Goal: Task Accomplishment & Management: Use online tool/utility

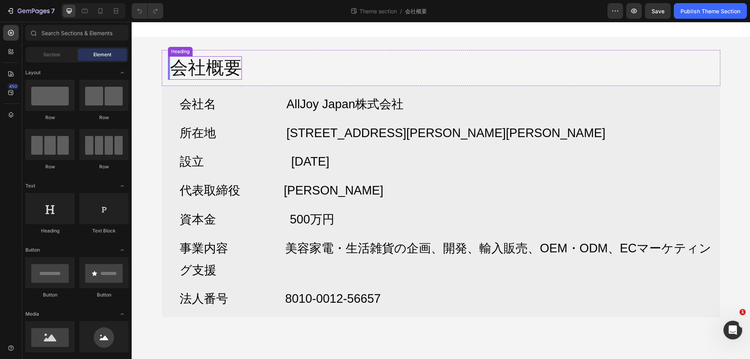
click at [302, 69] on div "会社概要 Heading Row" at bounding box center [441, 68] width 558 height 36
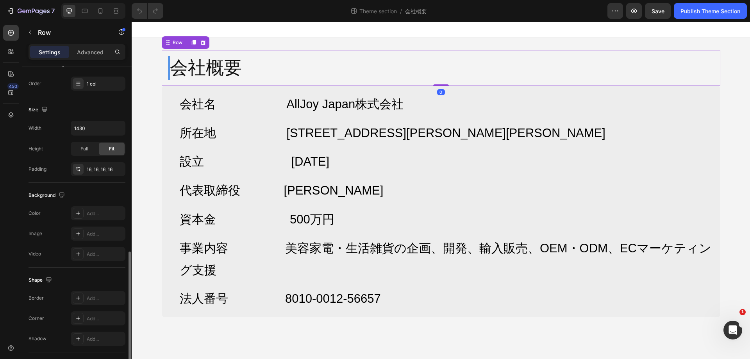
scroll to position [185, 0]
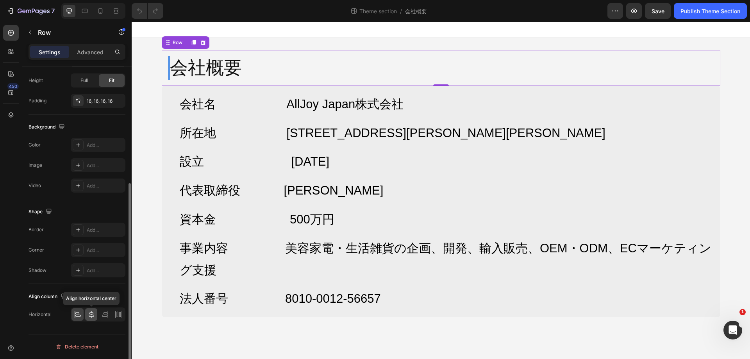
click at [92, 318] on div at bounding box center [91, 314] width 12 height 12
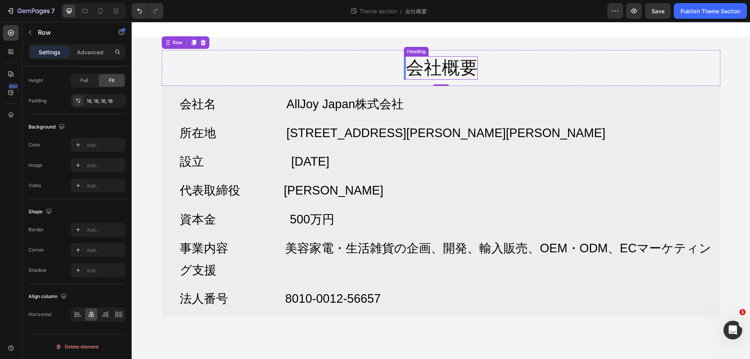
click at [408, 64] on h2 "会社概要" at bounding box center [441, 67] width 74 height 23
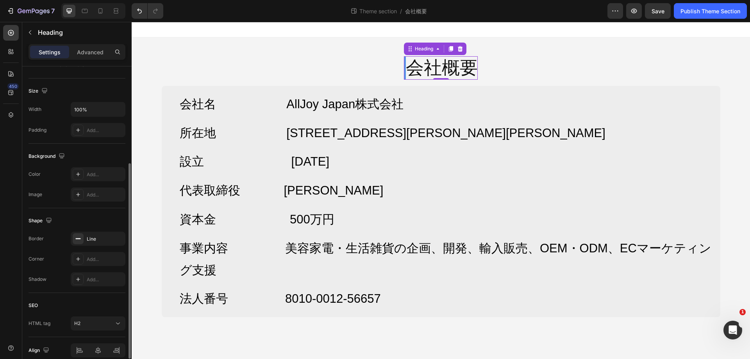
scroll to position [192, 0]
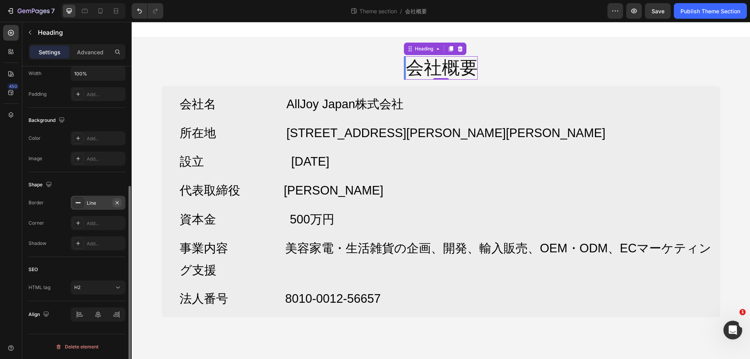
click at [117, 200] on icon "button" at bounding box center [117, 203] width 6 height 6
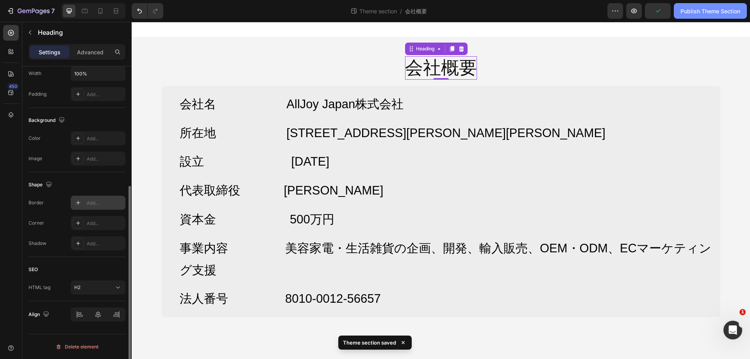
click at [712, 8] on div "Publish Theme Section" at bounding box center [710, 11] width 60 height 8
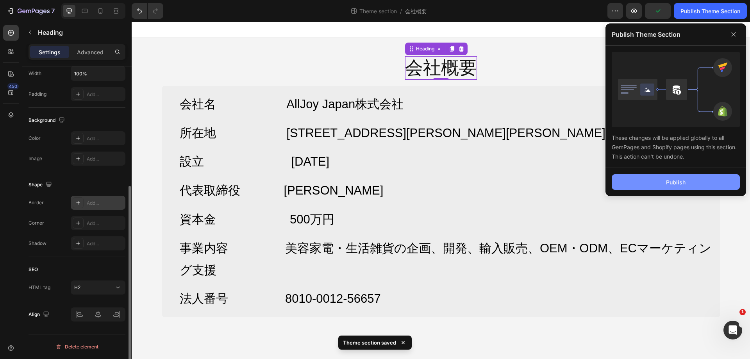
click at [673, 178] on div "Publish" at bounding box center [676, 182] width 20 height 8
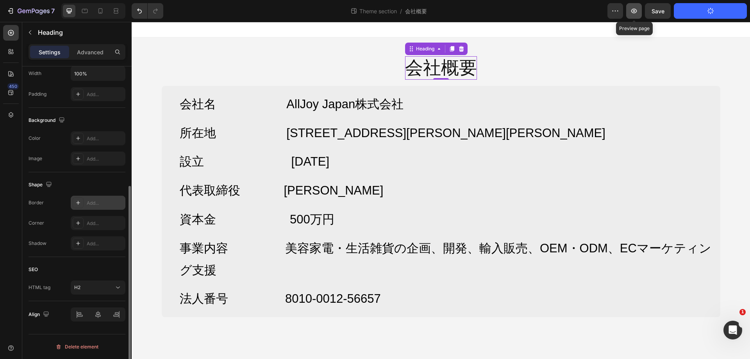
click at [633, 14] on icon "button" at bounding box center [634, 11] width 8 height 8
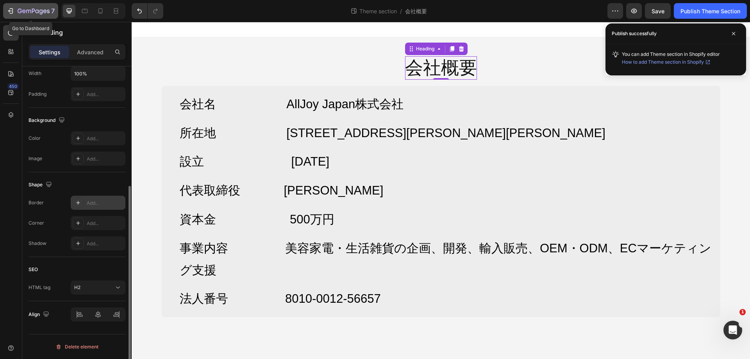
click at [27, 12] on icon "button" at bounding box center [34, 11] width 32 height 7
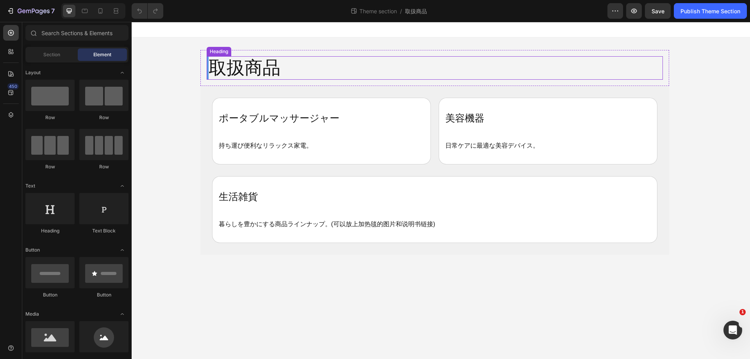
click at [335, 69] on h2 "取扱商品" at bounding box center [435, 67] width 456 height 23
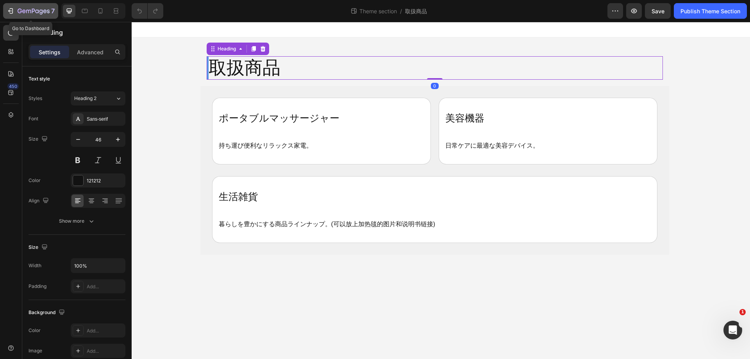
click at [18, 13] on icon "button" at bounding box center [34, 11] width 32 height 7
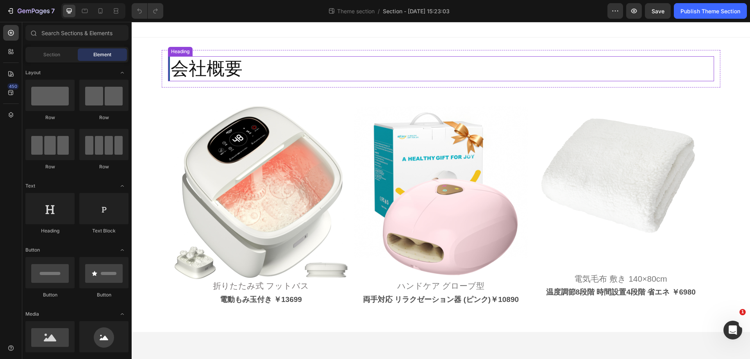
click at [226, 75] on h2 "会社概要" at bounding box center [205, 68] width 75 height 25
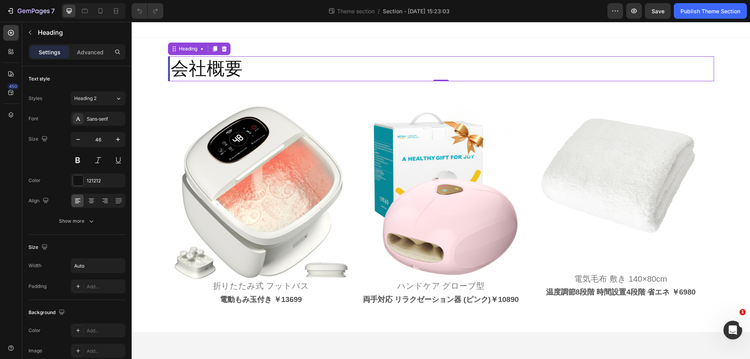
click at [284, 69] on div "会社概要" at bounding box center [441, 68] width 546 height 25
click at [228, 75] on h2 "会社概要" at bounding box center [205, 68] width 75 height 25
click at [230, 67] on p "会社概要" at bounding box center [207, 68] width 72 height 23
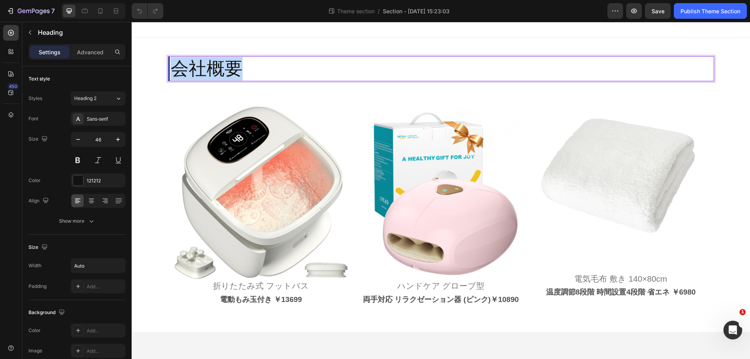
click at [230, 67] on p "会社概要" at bounding box center [207, 68] width 72 height 23
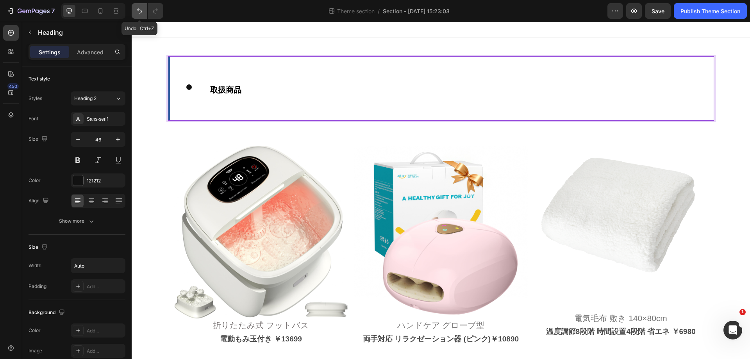
click at [145, 11] on button "Undo/Redo" at bounding box center [140, 11] width 16 height 16
click at [141, 9] on icon "Undo/Redo" at bounding box center [140, 11] width 8 height 8
click at [139, 12] on icon "Undo/Redo" at bounding box center [140, 11] width 8 height 8
click at [138, 9] on icon "Undo/Redo" at bounding box center [140, 11] width 8 height 8
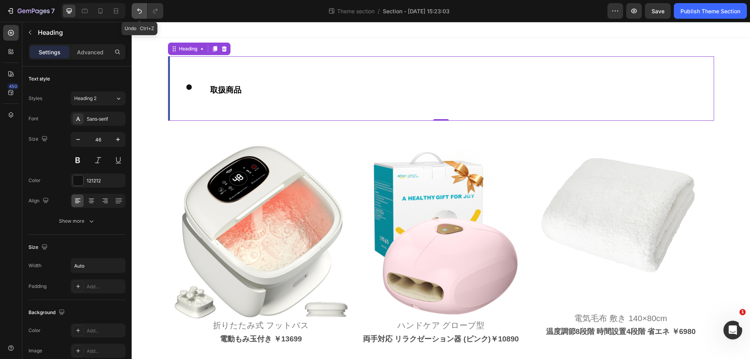
click at [138, 9] on icon "Undo/Redo" at bounding box center [140, 11] width 8 height 8
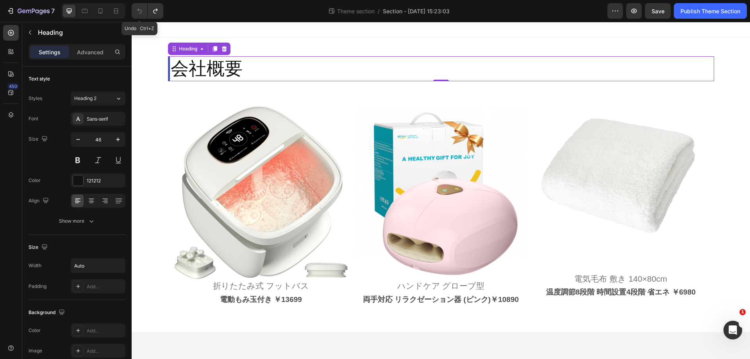
click at [138, 9] on icon "Undo/Redo" at bounding box center [140, 11] width 8 height 8
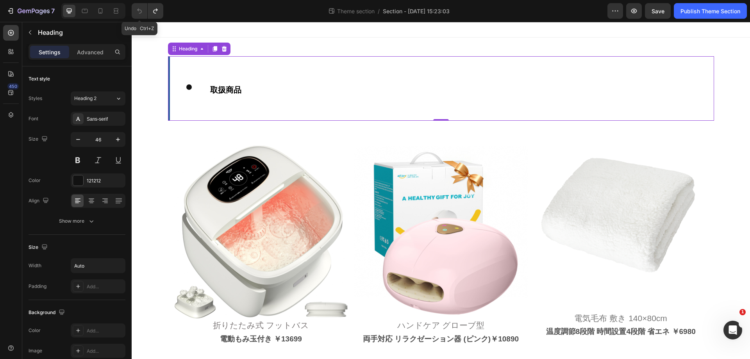
click at [138, 9] on icon "Undo/Redo" at bounding box center [140, 11] width 8 height 8
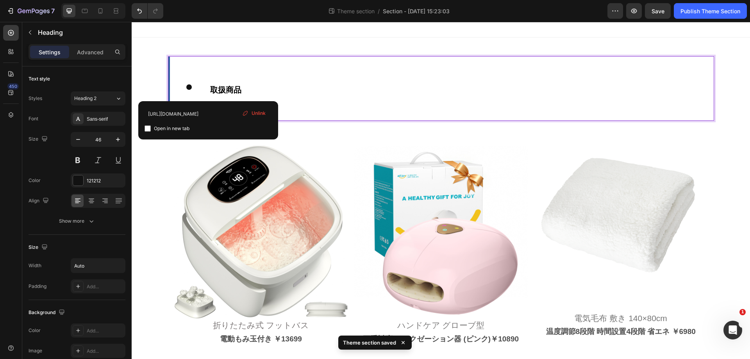
click at [238, 84] on link "取扱商品" at bounding box center [225, 86] width 31 height 20
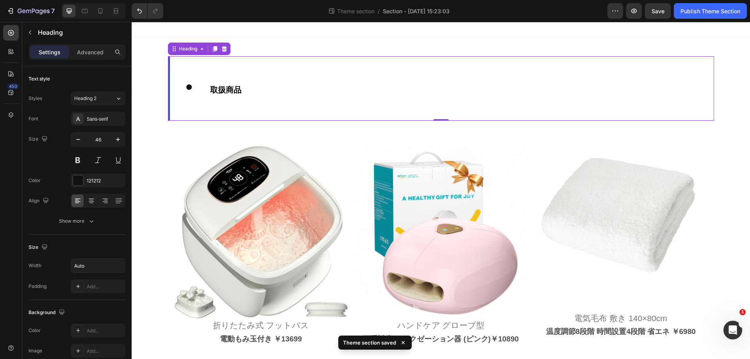
click at [244, 71] on div "取扱商品 ⁠⁠⁠⁠⁠⁠⁠" at bounding box center [441, 88] width 546 height 64
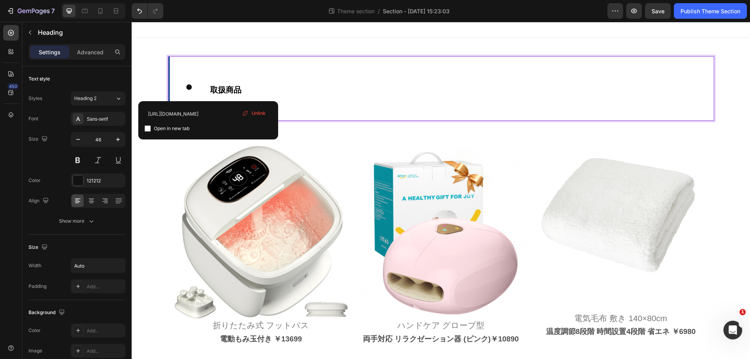
click at [227, 86] on strong "取扱商品" at bounding box center [225, 90] width 31 height 9
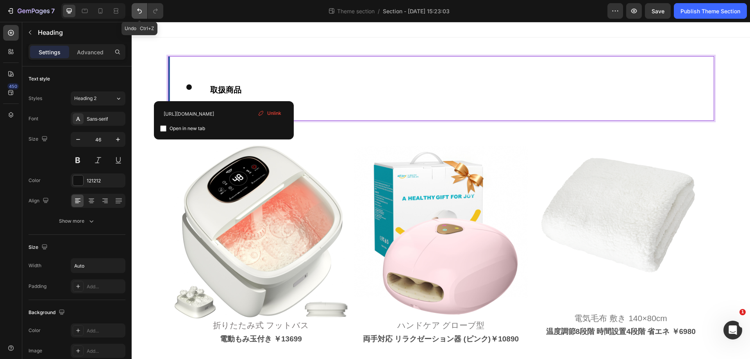
click at [135, 8] on button "Undo/Redo" at bounding box center [140, 11] width 16 height 16
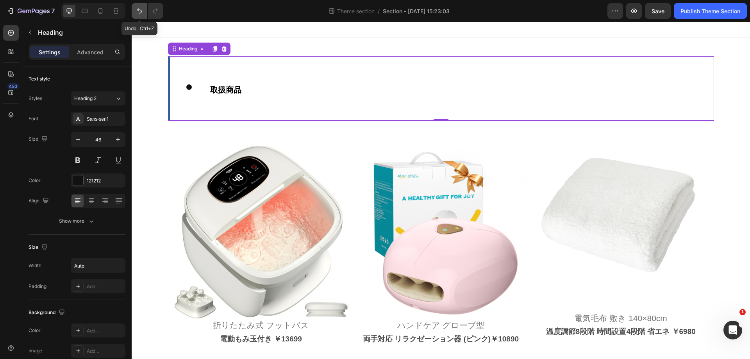
click at [135, 8] on button "Undo/Redo" at bounding box center [140, 11] width 16 height 16
click at [137, 10] on icon "Undo/Redo" at bounding box center [139, 11] width 5 height 5
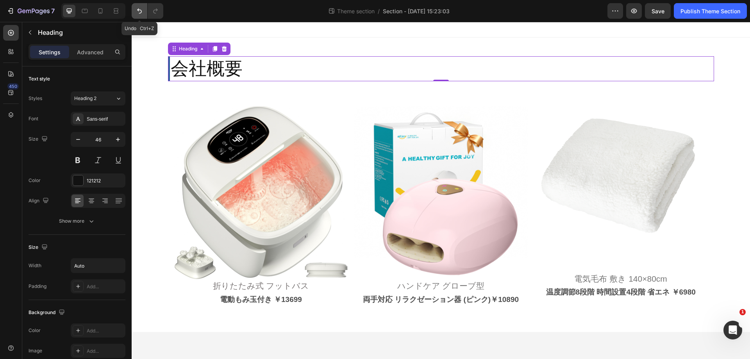
click at [137, 10] on icon "Undo/Redo" at bounding box center [139, 11] width 5 height 5
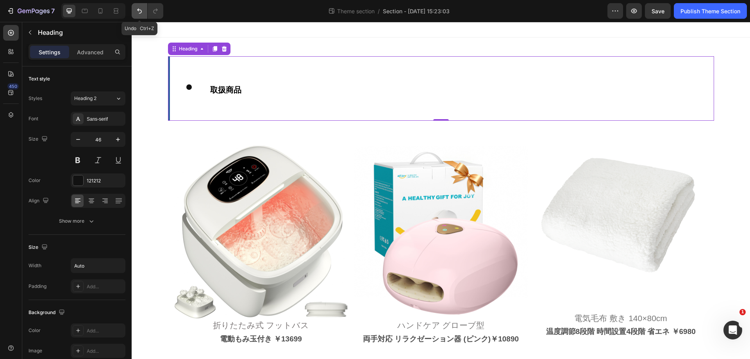
click at [137, 10] on icon "Undo/Redo" at bounding box center [139, 11] width 5 height 5
click at [248, 104] on div "取扱商品" at bounding box center [441, 88] width 546 height 64
click at [259, 95] on div "取扱商品" at bounding box center [441, 88] width 546 height 64
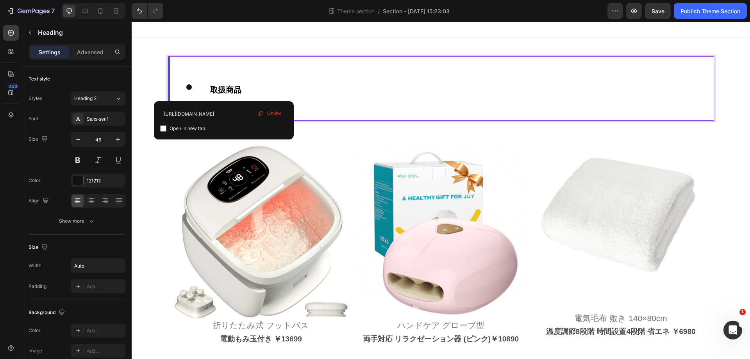
click at [203, 90] on li "取扱商品" at bounding box center [213, 88] width 55 height 27
click at [192, 87] on li "⁠⁠⁠⁠⁠⁠⁠ 取扱商品" at bounding box center [213, 88] width 55 height 27
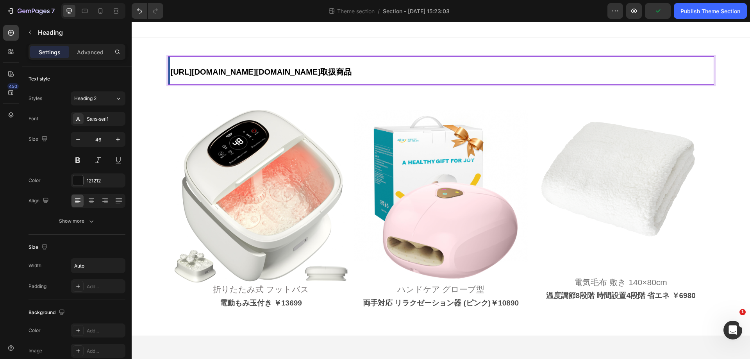
click at [266, 84] on p "https://alljoy.co.jp/pages/%E5%8F%96%E6%89%B1%E5%95%86%E5%93%81https://alljoy.c…" at bounding box center [261, 70] width 181 height 27
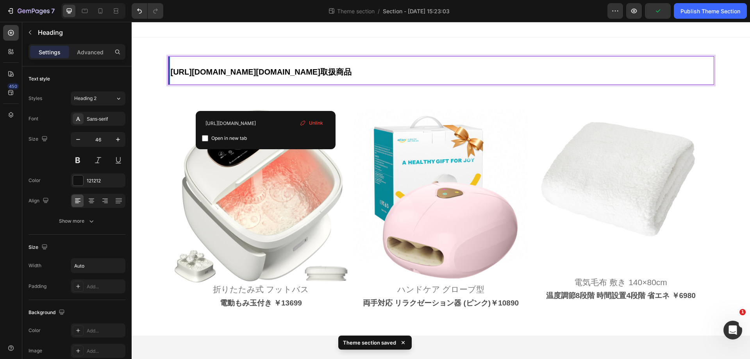
click at [203, 75] on strong "https://alljoy.co.jp/pages/%E5%8F%96%E6%89%B1%E5%95%86%E5%93%81https://alljoy.c…" at bounding box center [261, 72] width 181 height 9
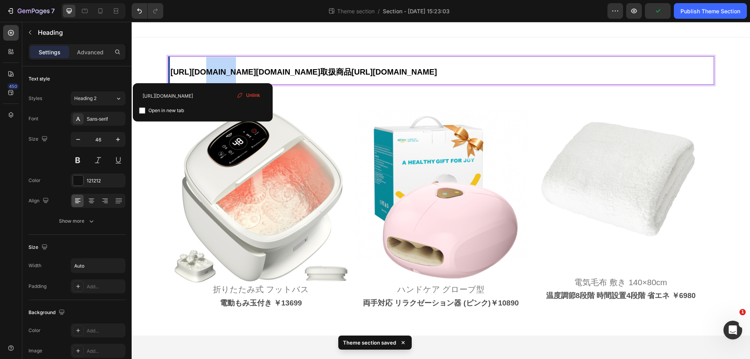
click at [203, 75] on strong "https://alljoy.co.jp/pages/%E5%8F%96%E6%89%B1%E5%95%86%E5%93%81https://alljoy.c…" at bounding box center [304, 72] width 266 height 9
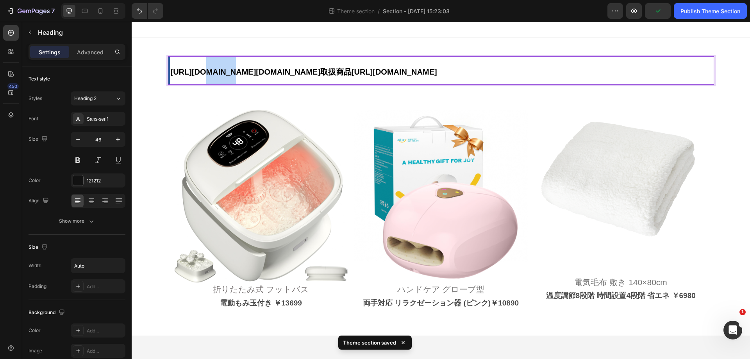
click at [203, 75] on strong "https://alljoy.co.jp/pages/%E5%8F%96%E6%89%B1%E5%95%86%E5%93%81https://alljoy.c…" at bounding box center [304, 72] width 266 height 9
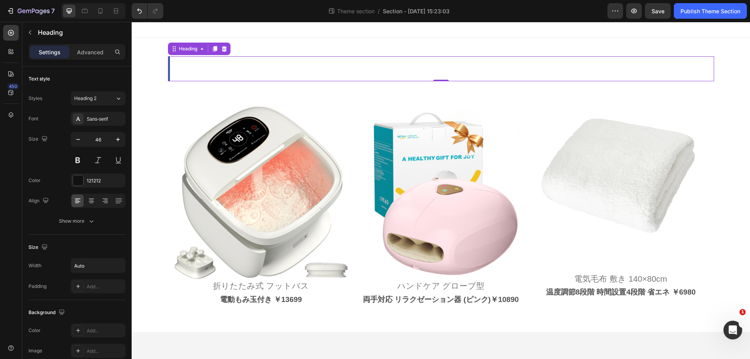
click at [181, 71] on div at bounding box center [441, 68] width 546 height 25
click at [187, 70] on div at bounding box center [441, 68] width 546 height 25
click at [180, 67] on div at bounding box center [441, 68] width 546 height 25
click at [176, 67] on div at bounding box center [441, 68] width 546 height 25
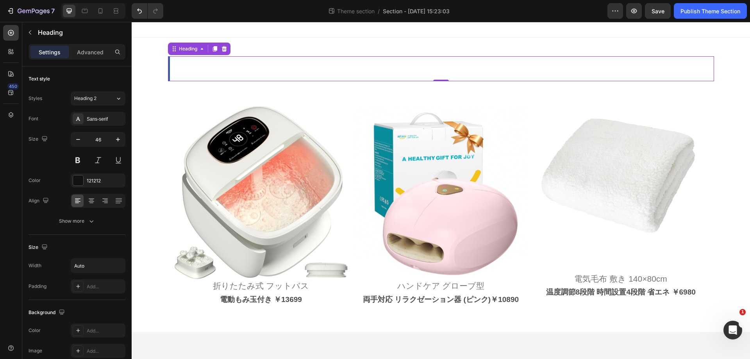
click at [247, 69] on div at bounding box center [441, 68] width 546 height 25
click at [329, 62] on div at bounding box center [441, 68] width 546 height 25
click at [210, 69] on div at bounding box center [441, 68] width 546 height 25
click at [201, 70] on div at bounding box center [441, 68] width 546 height 25
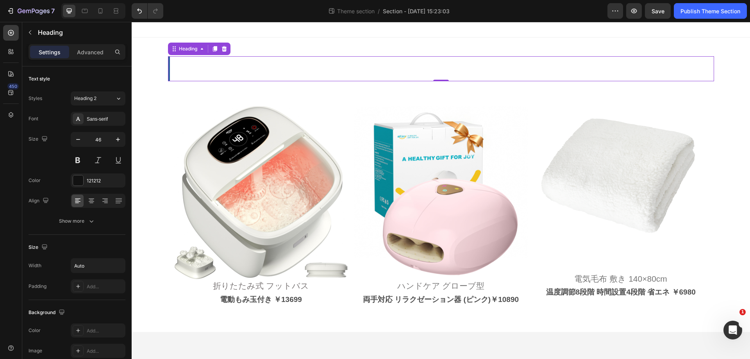
click at [198, 71] on div at bounding box center [441, 68] width 546 height 25
click at [141, 9] on icon "Undo/Redo" at bounding box center [140, 11] width 8 height 8
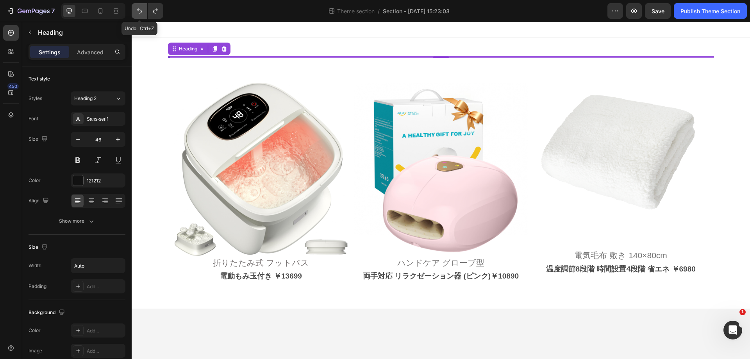
click at [141, 9] on icon "Undo/Redo" at bounding box center [140, 11] width 8 height 8
click at [138, 13] on icon "Undo/Redo" at bounding box center [140, 11] width 8 height 8
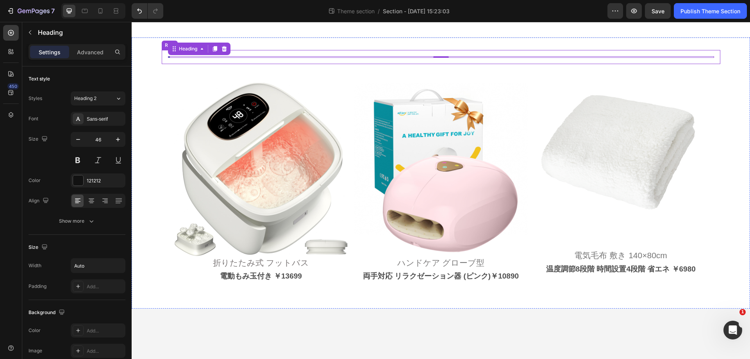
click at [237, 58] on div "Heading 0 Row" at bounding box center [441, 57] width 558 height 14
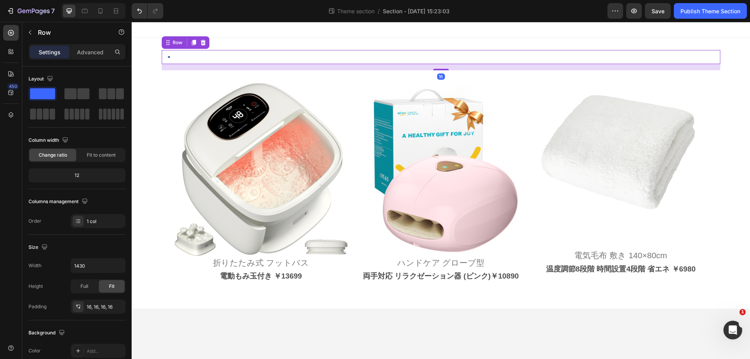
click at [237, 58] on div "Heading Row 16" at bounding box center [441, 57] width 558 height 14
click at [167, 59] on div "Heading Row 16" at bounding box center [441, 57] width 558 height 14
click at [171, 59] on div "Heading Row 16" at bounding box center [441, 57] width 558 height 14
click at [136, 10] on icon "Undo/Redo" at bounding box center [140, 11] width 8 height 8
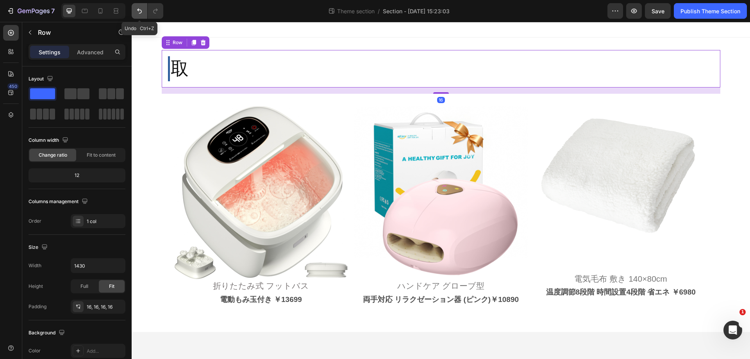
click at [136, 10] on icon "Undo/Redo" at bounding box center [140, 11] width 8 height 8
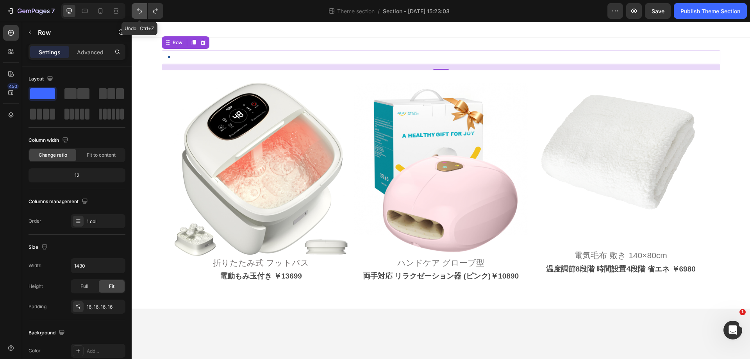
click at [136, 10] on icon "Undo/Redo" at bounding box center [140, 11] width 8 height 8
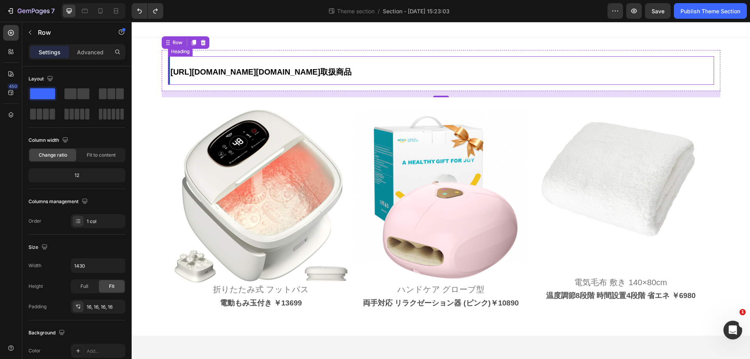
click at [244, 78] on link "https://alljoy.co.jp/pages/%E5%8F%96%E6%89%B1%E5%95%86%E5%93%81https://alljoy.c…" at bounding box center [261, 68] width 181 height 20
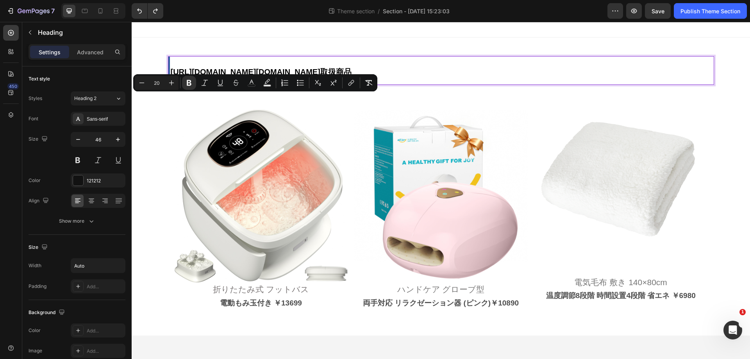
click at [244, 78] on link "https://alljoy.co.jp/pages/%E5%8F%96%E6%89%B1%E5%95%86%E5%93%81https://alljoy.c…" at bounding box center [261, 68] width 181 height 20
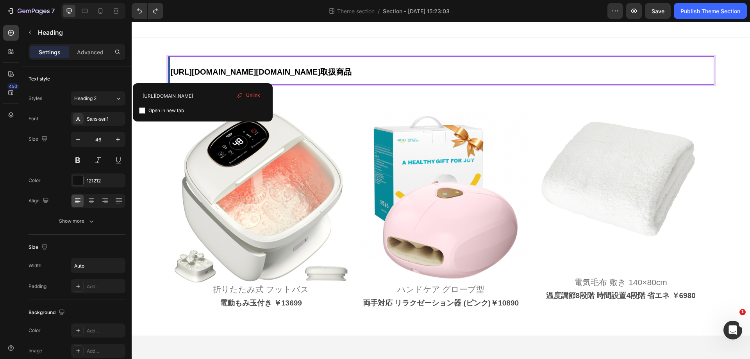
click at [244, 78] on link "https://alljoy.co.jp/pages/%E5%8F%96%E6%89%B1%E5%95%86%E5%93%81https://alljoy.c…" at bounding box center [261, 68] width 181 height 20
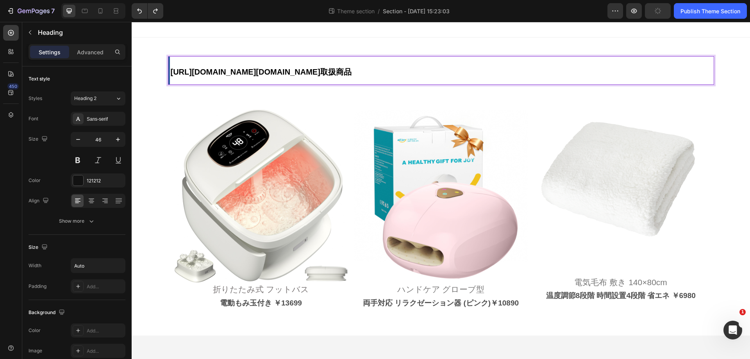
click at [241, 72] on strong "https://alljoy.co.jp/pages/%E5%8F%96%E6%89%B1%E5%95%86%E5%93%81https://alljoy.c…" at bounding box center [261, 72] width 181 height 9
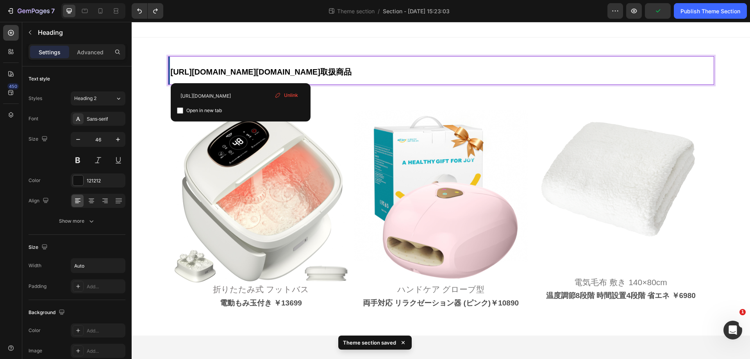
click at [259, 75] on strong "https://alljoy.co.jp/pages/%E5%8F%96%E6%89%B1%E5%95%86%E5%93%81https://alljoy.c…" at bounding box center [261, 72] width 181 height 9
click at [332, 84] on p "https://alljoy.co.jp/pages/%E5%8F%96%E6%89%B1%E5%95%86%E5%93%81https://alljoy.c…" at bounding box center [261, 70] width 181 height 27
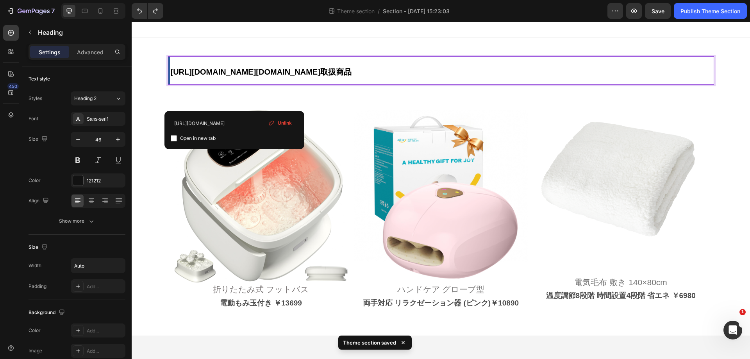
drag, startPoint x: 235, startPoint y: 102, endPoint x: 169, endPoint y: 73, distance: 71.9
click at [171, 73] on strong "https://alljoy.co.jp/pages/%E5%8F%96%E6%89%B1%E5%95%86%E5%93%81https://alljoy.c…" at bounding box center [261, 72] width 181 height 9
copy strong "https://alljoy.co.jp/pages/%E5%8F%96%E6%89%B1%E5%95%86%E5%93%81https://alljoy.c…"
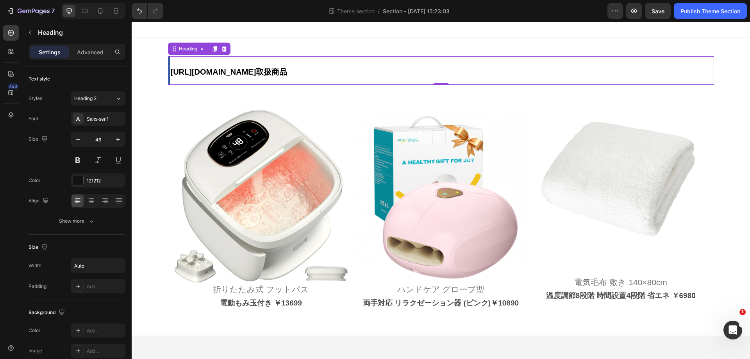
click at [197, 73] on strong "https://alljoy.co.jp/pages/%E5%8F%96%E6%89%B1%E5%95%86%E5%93%81" at bounding box center [214, 72] width 86 height 9
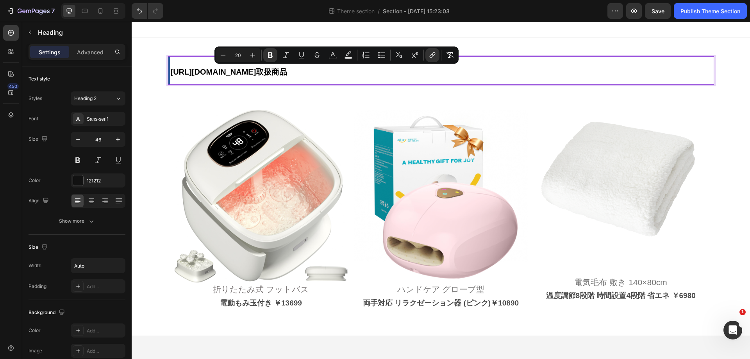
type input "46"
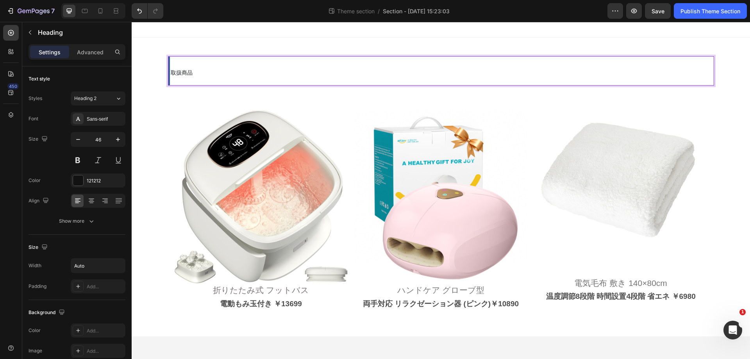
click at [188, 73] on span "取扱商品" at bounding box center [182, 73] width 22 height 6
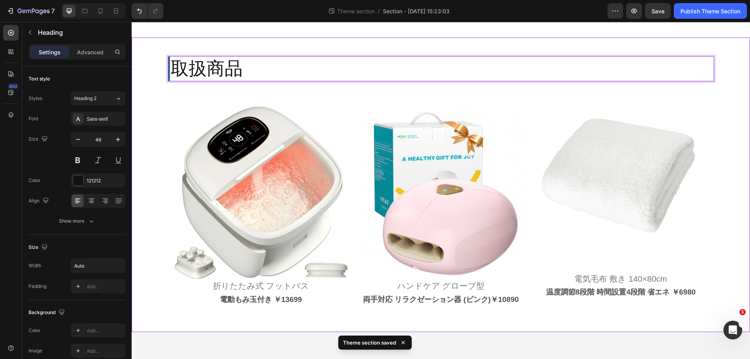
click at [394, 42] on div "取扱商品 Heading 0 Row Image 折りたたみ式 フットバス Heading 電動もみ玉付き ￥13699 Text Block Image ハ…" at bounding box center [441, 184] width 618 height 294
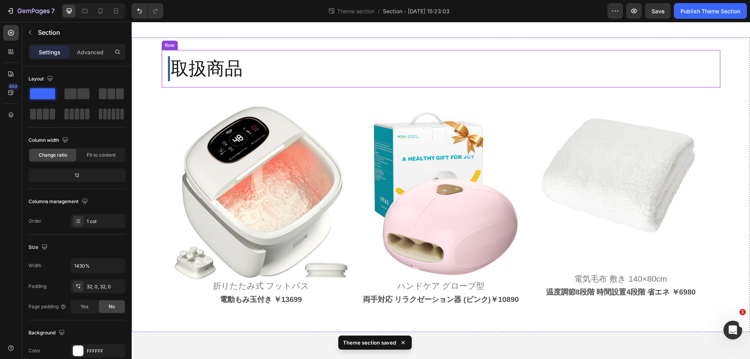
click at [387, 64] on div "取扱商品" at bounding box center [441, 68] width 546 height 25
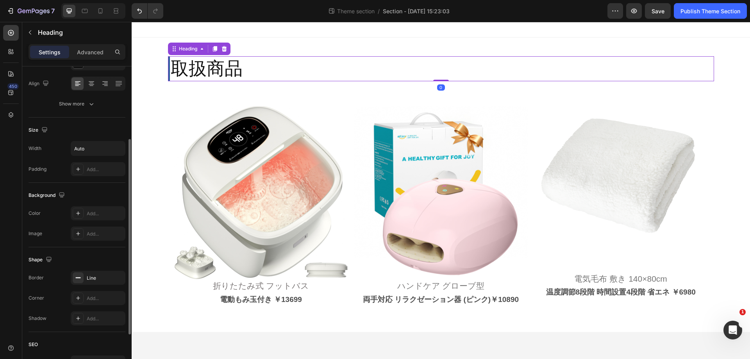
scroll to position [192, 0]
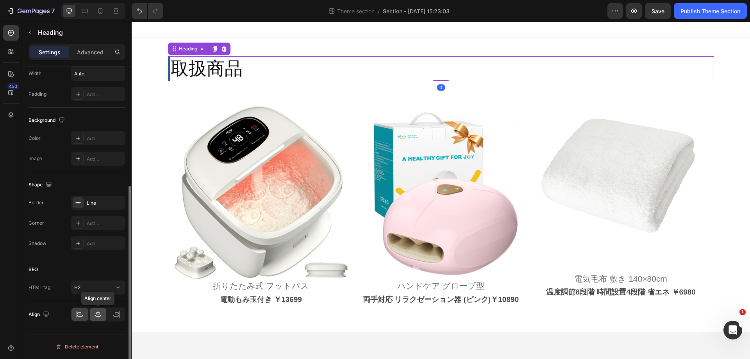
click at [97, 316] on icon at bounding box center [98, 314] width 8 height 8
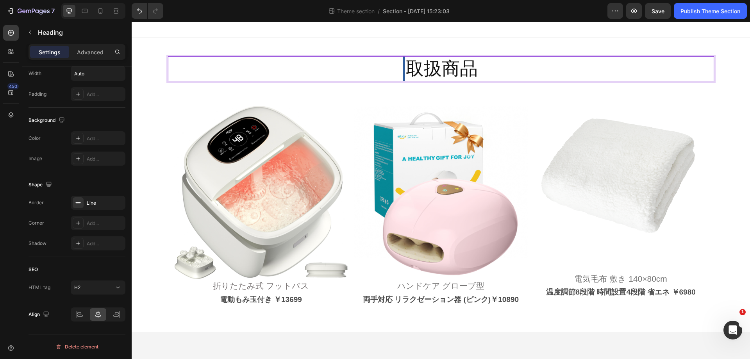
click at [439, 70] on p "取扱商品" at bounding box center [442, 68] width 72 height 23
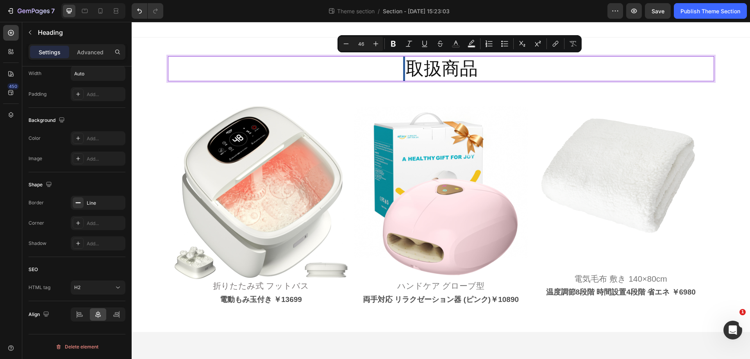
click at [409, 67] on p "取扱商品" at bounding box center [442, 68] width 72 height 23
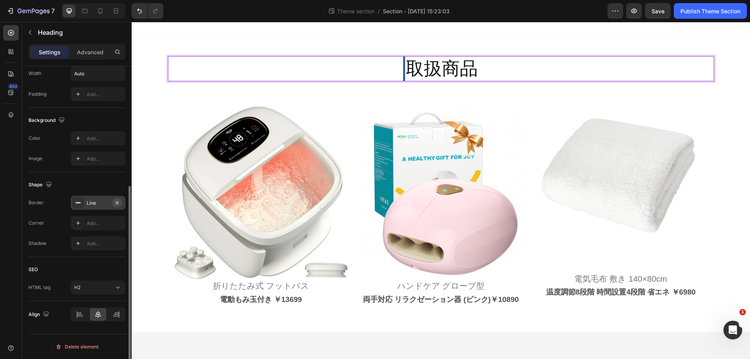
click at [118, 203] on icon "button" at bounding box center [117, 203] width 6 height 6
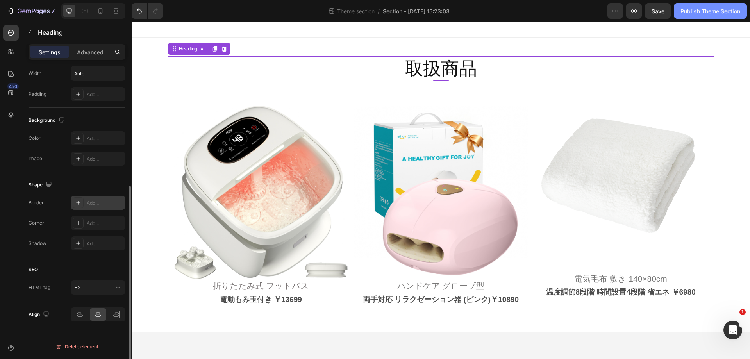
click at [688, 11] on div "Publish Theme Section" at bounding box center [710, 11] width 60 height 8
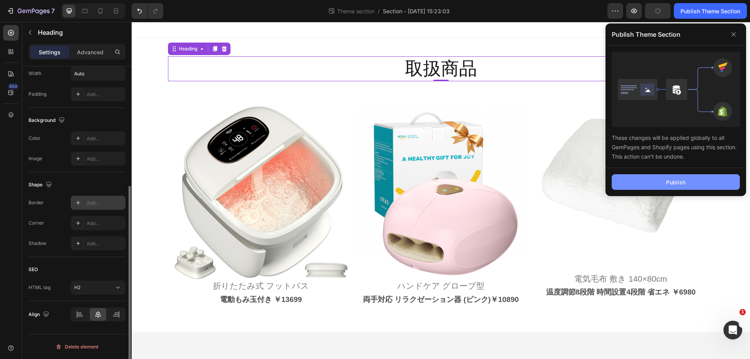
click at [666, 189] on button "Publish" at bounding box center [676, 182] width 128 height 16
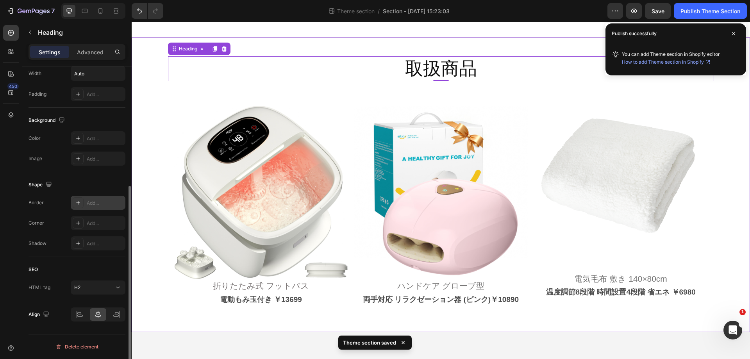
click at [436, 47] on div "取扱商品 Heading 0 Row Image 折りたたみ式 フットバス Heading 電動もみ玉付き ￥13699 Text Block Image ハ…" at bounding box center [441, 184] width 618 height 294
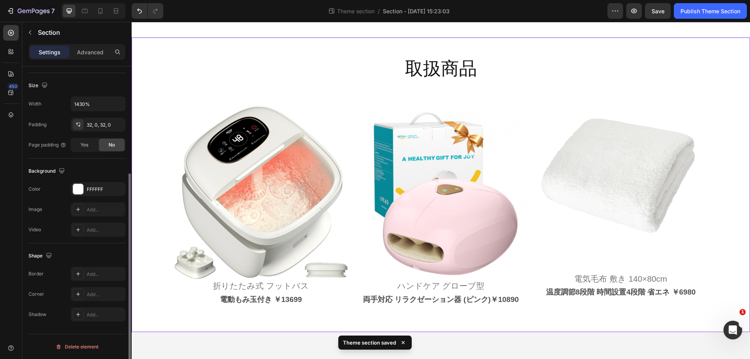
scroll to position [0, 0]
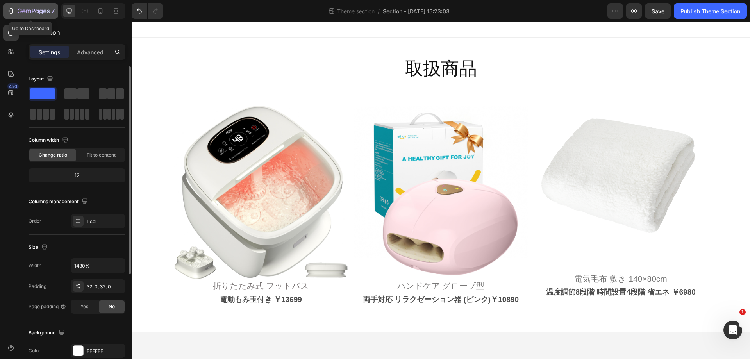
click at [33, 11] on icon "button" at bounding box center [33, 11] width 3 height 5
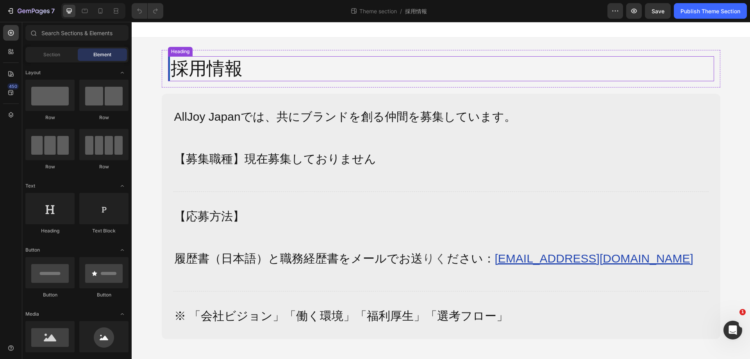
click at [267, 69] on h2 "採用情報" at bounding box center [441, 68] width 546 height 25
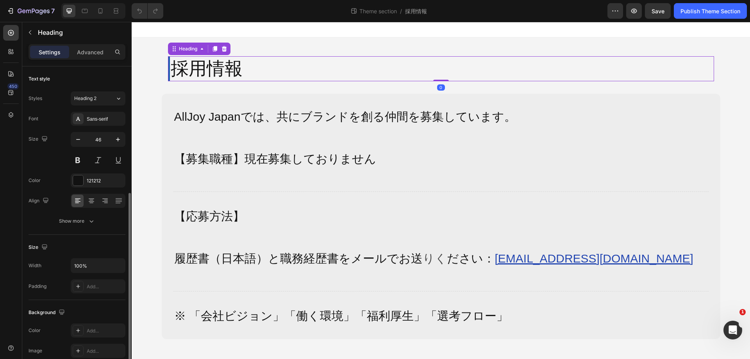
scroll to position [192, 0]
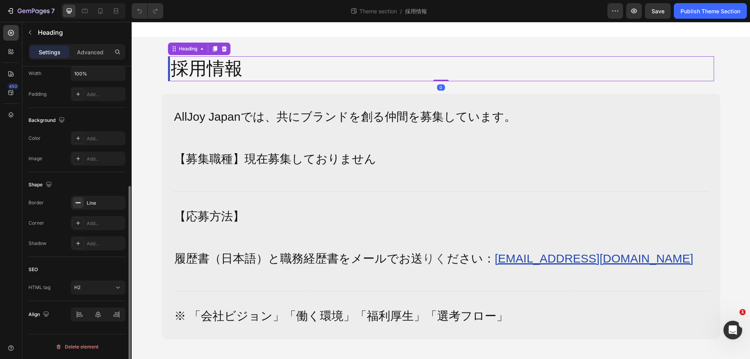
click at [101, 316] on div at bounding box center [98, 314] width 55 height 14
click at [248, 65] on h2 "採用情報" at bounding box center [441, 68] width 546 height 25
click at [200, 62] on p "採用情報" at bounding box center [442, 68] width 542 height 23
click at [236, 45] on div "採用情報 Heading 0 Row AllJoy Japanでは、共にブランドを創る仲間を募集しています。 【募集職種】現在募集しておりません Text B…" at bounding box center [441, 194] width 558 height 314
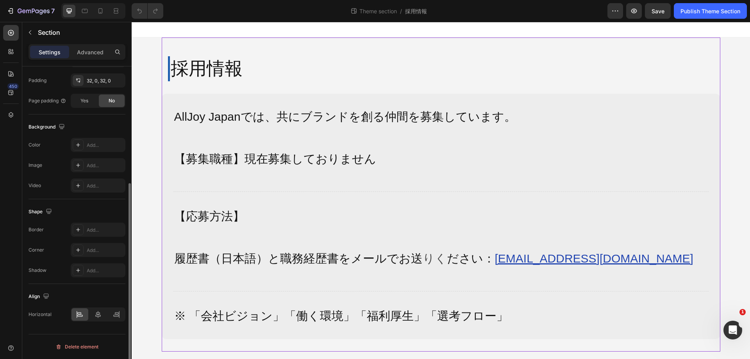
scroll to position [0, 0]
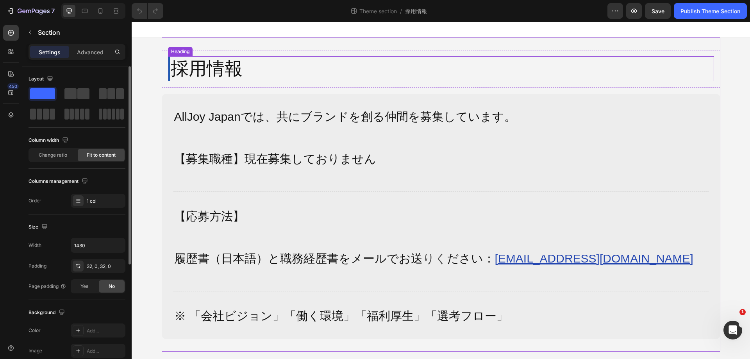
click at [237, 62] on p "採用情報" at bounding box center [442, 68] width 542 height 23
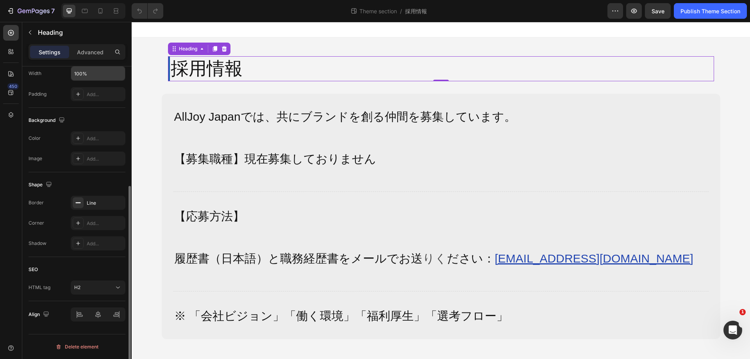
scroll to position [153, 0]
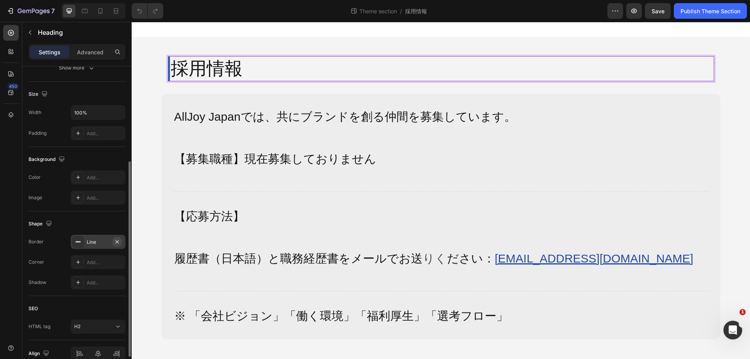
click at [115, 240] on icon "button" at bounding box center [117, 242] width 6 height 6
click at [191, 48] on div "Heading" at bounding box center [187, 48] width 21 height 7
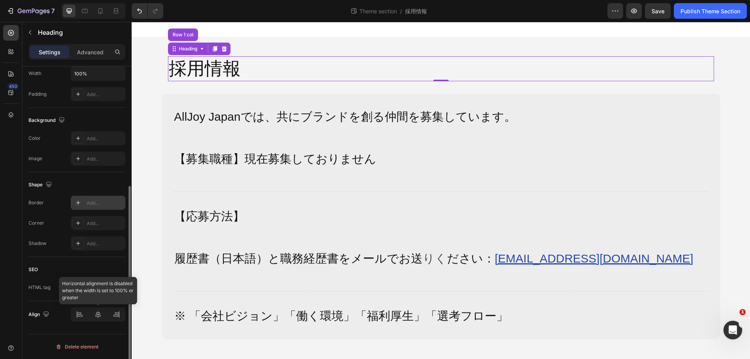
click at [99, 314] on div at bounding box center [98, 314] width 55 height 14
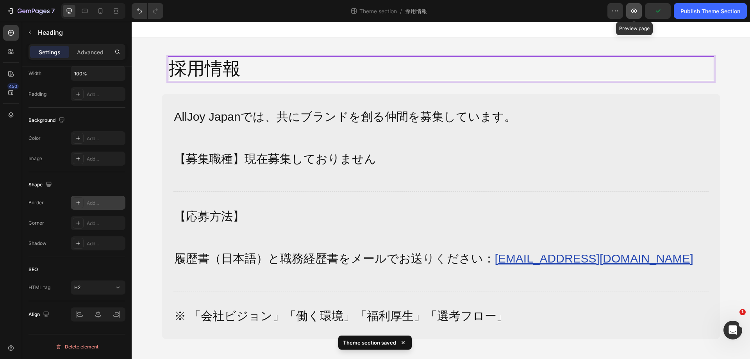
click at [636, 13] on icon "button" at bounding box center [634, 11] width 8 height 8
click at [379, 71] on p "採用情報" at bounding box center [441, 68] width 544 height 23
click at [408, 70] on p "採用情報" at bounding box center [441, 68] width 544 height 23
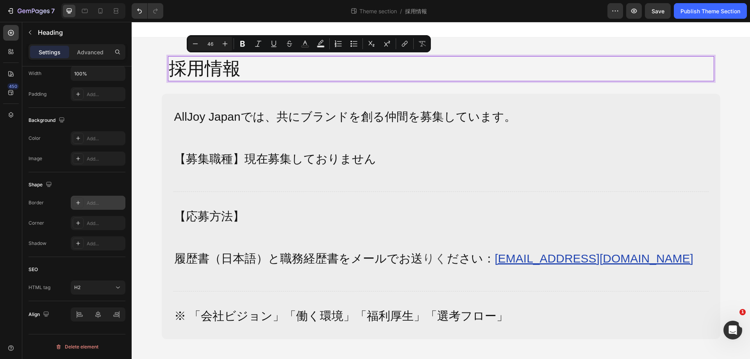
click at [573, 68] on p "採用情報" at bounding box center [441, 68] width 544 height 23
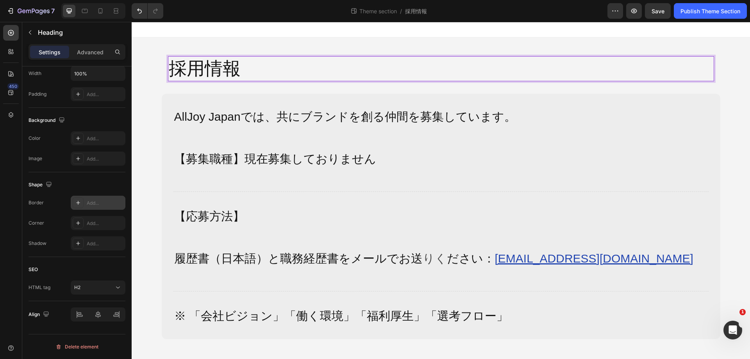
click at [573, 68] on p "採用情報" at bounding box center [441, 68] width 544 height 23
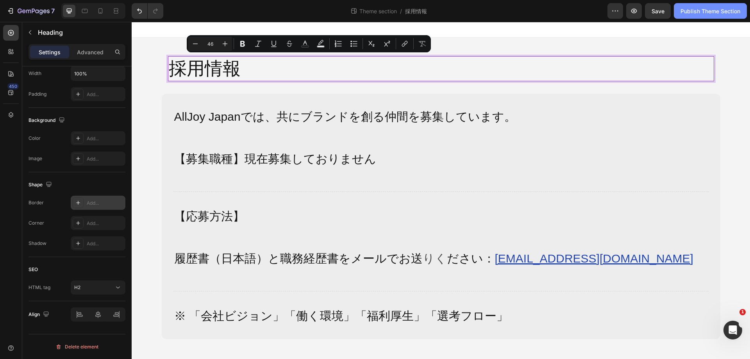
click at [677, 10] on button "Publish Theme Section" at bounding box center [710, 11] width 73 height 16
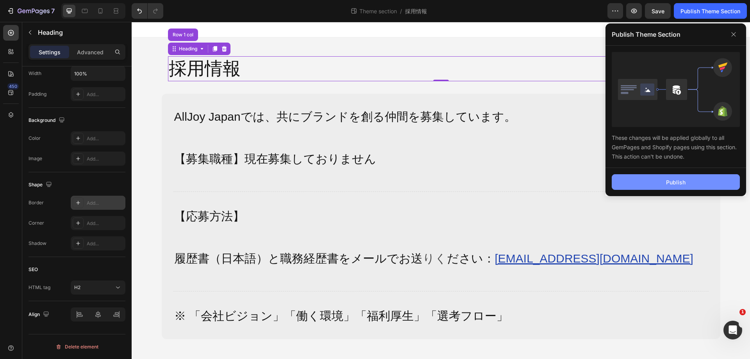
click at [669, 178] on div "Publish" at bounding box center [676, 182] width 20 height 8
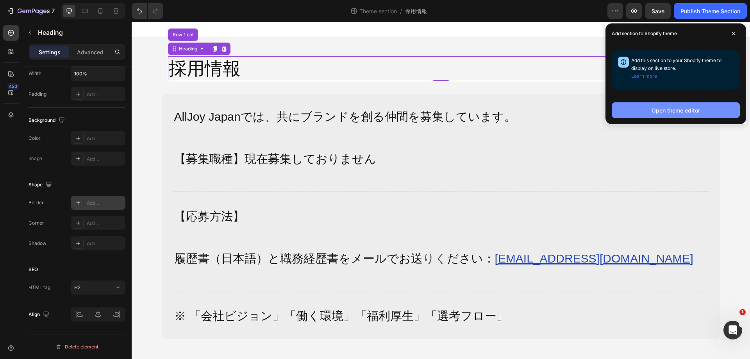
click at [679, 109] on div "Open theme editor" at bounding box center [675, 110] width 48 height 8
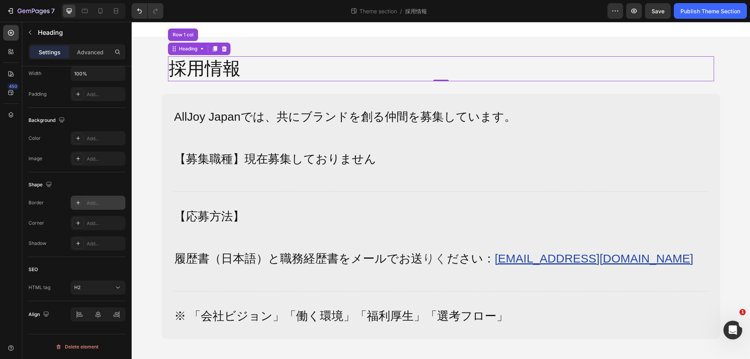
click at [364, 83] on div "採用情報 Heading Row 1 col 0 Row" at bounding box center [441, 68] width 558 height 37
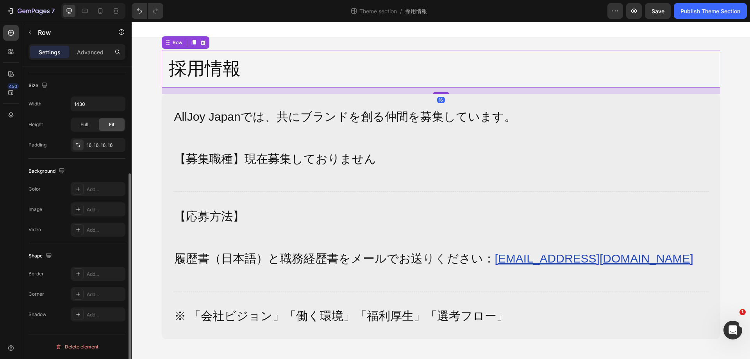
scroll to position [0, 0]
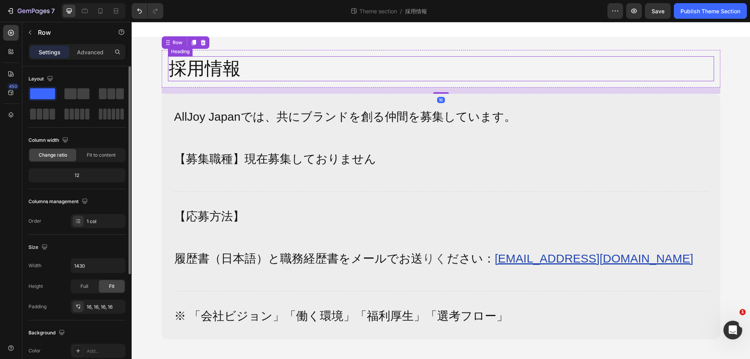
click at [378, 78] on p "採用情報" at bounding box center [441, 68] width 544 height 23
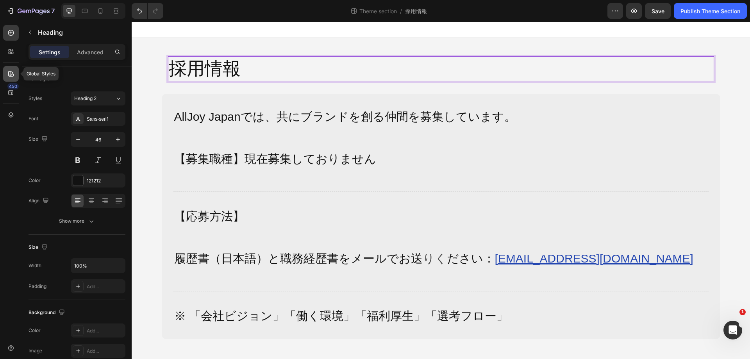
click at [13, 68] on div at bounding box center [11, 74] width 16 height 16
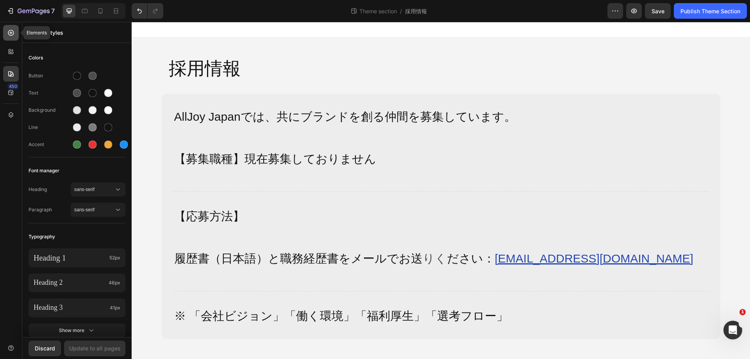
click at [11, 35] on icon at bounding box center [11, 33] width 6 height 6
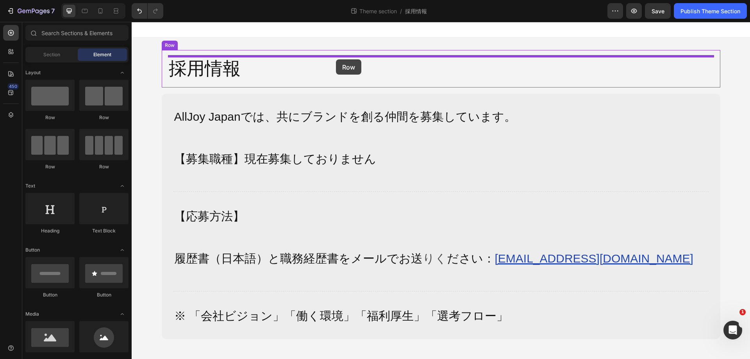
drag, startPoint x: 182, startPoint y: 109, endPoint x: 336, endPoint y: 59, distance: 161.8
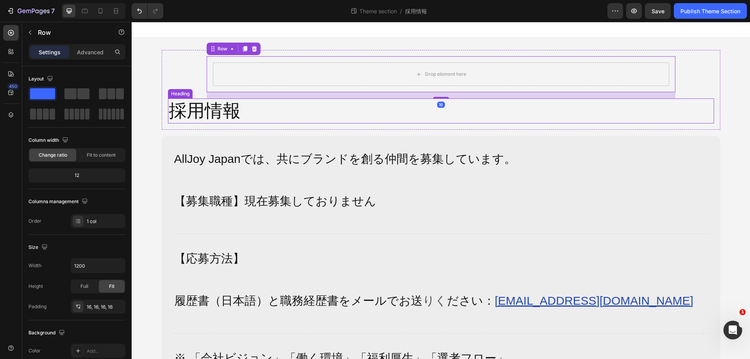
click at [414, 107] on p "採用情報" at bounding box center [441, 110] width 544 height 23
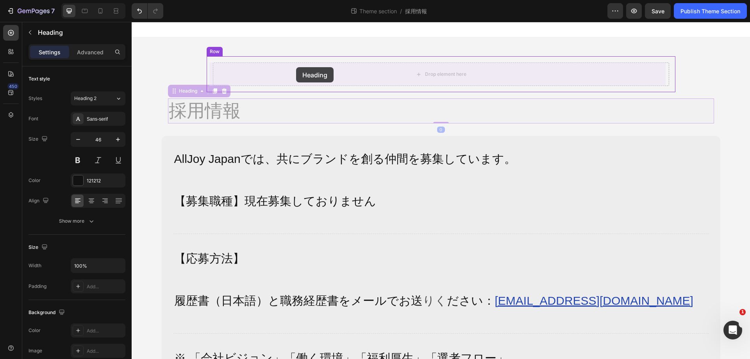
drag, startPoint x: 185, startPoint y: 91, endPoint x: 296, endPoint y: 67, distance: 113.9
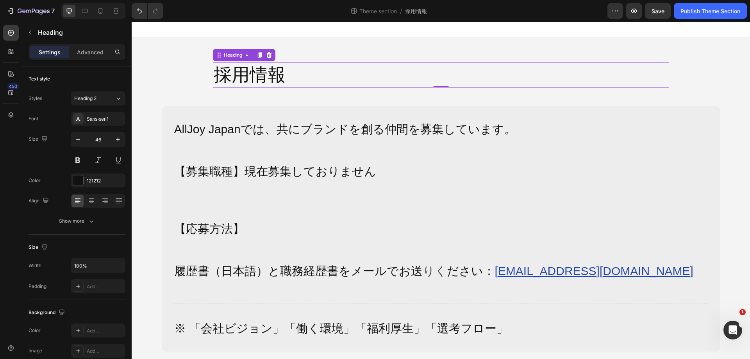
click at [391, 86] on h2 "採用情報" at bounding box center [441, 74] width 456 height 25
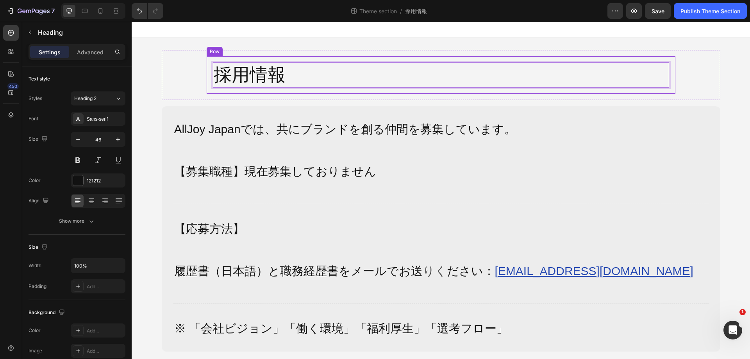
click at [495, 54] on div "採用情報 Heading 0 Row Row" at bounding box center [441, 75] width 558 height 50
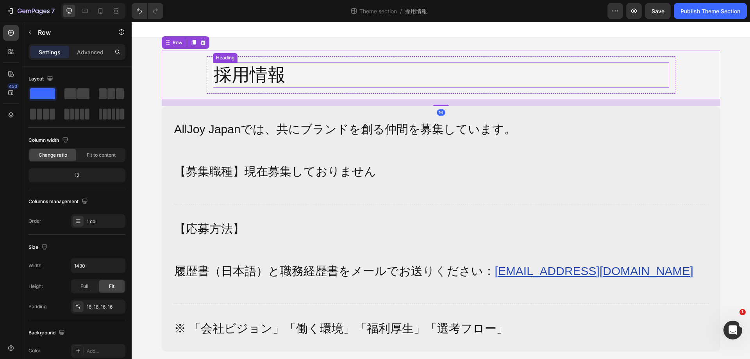
click at [484, 73] on p "採用情報" at bounding box center [441, 74] width 455 height 23
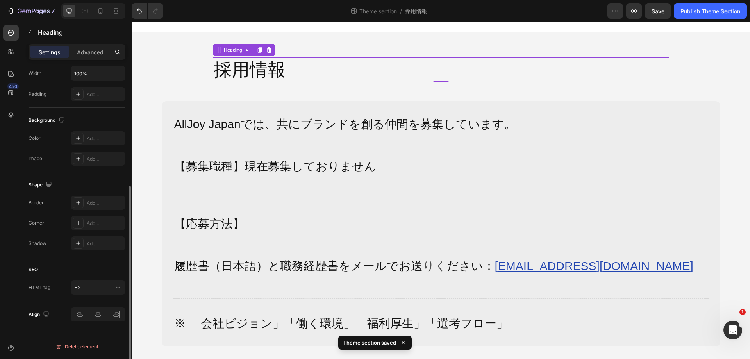
scroll to position [114, 0]
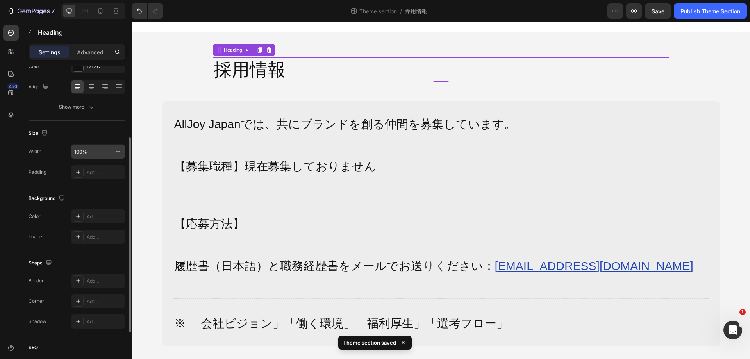
click at [99, 152] on input "100%" at bounding box center [98, 151] width 54 height 14
click at [115, 150] on icon "button" at bounding box center [118, 152] width 8 height 8
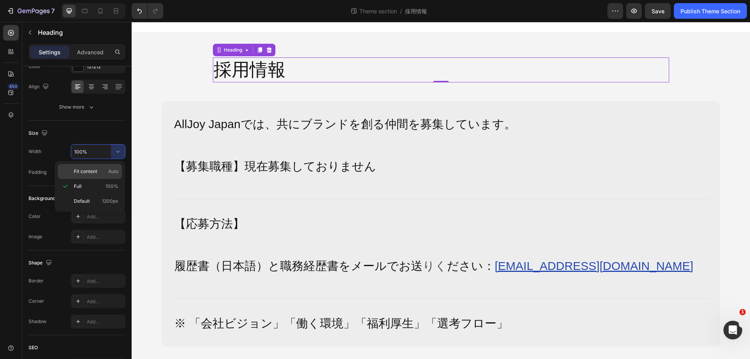
click at [106, 170] on p "Fit content Auto" at bounding box center [96, 171] width 45 height 7
type input "Auto"
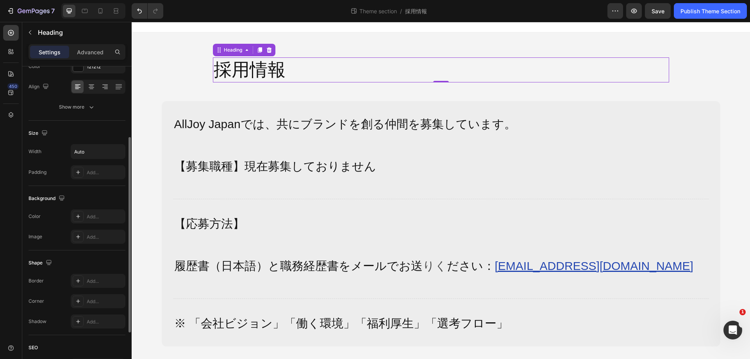
scroll to position [192, 0]
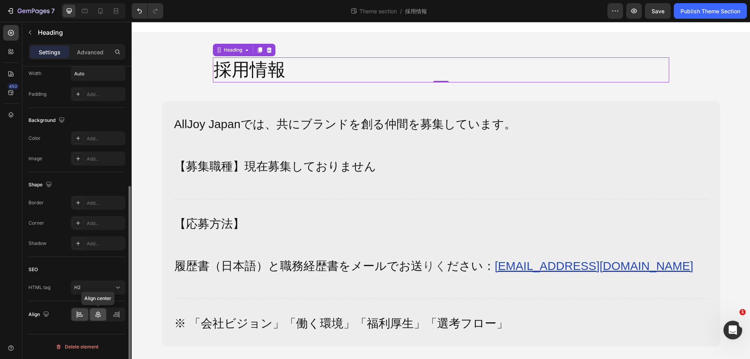
click at [99, 312] on icon at bounding box center [98, 314] width 8 height 8
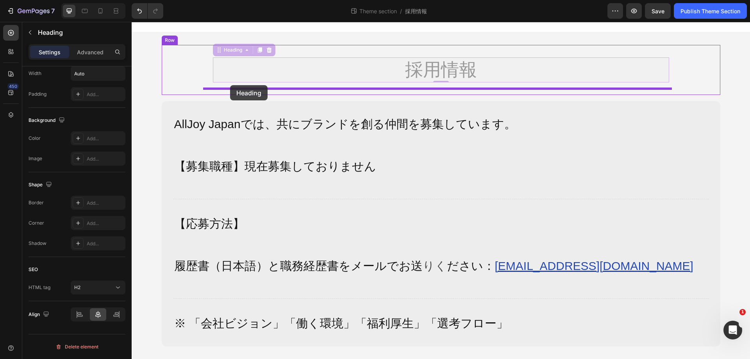
drag, startPoint x: 230, startPoint y: 52, endPoint x: 230, endPoint y: 85, distance: 32.8
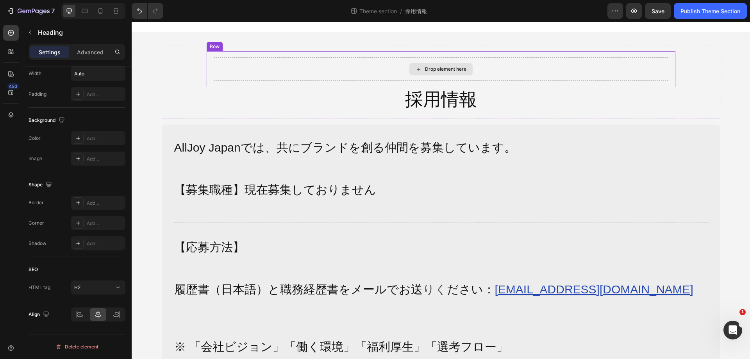
click at [409, 70] on div "Drop element here" at bounding box center [440, 69] width 63 height 12
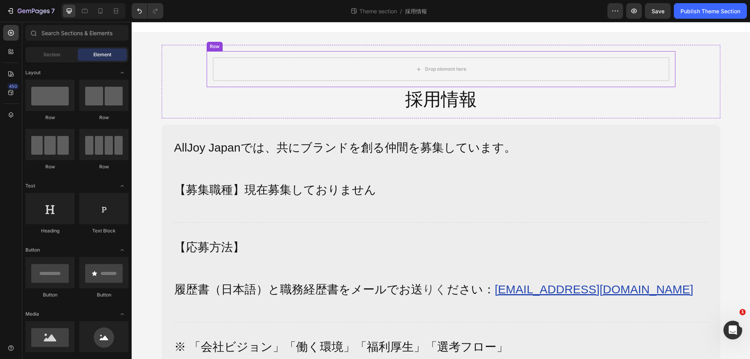
click at [215, 50] on div "Drop element here Row 採用情報 Heading Row" at bounding box center [441, 81] width 558 height 73
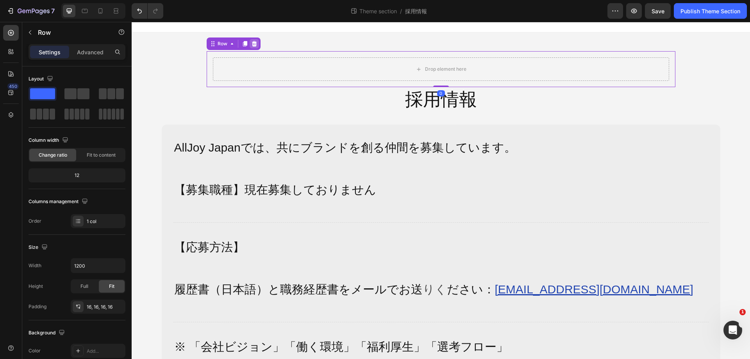
click at [251, 44] on icon at bounding box center [253, 43] width 5 height 5
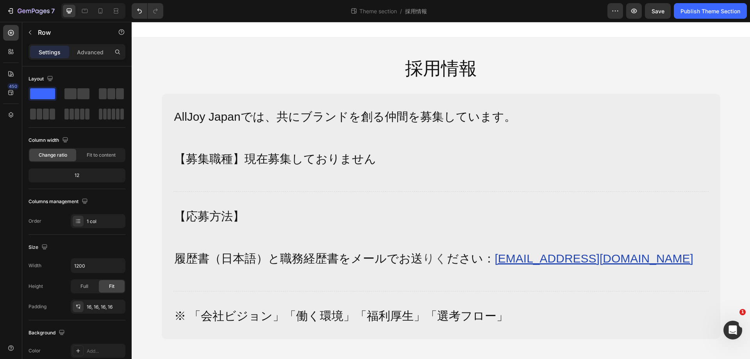
scroll to position [0, 0]
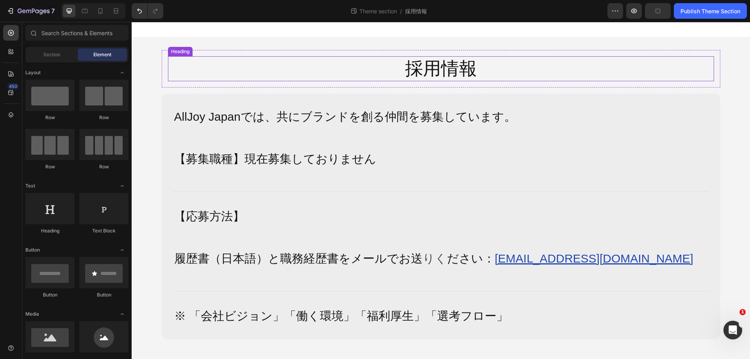
click at [437, 75] on h2 "採用情報" at bounding box center [440, 68] width 73 height 25
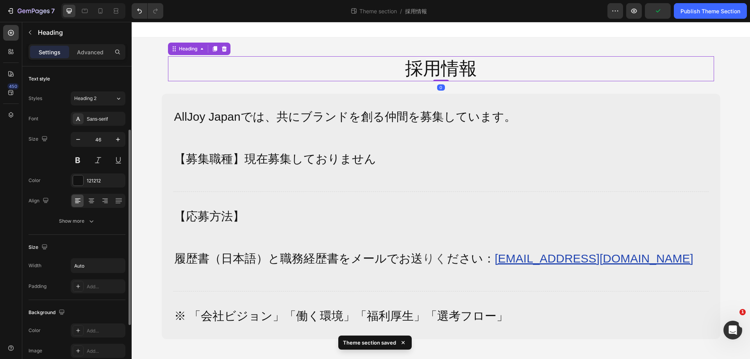
scroll to position [192, 0]
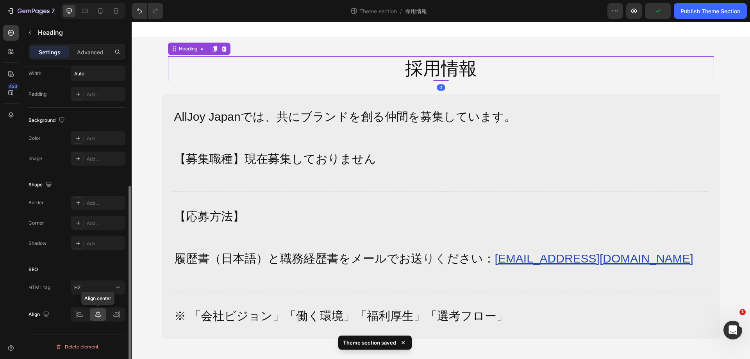
click at [98, 316] on icon at bounding box center [98, 314] width 8 height 8
click at [451, 74] on h2 "採用情報" at bounding box center [440, 68] width 73 height 25
click at [451, 74] on p "採用情報" at bounding box center [441, 68] width 72 height 23
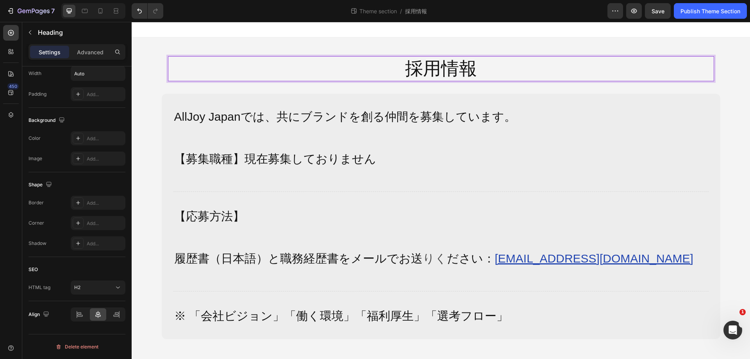
click at [449, 67] on p "採用情報" at bounding box center [441, 68] width 72 height 23
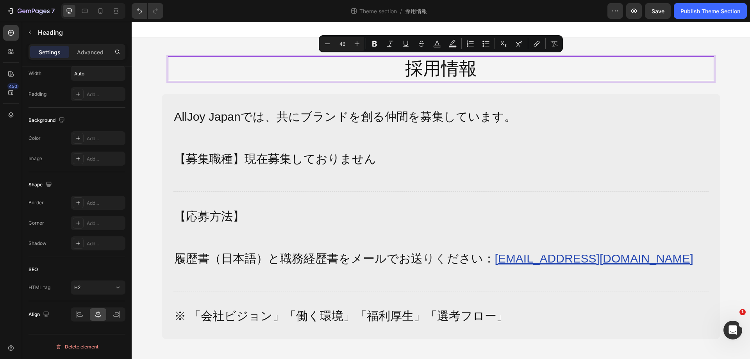
click at [451, 67] on p "採用情報" at bounding box center [441, 68] width 72 height 23
drag, startPoint x: 478, startPoint y: 72, endPoint x: 193, endPoint y: 77, distance: 285.1
click at [193, 77] on div "採用情報" at bounding box center [441, 68] width 546 height 25
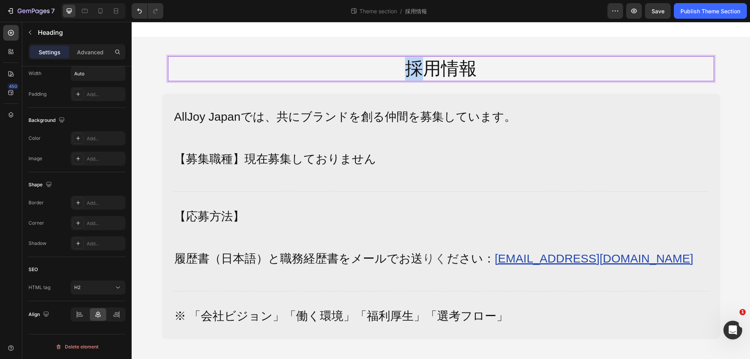
drag, startPoint x: 408, startPoint y: 71, endPoint x: 393, endPoint y: 74, distance: 15.9
click at [393, 74] on div "採用情報" at bounding box center [441, 68] width 546 height 25
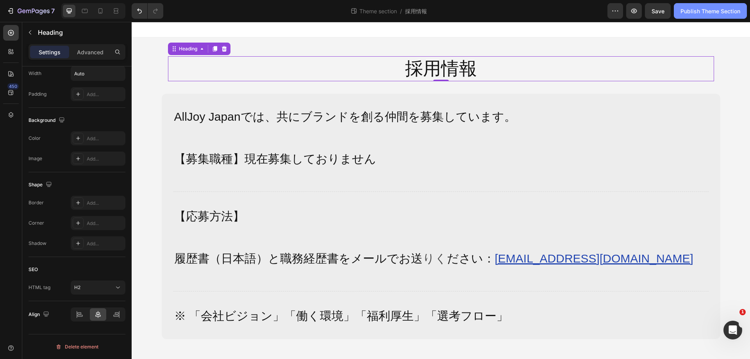
drag, startPoint x: 698, startPoint y: 11, endPoint x: 566, endPoint y: 0, distance: 132.1
click at [698, 11] on div "Publish Theme Section" at bounding box center [710, 11] width 60 height 8
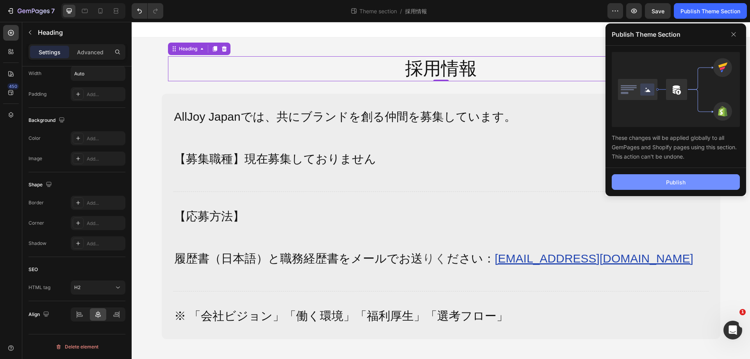
click at [663, 189] on button "Publish" at bounding box center [676, 182] width 128 height 16
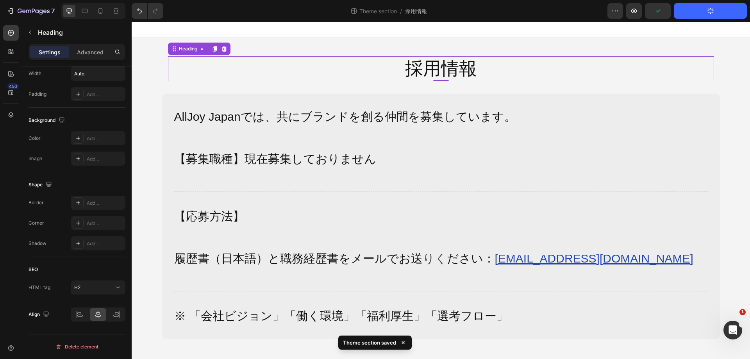
click at [233, 68] on div "採用情報" at bounding box center [441, 68] width 546 height 25
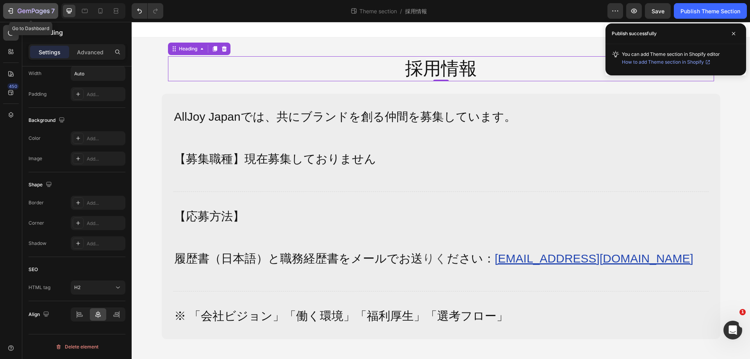
click at [23, 9] on icon "button" at bounding box center [34, 11] width 32 height 7
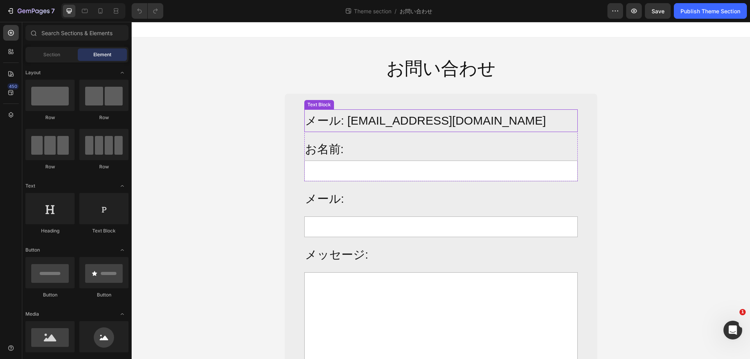
click at [415, 124] on p "メール: info@alljoy-japan.co.jp" at bounding box center [441, 120] width 272 height 21
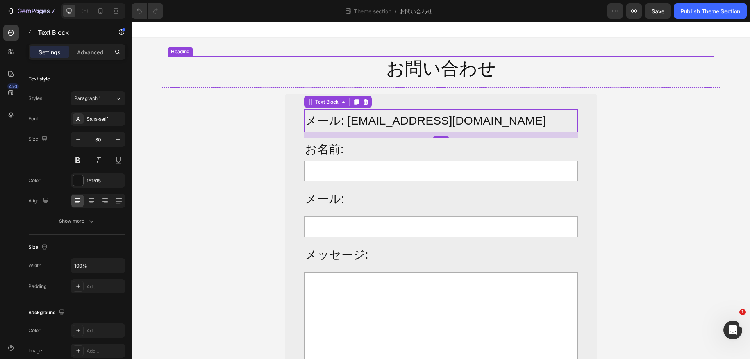
click at [453, 66] on h2 "お問い合わせ" at bounding box center [441, 68] width 546 height 25
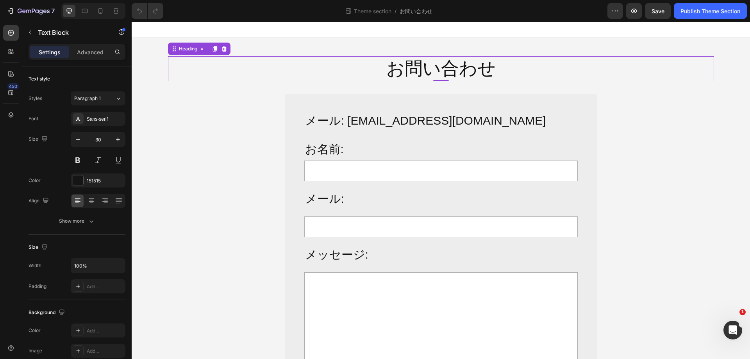
click at [453, 66] on h2 "お問い合わせ" at bounding box center [441, 68] width 546 height 25
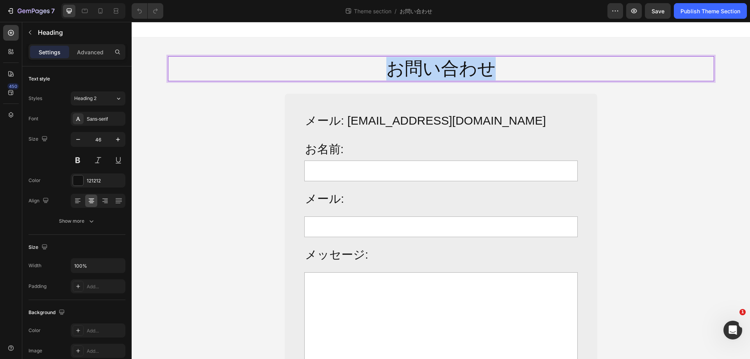
click at [453, 66] on p "お問い合わせ" at bounding box center [441, 68] width 544 height 23
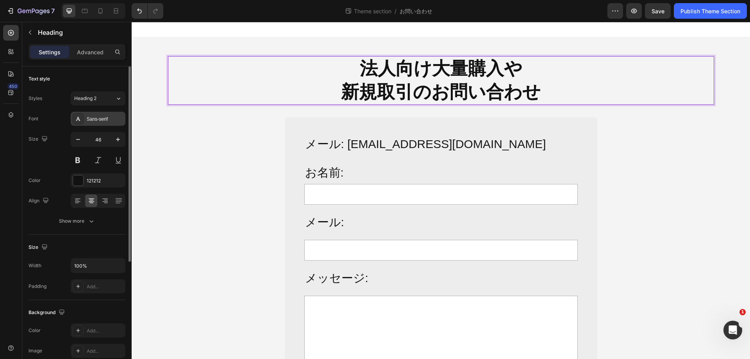
click at [115, 121] on div "Sans-serif" at bounding box center [105, 119] width 37 height 7
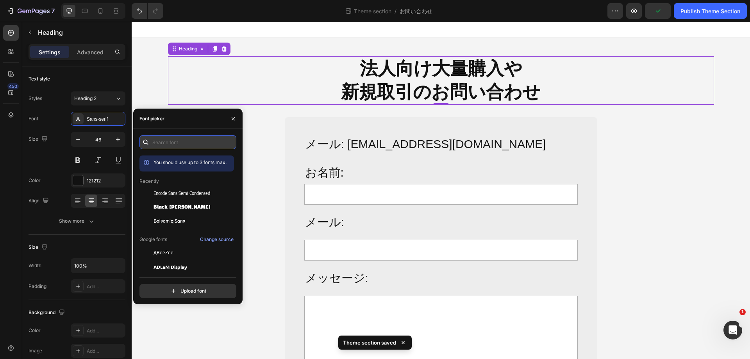
click at [188, 144] on input "text" at bounding box center [187, 142] width 97 height 14
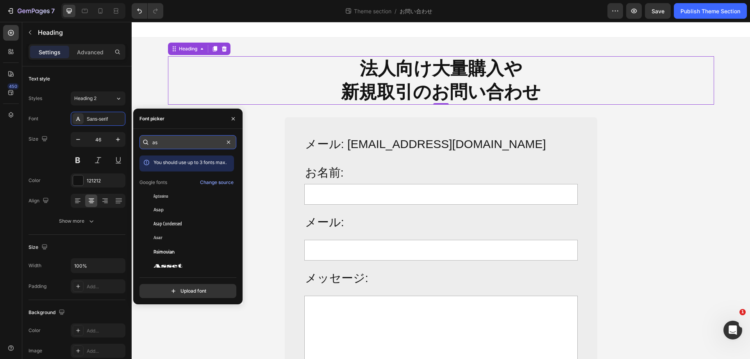
type input "ass"
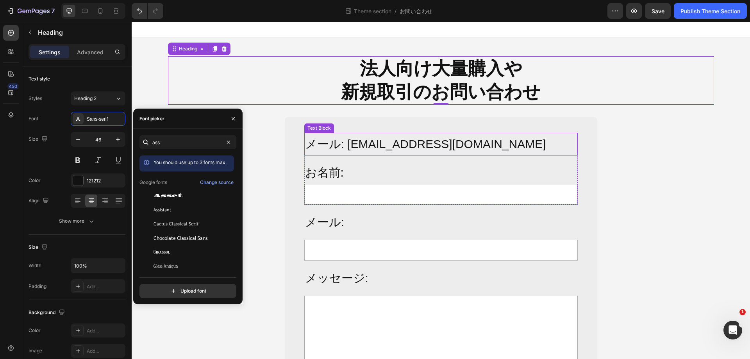
click at [385, 141] on p "メール: info@alljoy-japan.co.jp" at bounding box center [441, 144] width 272 height 21
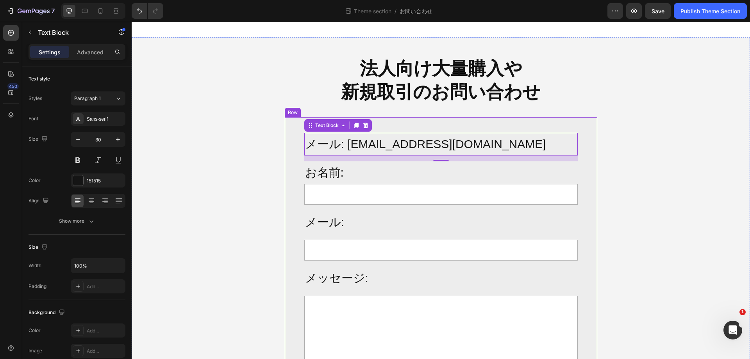
click at [410, 102] on strong "新規取引のお問い合わせ" at bounding box center [441, 92] width 200 height 20
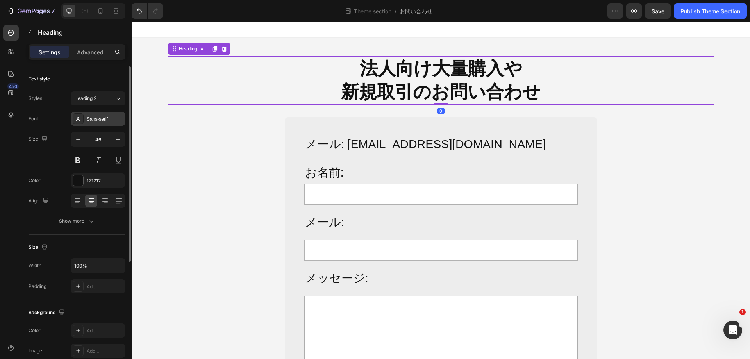
click at [118, 119] on div "Sans-serif" at bounding box center [105, 119] width 37 height 7
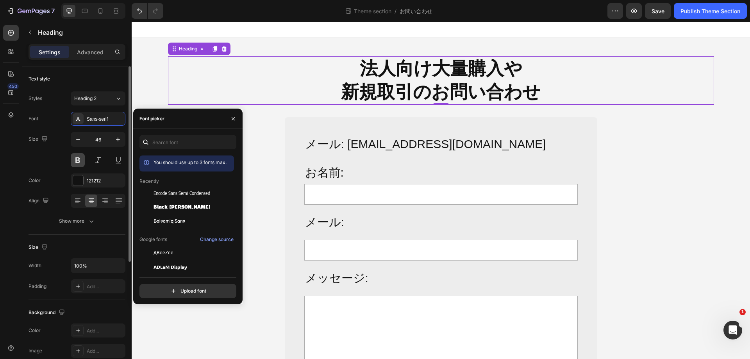
click at [80, 164] on button at bounding box center [78, 160] width 14 height 14
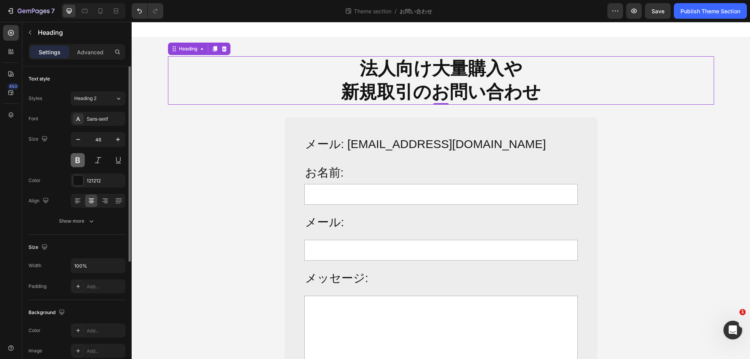
click at [80, 164] on button at bounding box center [78, 160] width 14 height 14
click at [113, 119] on div "Sans-serif" at bounding box center [105, 119] width 37 height 7
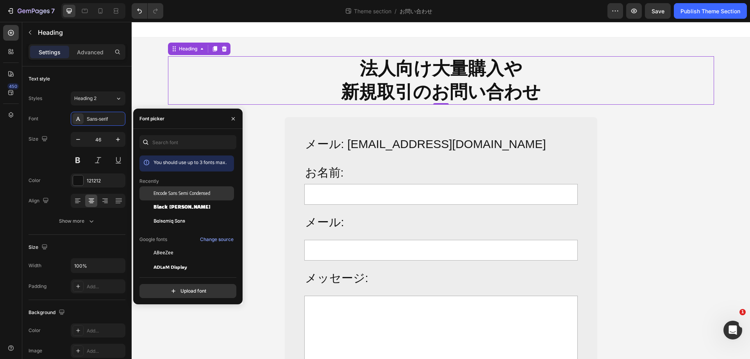
click at [210, 196] on span "Encode Sans Semi Condensed" at bounding box center [181, 193] width 57 height 7
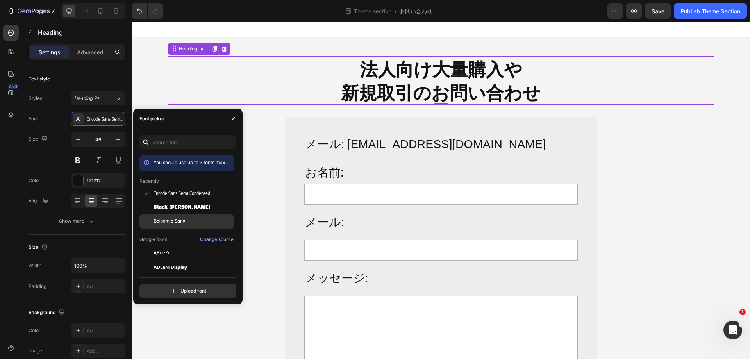
click at [184, 220] on span "Balsamiq Sans" at bounding box center [169, 221] width 32 height 7
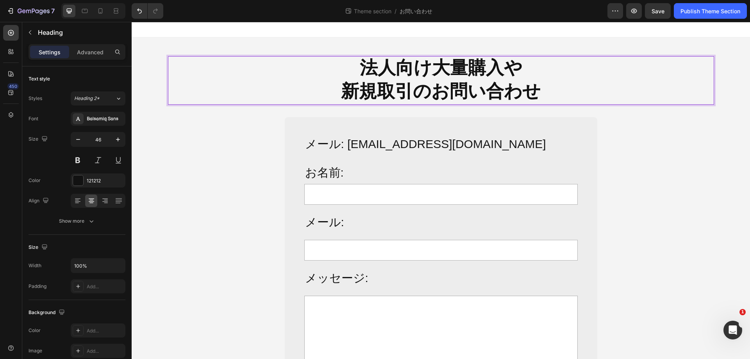
click at [402, 86] on strong "新規取引のお問い合わせ" at bounding box center [441, 91] width 200 height 21
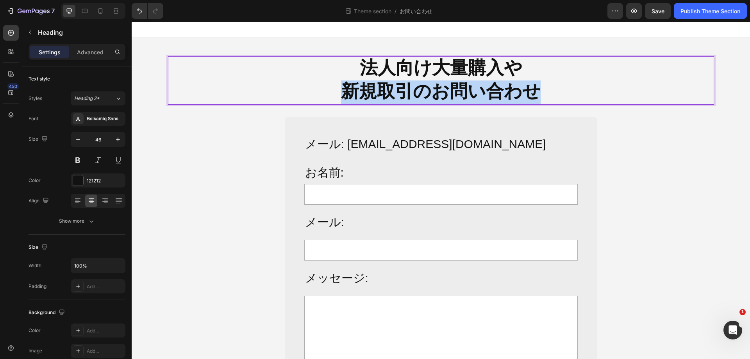
click at [402, 86] on strong "新規取引のお問い合わせ" at bounding box center [441, 91] width 200 height 21
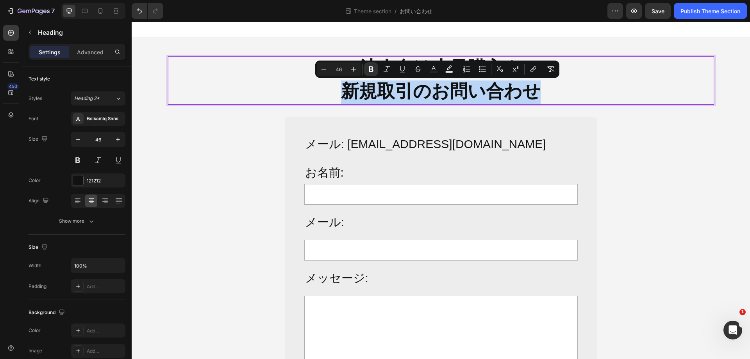
click at [402, 86] on strong "新規取引のお問い合わせ" at bounding box center [441, 91] width 200 height 21
click at [366, 69] on button "Bold" at bounding box center [371, 69] width 14 height 14
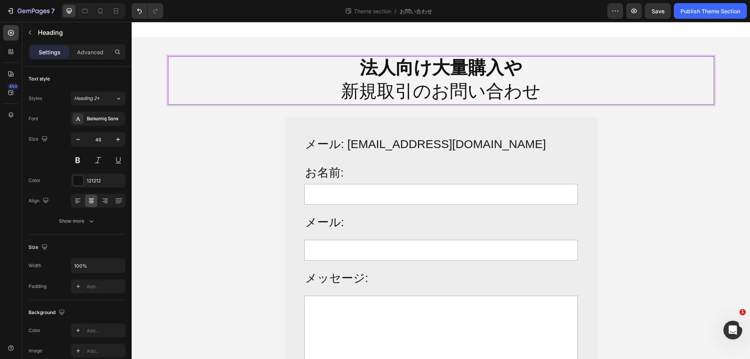
click at [412, 71] on strong "法人向け大量購入や" at bounding box center [441, 68] width 162 height 21
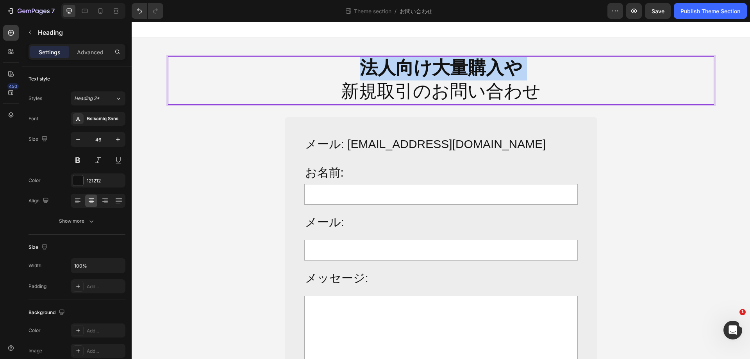
click at [412, 71] on strong "法人向け大量購入や" at bounding box center [441, 68] width 162 height 21
click at [401, 69] on strong "法人向け大量購入や" at bounding box center [441, 68] width 162 height 21
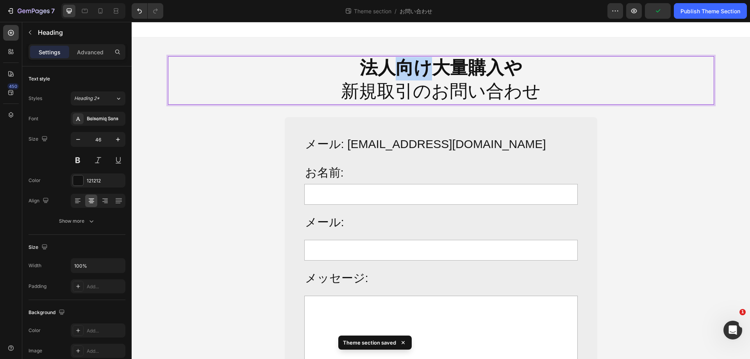
click at [401, 69] on strong "法人向け大量購入や" at bounding box center [441, 68] width 162 height 21
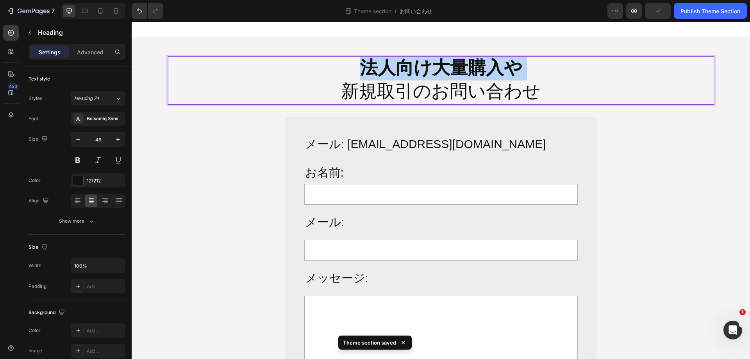
click at [401, 69] on strong "法人向け大量購入や" at bounding box center [441, 68] width 162 height 21
click at [520, 71] on p "法人向け大量購入や 新規取引のお問い合わせ" at bounding box center [441, 80] width 544 height 47
click at [346, 79] on p "法人向け大量購入や 新規取引のお問い合わせ" at bounding box center [441, 80] width 544 height 47
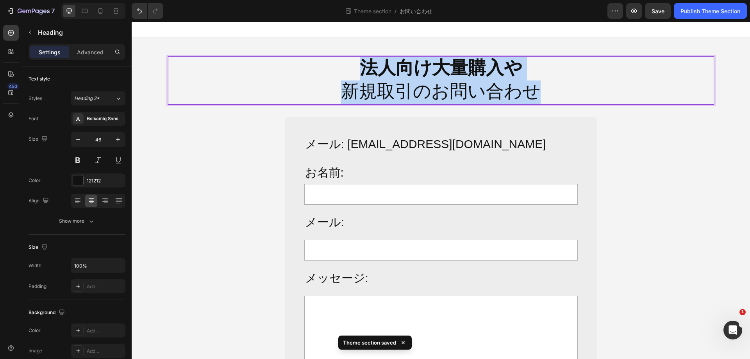
drag, startPoint x: 358, startPoint y: 70, endPoint x: 539, endPoint y: 89, distance: 181.9
click at [539, 89] on p "法人向け大量購入や 新規取引のお問い合わせ" at bounding box center [441, 80] width 544 height 47
copy p "法人向け大量購入や 新規取引のお問い合わせ"
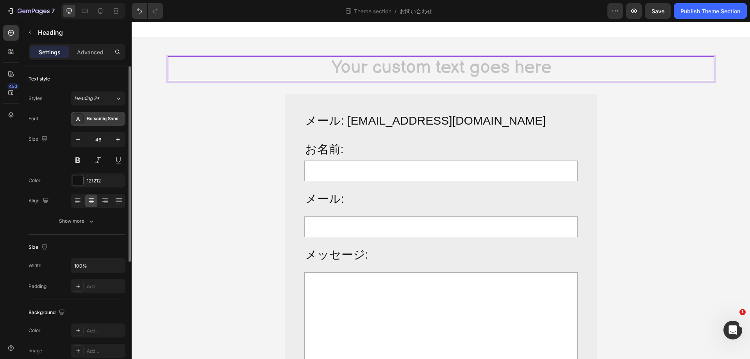
click at [98, 116] on div "Balsamiq Sans" at bounding box center [105, 119] width 37 height 7
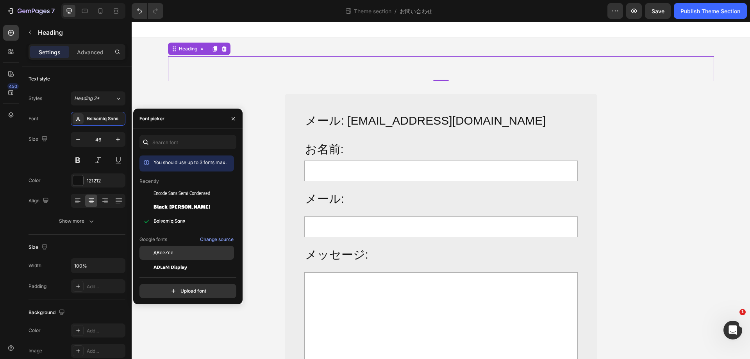
click at [175, 257] on div "ABeeZee" at bounding box center [186, 253] width 95 height 14
click at [181, 252] on div "ABeeZee" at bounding box center [192, 252] width 79 height 7
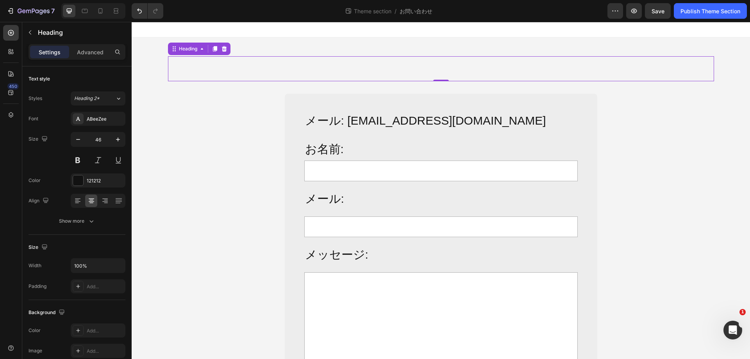
click at [408, 73] on h2 "Rich Text Editor. Editing area: main" at bounding box center [441, 68] width 546 height 25
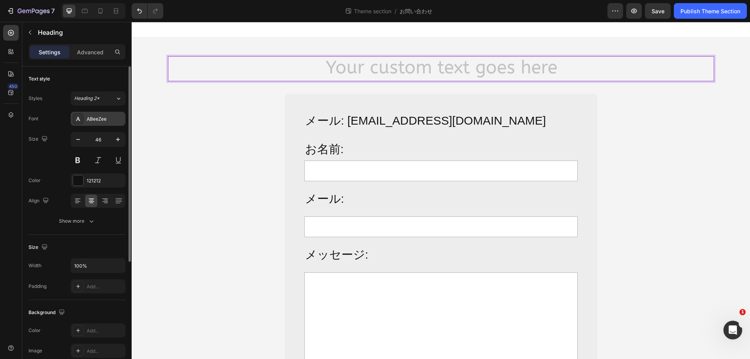
click at [112, 120] on div "ABeeZee" at bounding box center [105, 119] width 37 height 7
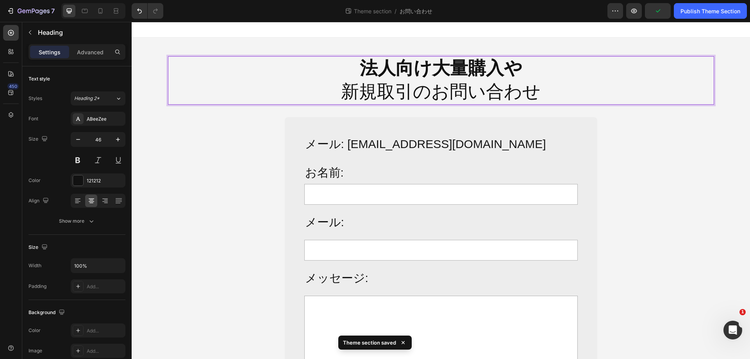
click at [423, 70] on strong "法人向け大量購入や" at bounding box center [441, 68] width 162 height 21
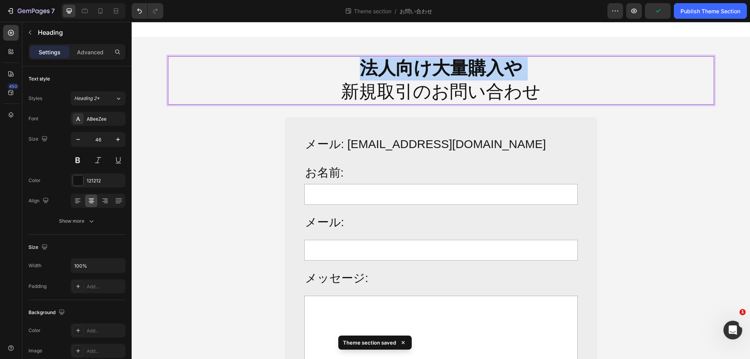
click at [423, 70] on strong "法人向け大量購入や" at bounding box center [441, 68] width 162 height 21
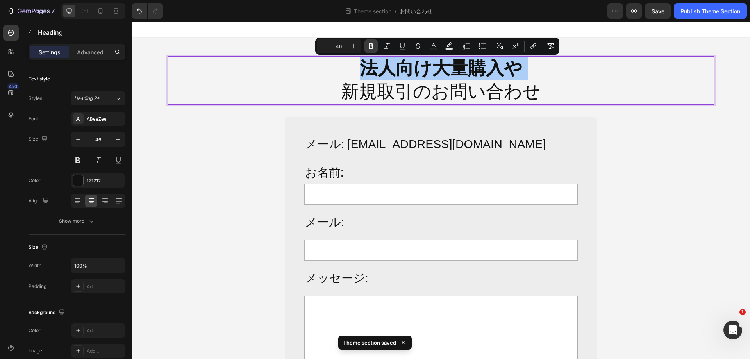
click at [371, 50] on icon "Editor contextual toolbar" at bounding box center [371, 46] width 8 height 8
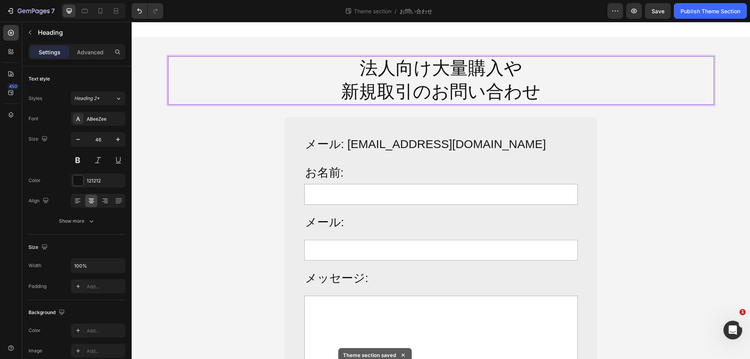
click at [439, 92] on p "法人向け大量購入や 新規取引のお問い合わせ" at bounding box center [441, 80] width 544 height 47
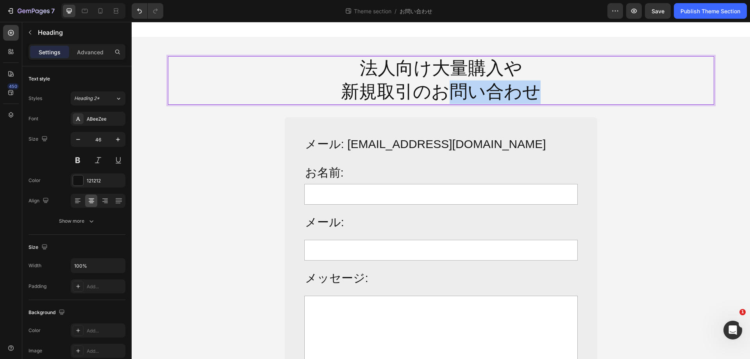
click at [439, 92] on p "法人向け大量購入や 新規取引のお問い合わせ" at bounding box center [441, 80] width 544 height 47
click at [437, 71] on p "法人向け大量購入や 新規取引のお問い合わせ" at bounding box center [441, 80] width 544 height 47
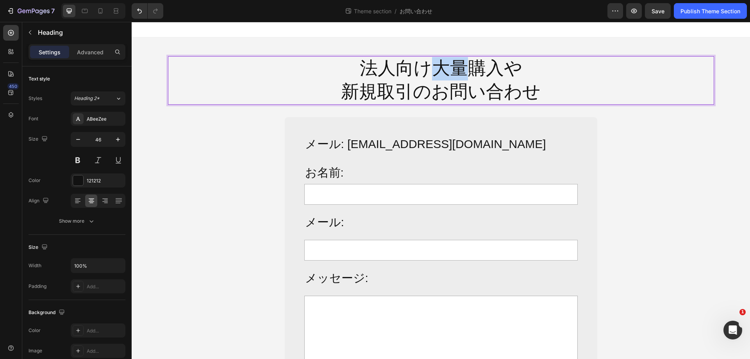
click at [437, 71] on p "法人向け大量購入や 新規取引のお問い合わせ" at bounding box center [441, 80] width 544 height 47
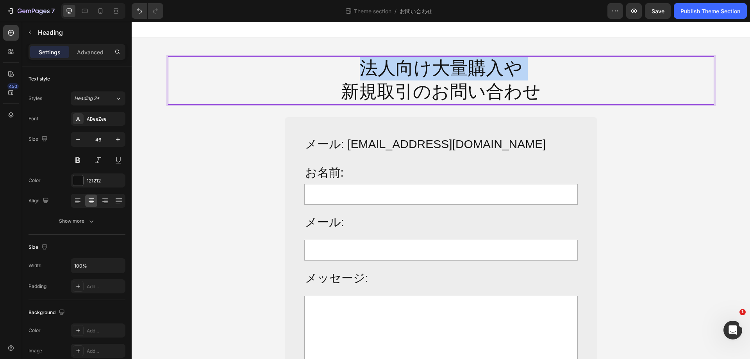
click at [437, 71] on p "法人向け大量購入や 新規取引のお問い合わせ" at bounding box center [441, 80] width 544 height 47
click at [421, 76] on p "法人向け大量購入や 新規取引のお問い合わせ" at bounding box center [441, 80] width 544 height 47
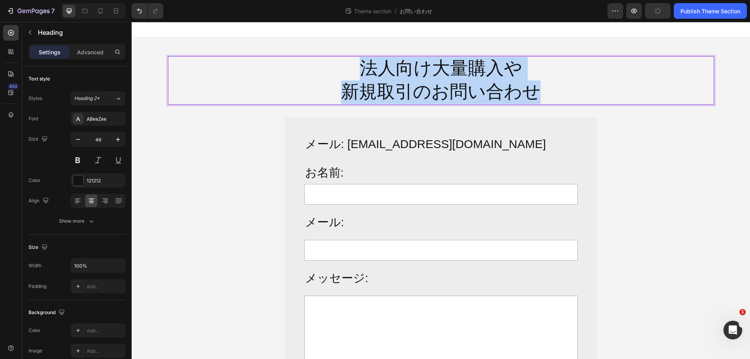
drag, startPoint x: 362, startPoint y: 64, endPoint x: 530, endPoint y: 88, distance: 170.0
click at [530, 88] on p "法人向け大量購入や 新規取引のお問い合わせ" at bounding box center [441, 80] width 544 height 47
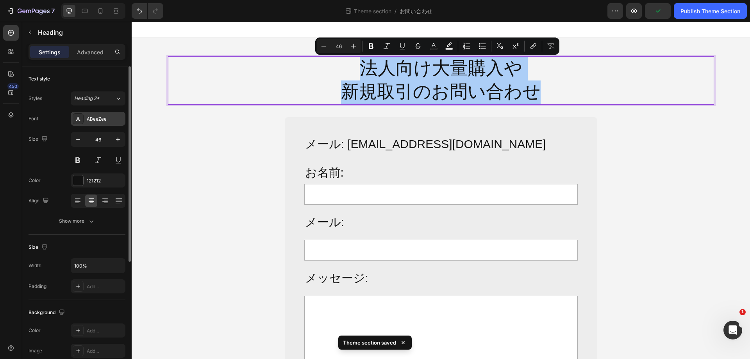
click at [105, 120] on div "ABeeZee" at bounding box center [105, 119] width 37 height 7
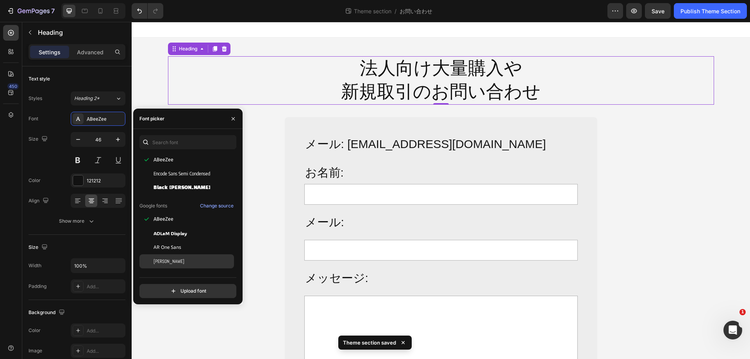
scroll to position [78, 0]
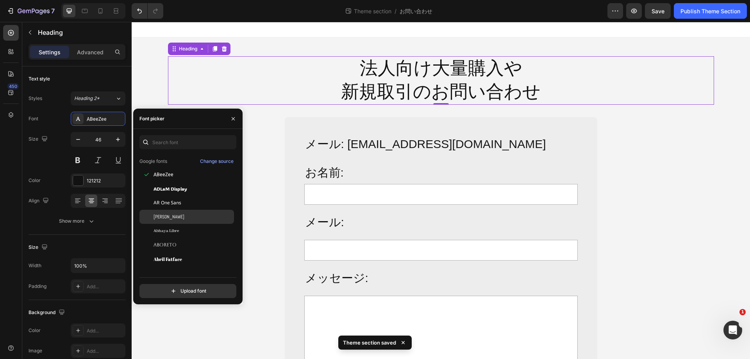
click at [199, 214] on div "Abel" at bounding box center [192, 216] width 79 height 7
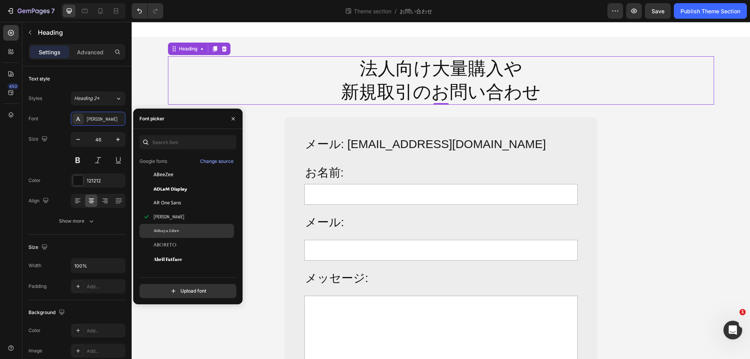
click at [196, 232] on div "Abhaya Libre" at bounding box center [192, 230] width 79 height 7
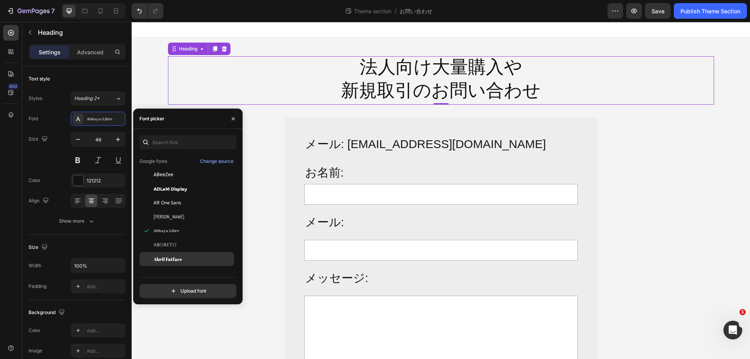
click at [189, 259] on div "Abril Fatface" at bounding box center [192, 258] width 79 height 7
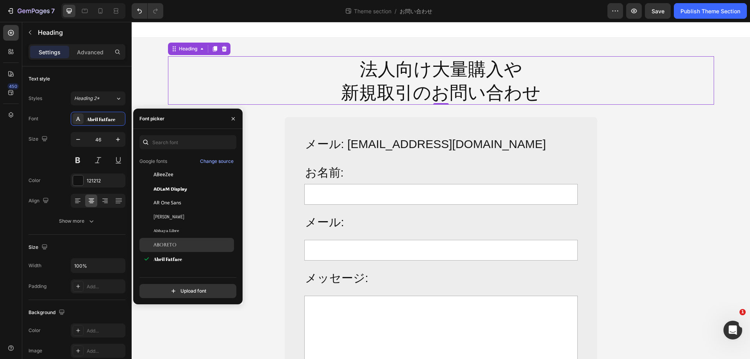
click at [193, 241] on div "Aboreto" at bounding box center [186, 245] width 95 height 14
click at [192, 266] on div "Abyssinica SIL" at bounding box center [186, 273] width 95 height 14
click at [674, 180] on div "法人向け大量購入や 新規取引のお問い合わせ Heading 0 Row メール: info@alljoy-japan.co.jp Text Block お名前…" at bounding box center [441, 255] width 618 height 411
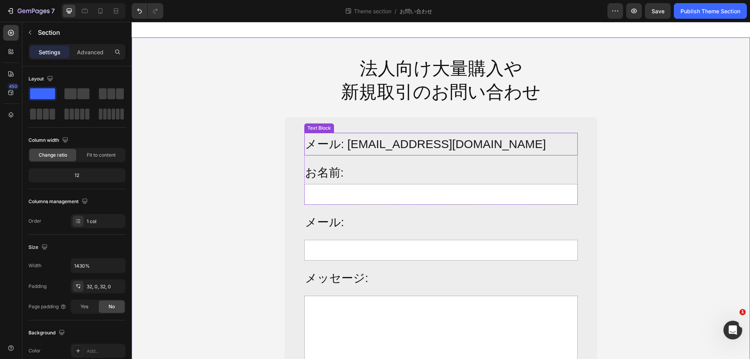
click at [370, 146] on p "メール: info@alljoy-japan.co.jp" at bounding box center [441, 144] width 272 height 21
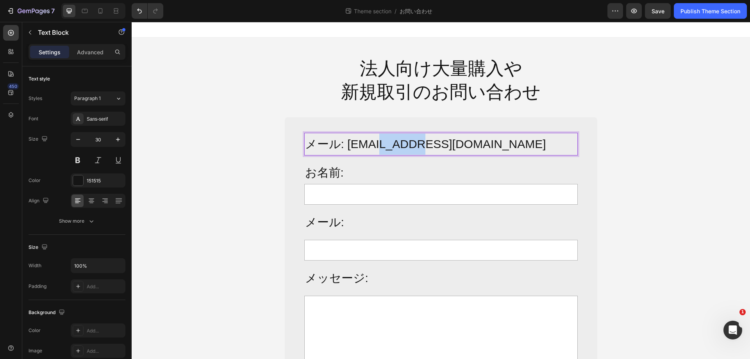
click at [370, 146] on p "メール: info@alljoy-japan.co.jp" at bounding box center [441, 144] width 272 height 21
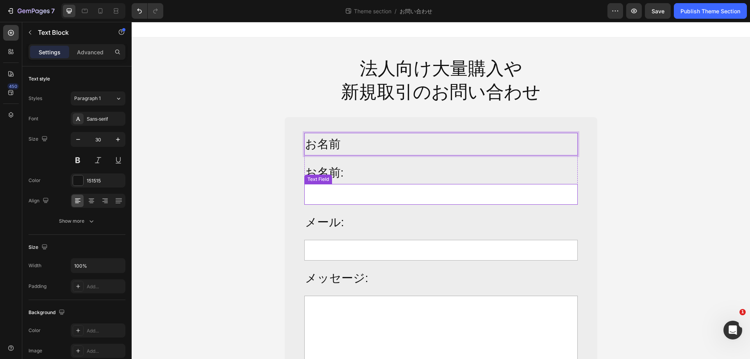
click at [354, 194] on input "text" at bounding box center [440, 194] width 273 height 21
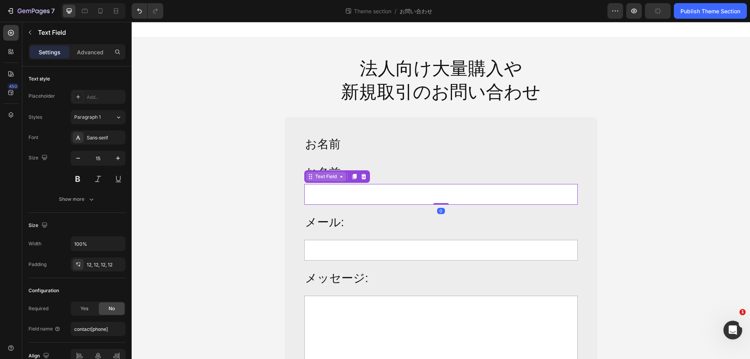
click at [318, 179] on div "Text Field" at bounding box center [326, 176] width 25 height 7
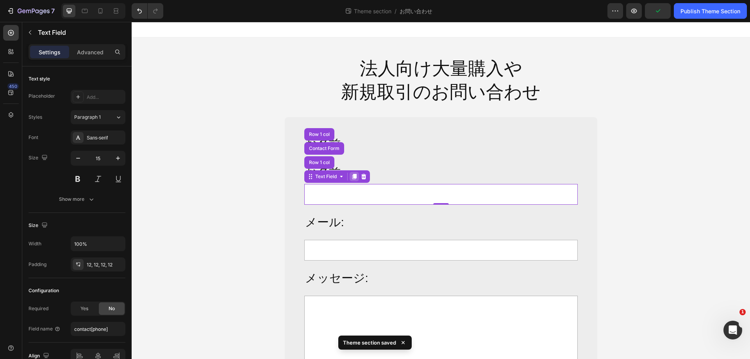
click at [350, 180] on div at bounding box center [354, 176] width 9 height 9
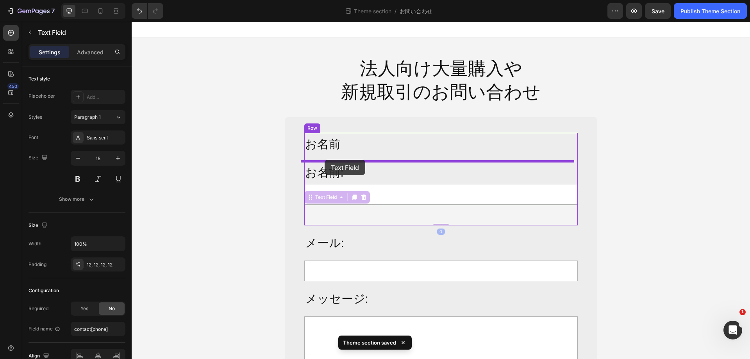
drag, startPoint x: 314, startPoint y: 200, endPoint x: 325, endPoint y: 160, distance: 42.0
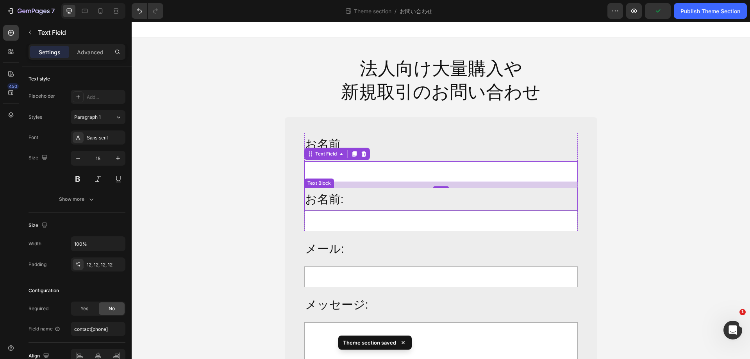
click at [331, 202] on p "お名前:" at bounding box center [441, 199] width 272 height 21
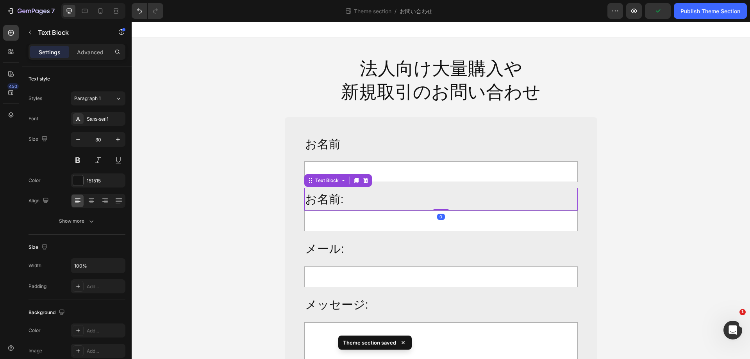
click at [331, 202] on p "お名前:" at bounding box center [441, 199] width 272 height 21
click at [333, 252] on p "メール:" at bounding box center [441, 248] width 272 height 21
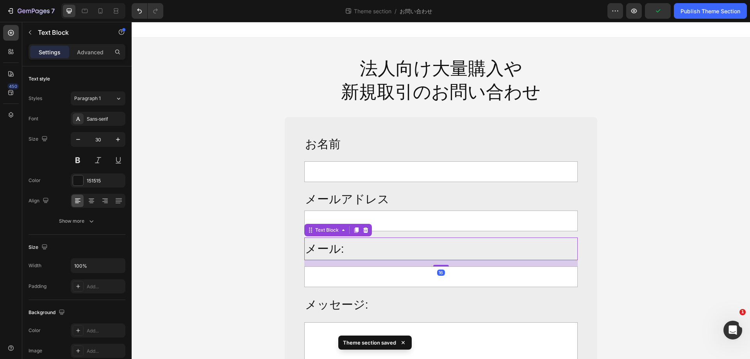
click at [333, 252] on p "メール:" at bounding box center [441, 248] width 272 height 21
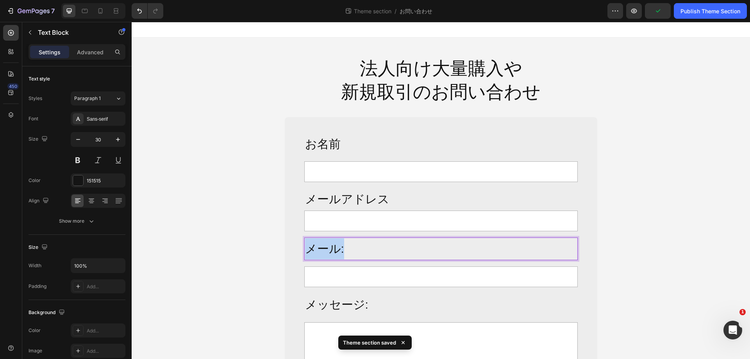
click at [333, 252] on p "メール:" at bounding box center [441, 248] width 272 height 21
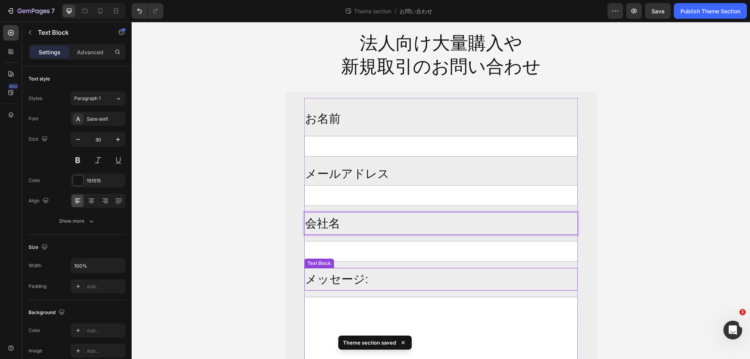
scroll to position [39, 0]
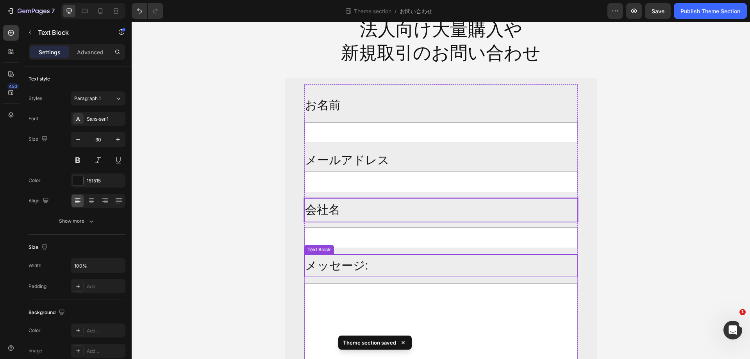
click at [343, 267] on p "メッセージ:" at bounding box center [441, 265] width 272 height 21
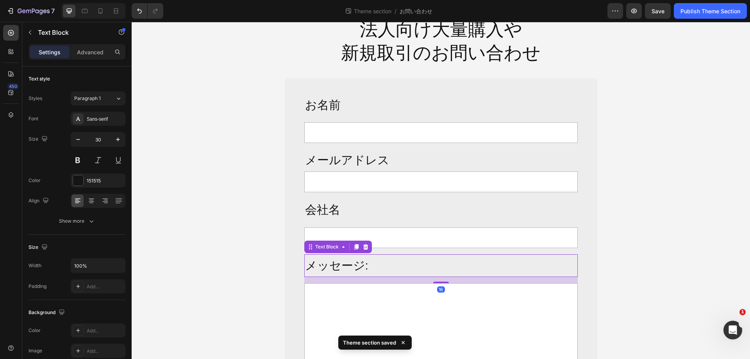
click at [343, 267] on p "メッセージ:" at bounding box center [441, 265] width 272 height 21
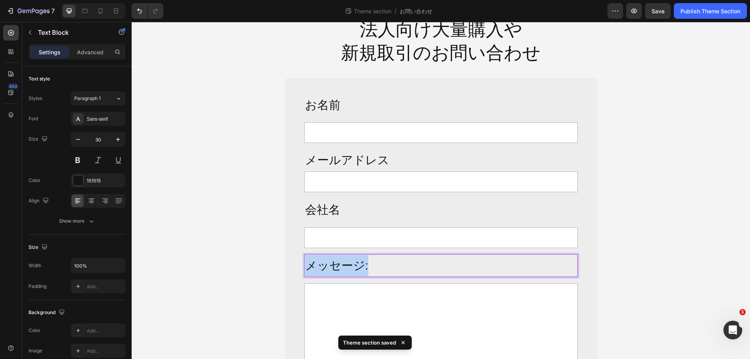
click at [343, 267] on p "メッセージ:" at bounding box center [441, 265] width 272 height 21
click at [627, 254] on div "法人向け大量購入や 新規取引のお問い合わせ Heading Row お名前 Text Block Text Field メールアドレス Text Block …" at bounding box center [441, 230] width 618 height 438
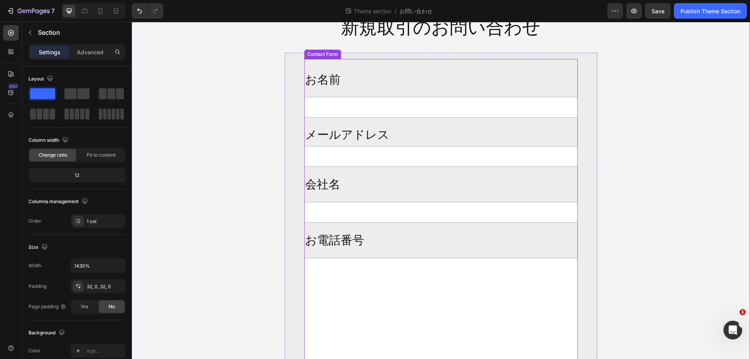
scroll to position [78, 0]
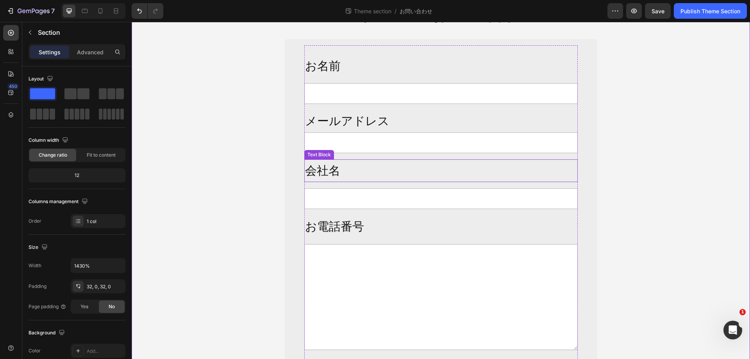
click at [338, 176] on p "会社名" at bounding box center [441, 170] width 272 height 21
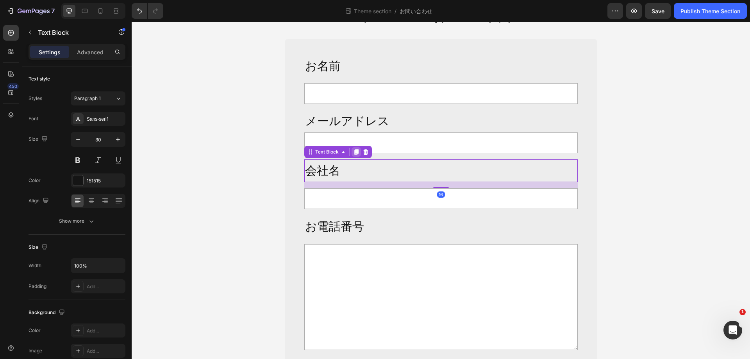
click at [353, 154] on icon at bounding box center [356, 152] width 6 height 6
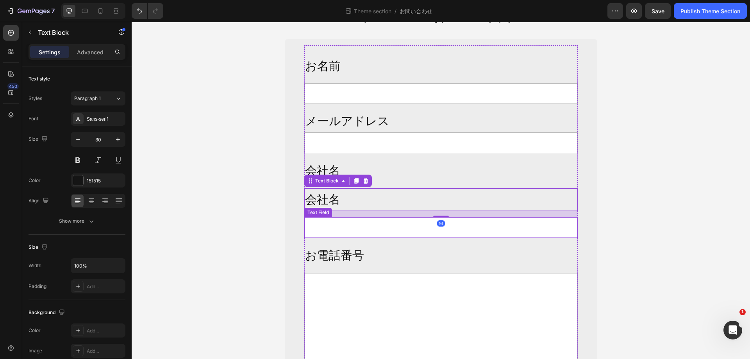
click at [356, 227] on input "text" at bounding box center [440, 227] width 273 height 21
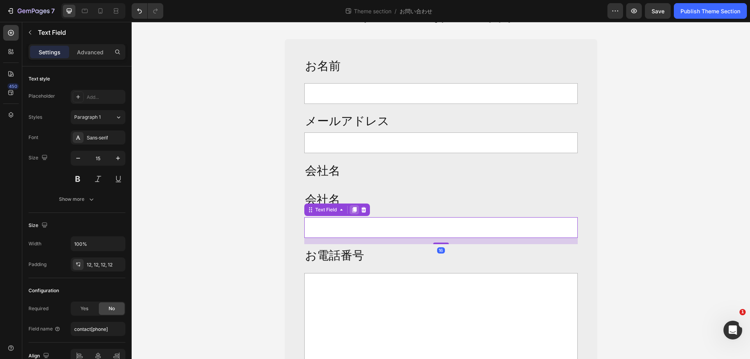
click at [352, 210] on icon at bounding box center [354, 209] width 4 height 5
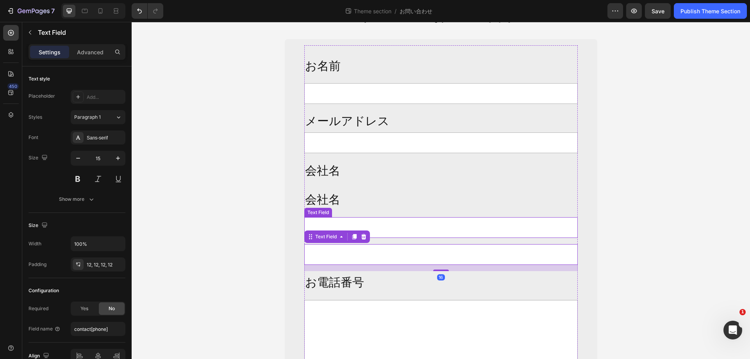
click at [328, 224] on input "text" at bounding box center [440, 227] width 273 height 21
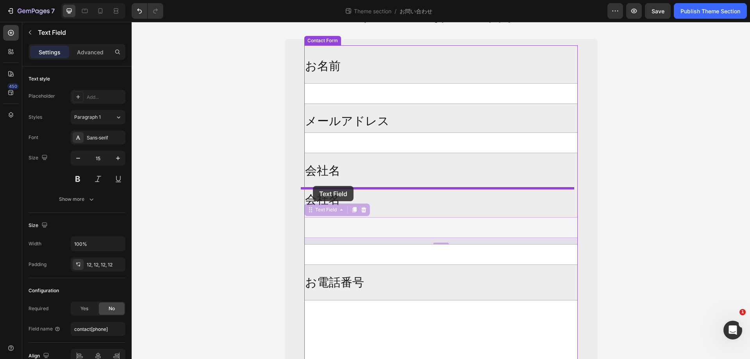
drag, startPoint x: 313, startPoint y: 211, endPoint x: 313, endPoint y: 186, distance: 25.4
click at [313, 186] on div "法人向け大量購入や 新規取引のお問い合わせ Heading Row お名前 Text Block Text Field メールアドレス Text Block …" at bounding box center [441, 211] width 618 height 534
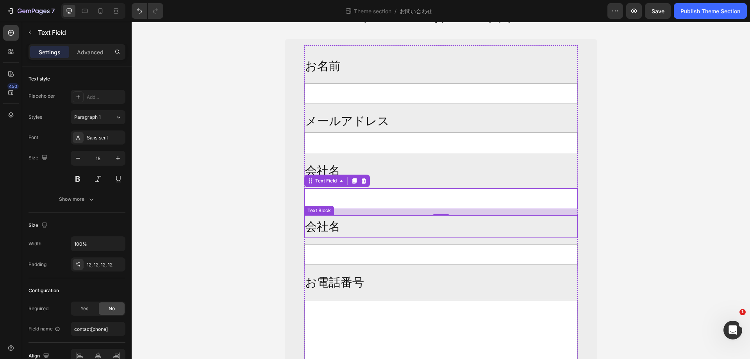
click at [329, 230] on p "会社名" at bounding box center [441, 226] width 272 height 21
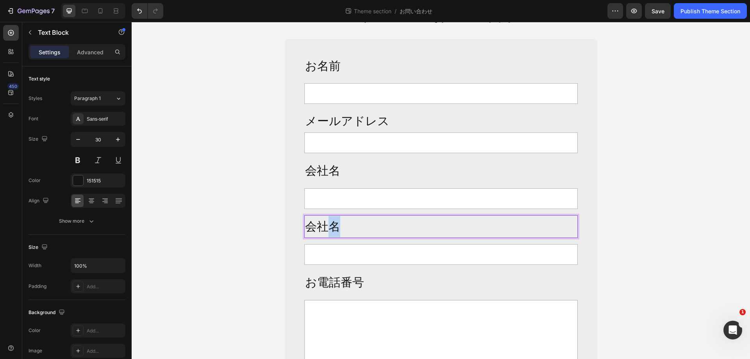
click at [329, 230] on p "会社名" at bounding box center [441, 226] width 272 height 21
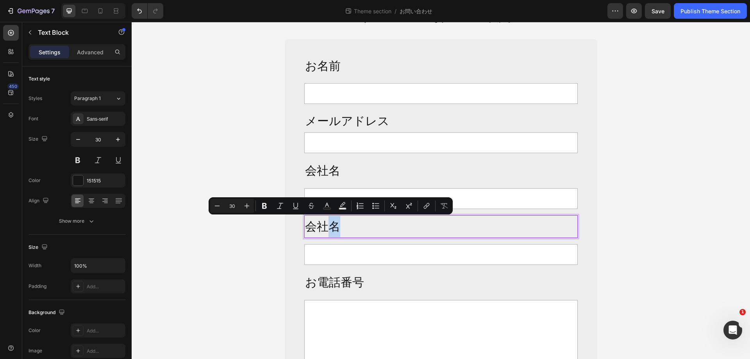
click at [329, 230] on p "会社名" at bounding box center [441, 226] width 272 height 21
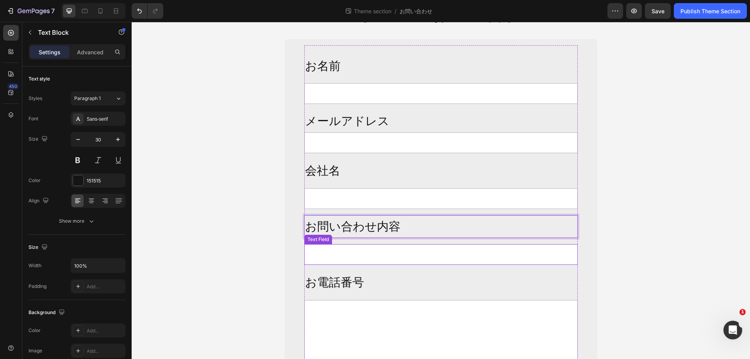
click at [426, 264] on input "text" at bounding box center [440, 254] width 273 height 21
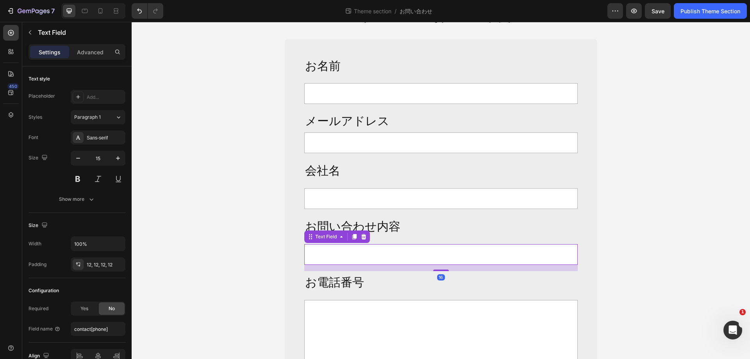
click at [454, 255] on input "text" at bounding box center [440, 254] width 273 height 21
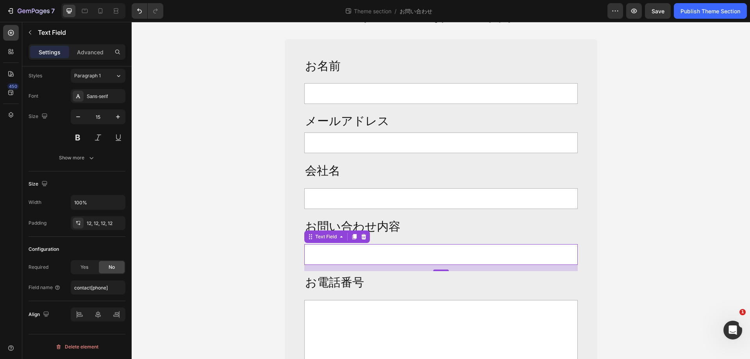
click at [444, 258] on input "text" at bounding box center [440, 254] width 273 height 21
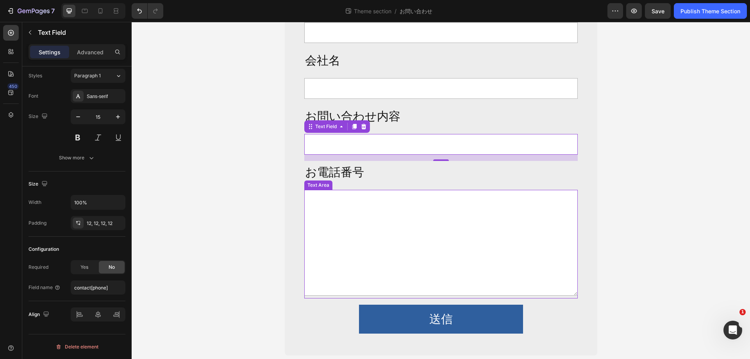
scroll to position [195, 0]
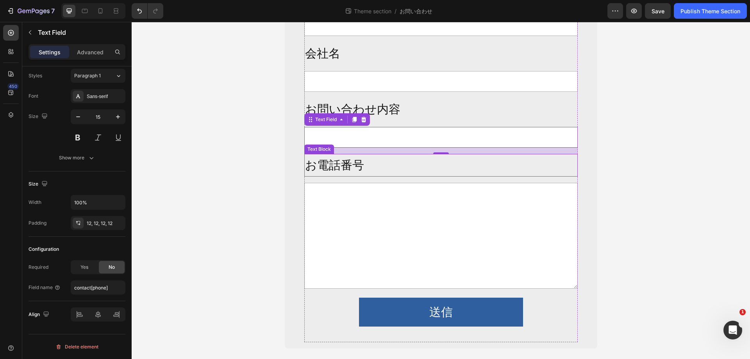
click at [347, 164] on p "お電話番号" at bounding box center [441, 165] width 272 height 21
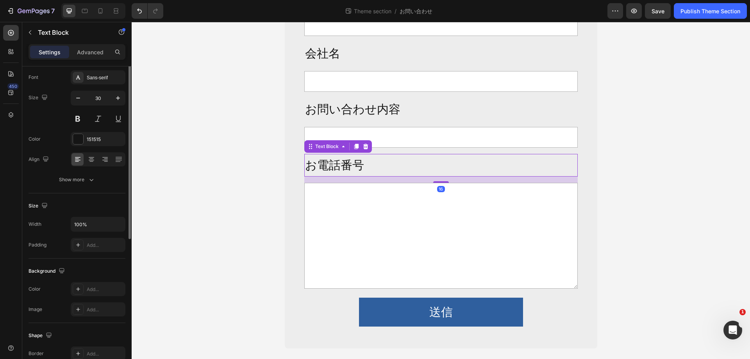
scroll to position [0, 0]
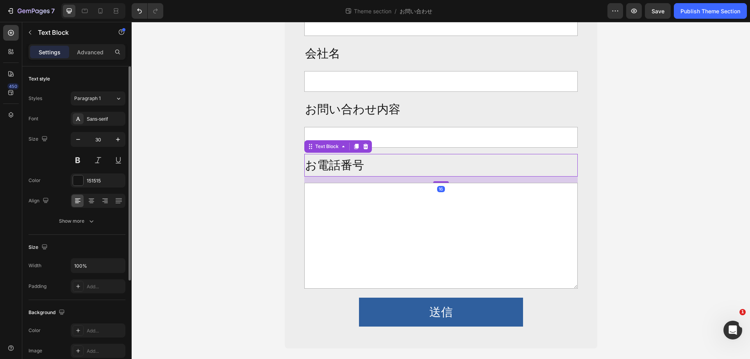
click at [347, 164] on p "お電話番号" at bounding box center [441, 165] width 272 height 21
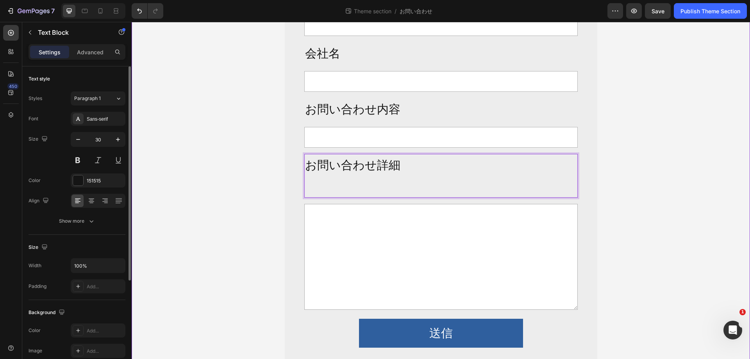
click at [677, 208] on div "法人向け大量購入や 新規取引のお問い合わせ Heading Row お名前 Text Block Text Field メールアドレス Text Block …" at bounding box center [441, 112] width 618 height 515
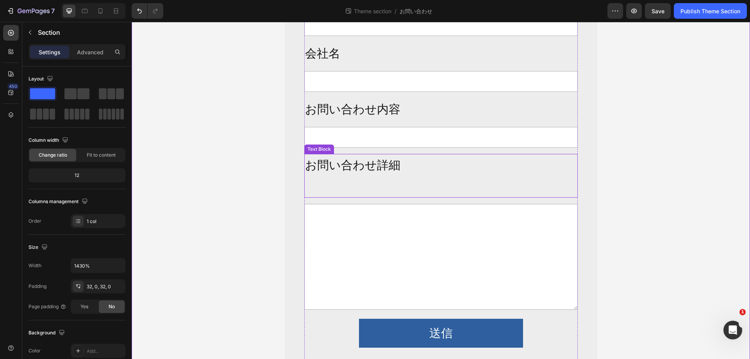
click at [418, 191] on p "お問い合わせ詳細" at bounding box center [441, 176] width 272 height 42
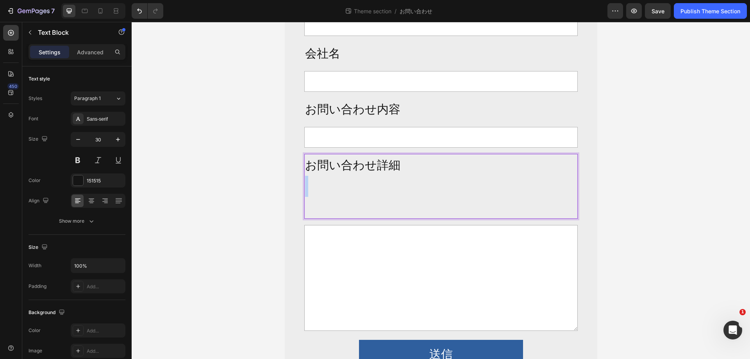
click at [415, 187] on p "お問い合わせ詳細 ⁠⁠⁠⁠⁠⁠⁠" at bounding box center [441, 186] width 272 height 63
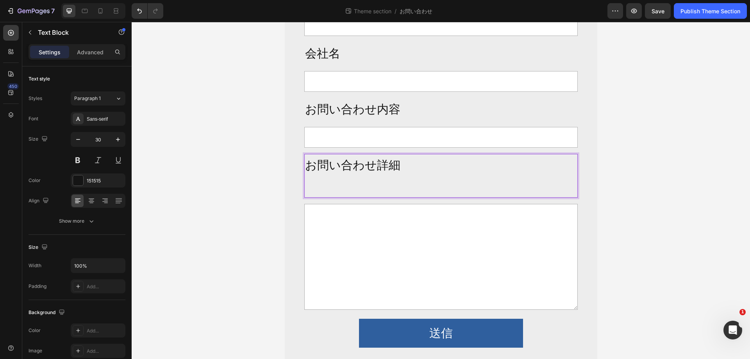
click at [382, 191] on p "お問い合わせ詳細" at bounding box center [441, 176] width 272 height 42
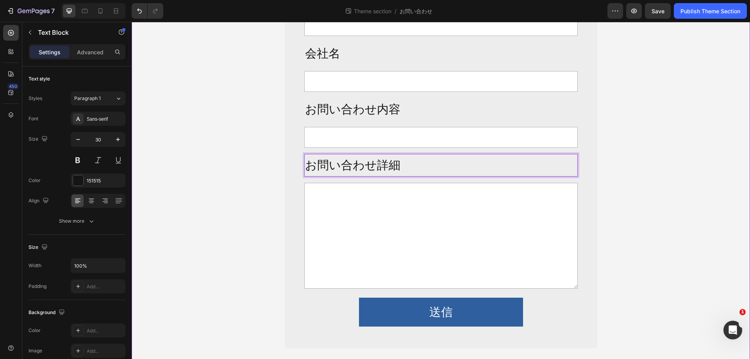
click at [669, 213] on div "法人向け大量購入や 新規取引のお問い合わせ Heading Row お名前 Text Block Text Field メールアドレス Text Block …" at bounding box center [441, 102] width 618 height 494
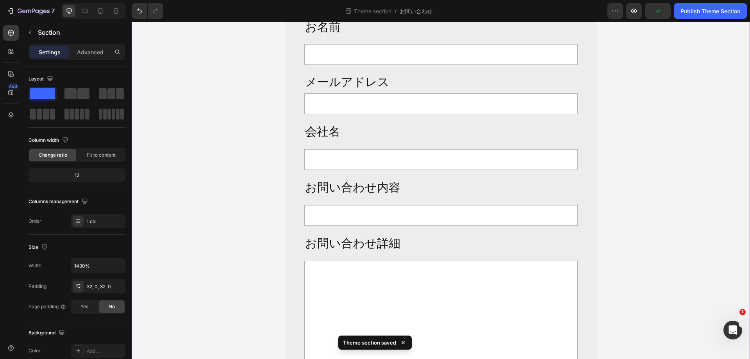
scroll to position [195, 0]
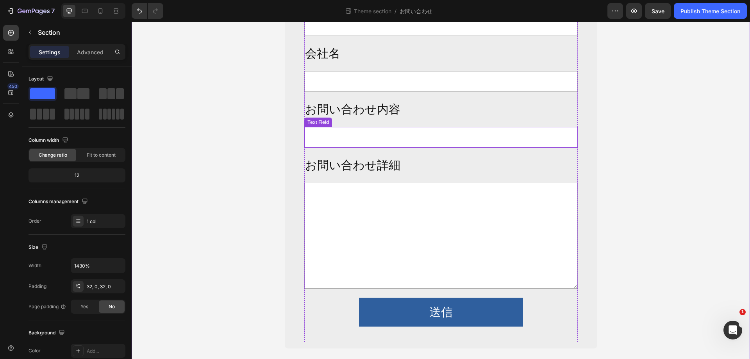
click at [461, 143] on input "text" at bounding box center [440, 137] width 273 height 21
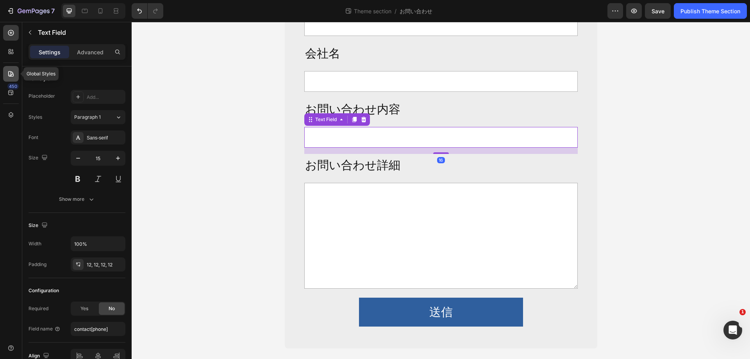
click at [11, 70] on icon at bounding box center [11, 74] width 8 height 8
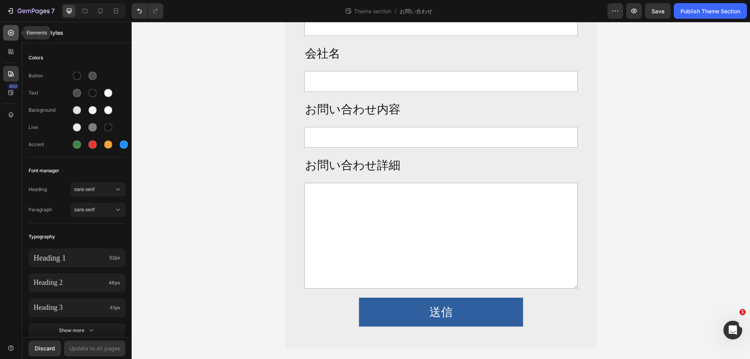
click at [12, 35] on icon at bounding box center [11, 33] width 8 height 8
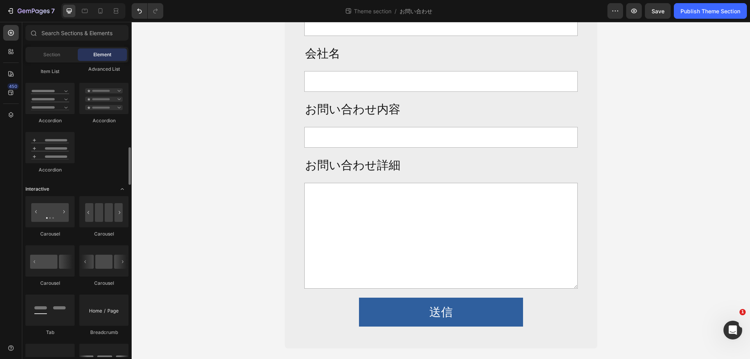
scroll to position [586, 0]
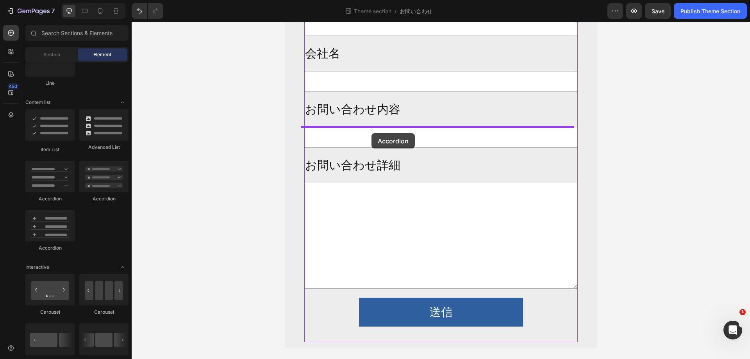
drag, startPoint x: 195, startPoint y: 202, endPoint x: 371, endPoint y: 133, distance: 189.1
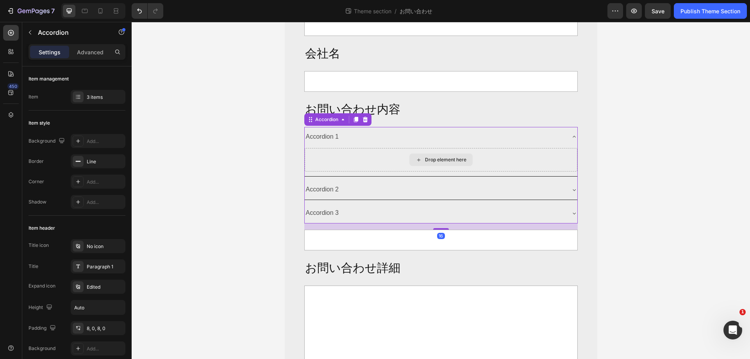
click at [540, 153] on div "Drop element here" at bounding box center [441, 159] width 273 height 23
click at [366, 119] on div at bounding box center [364, 119] width 9 height 9
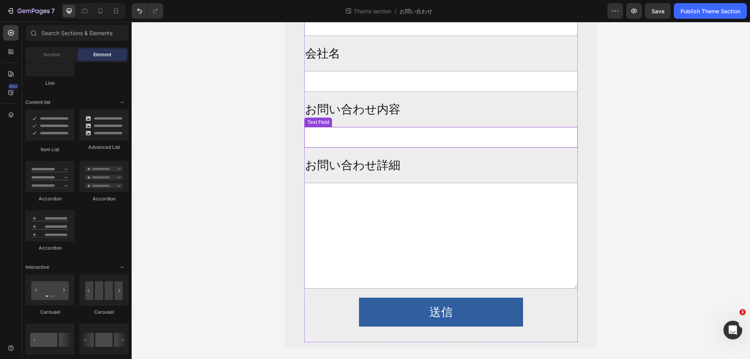
click at [405, 141] on input "text" at bounding box center [440, 137] width 273 height 21
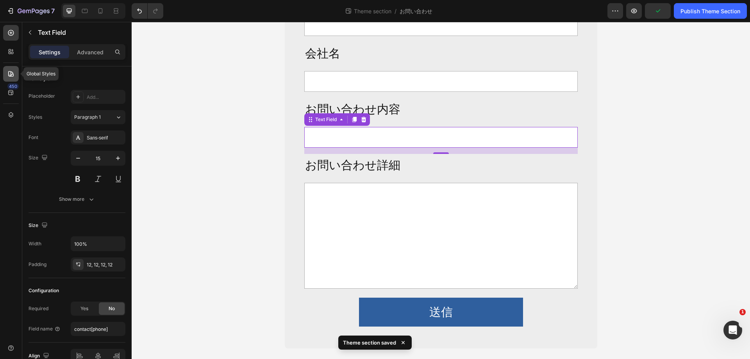
click at [9, 66] on div at bounding box center [11, 74] width 16 height 16
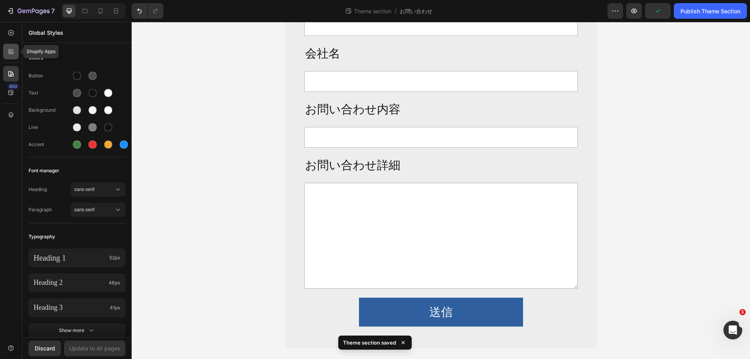
click at [9, 50] on icon at bounding box center [10, 50] width 2 height 2
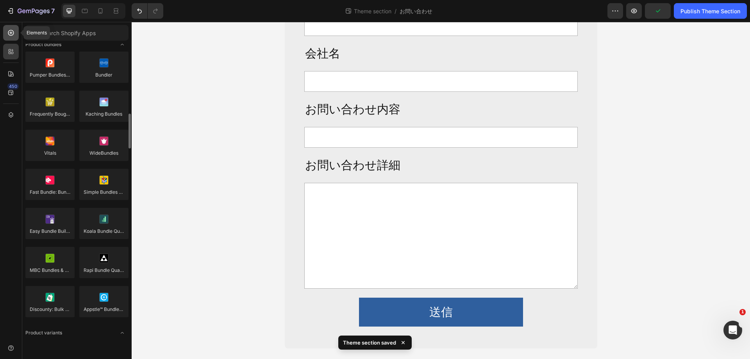
click at [10, 35] on icon at bounding box center [11, 33] width 6 height 6
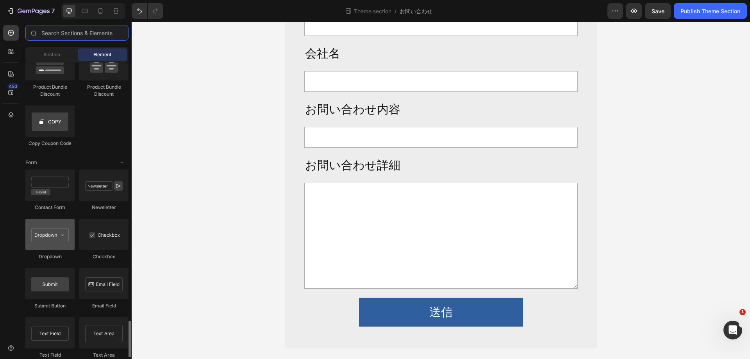
scroll to position [1718, 0]
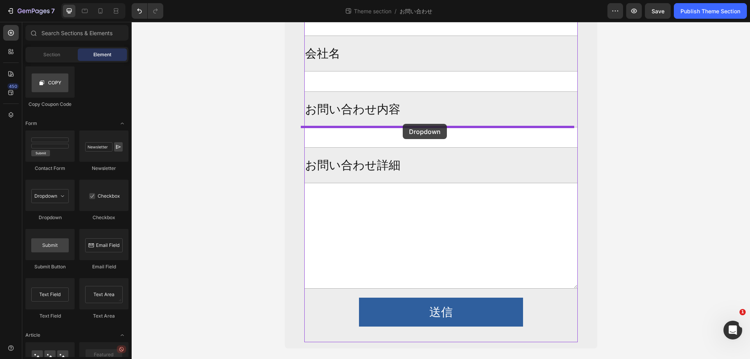
drag, startPoint x: 187, startPoint y: 225, endPoint x: 403, endPoint y: 124, distance: 238.3
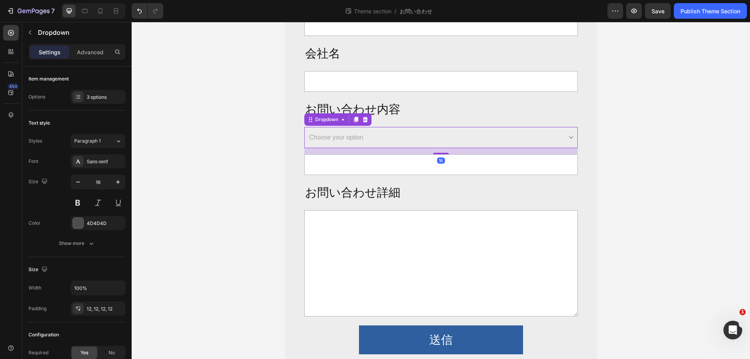
click at [412, 135] on select "Choose your option Option 1 Option 2 Option 3" at bounding box center [440, 137] width 273 height 21
click at [84, 95] on div "3 options" at bounding box center [98, 97] width 55 height 14
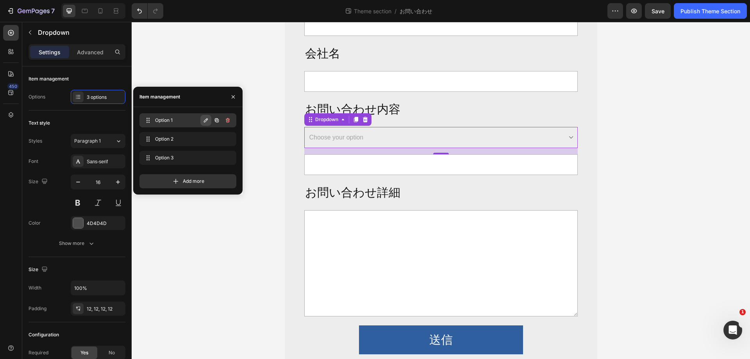
click at [208, 120] on icon "button" at bounding box center [206, 120] width 6 height 6
click at [186, 122] on input "Option 1" at bounding box center [175, 120] width 70 height 12
click at [206, 120] on icon "button" at bounding box center [206, 120] width 6 height 6
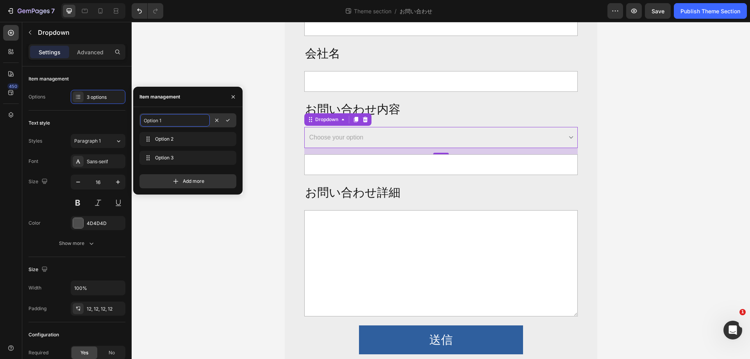
paste input "大量購入に関して"
type input "大量購入に関して"
click at [203, 108] on div "大量購入に関して 大量購入に関して Option 2 Option 2 Option 3 Option 3 Add more" at bounding box center [187, 150] width 109 height 87
click at [207, 138] on icon "button" at bounding box center [206, 139] width 4 height 4
click at [205, 137] on icon "button" at bounding box center [206, 139] width 6 height 6
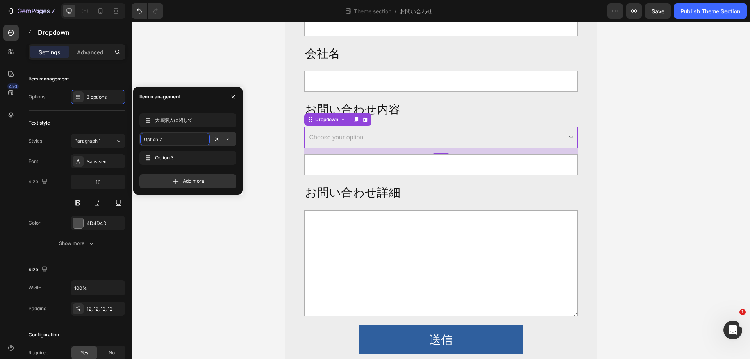
click at [186, 137] on input "Option 2" at bounding box center [175, 139] width 70 height 12
paste input "新規お取引のご相談"
type input "新規お取引のご相談"
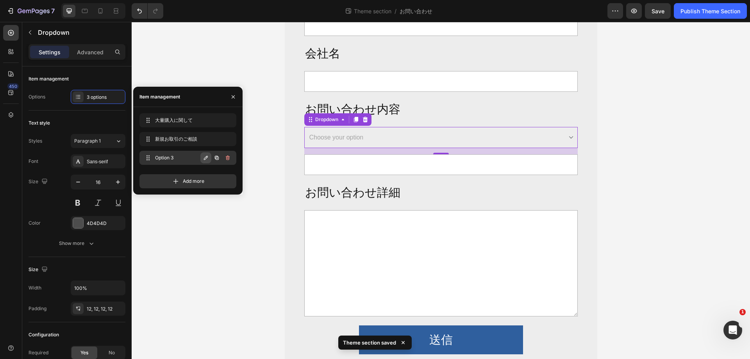
click at [206, 157] on icon "button" at bounding box center [206, 158] width 4 height 4
click at [180, 156] on input "Option 3" at bounding box center [175, 158] width 70 height 12
paste input "その他お問い合わせ"
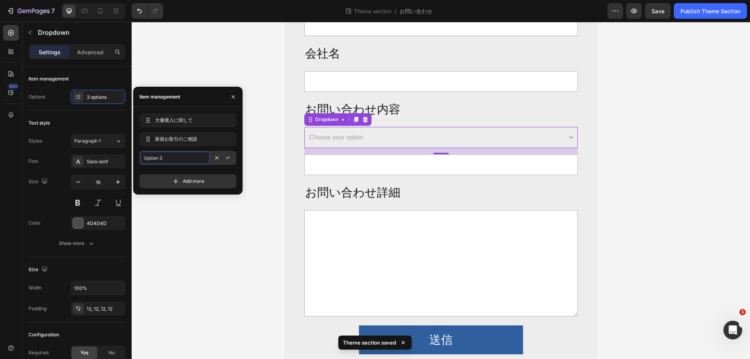
type input "その他お問い合わせ"
drag, startPoint x: 666, startPoint y: 156, endPoint x: 654, endPoint y: 153, distance: 12.5
click at [666, 156] on div "法人向け大量購入や 新規取引のお問い合わせ Heading Row お名前 Text Block Text Field メールアドレス Text Block …" at bounding box center [441, 115] width 618 height 521
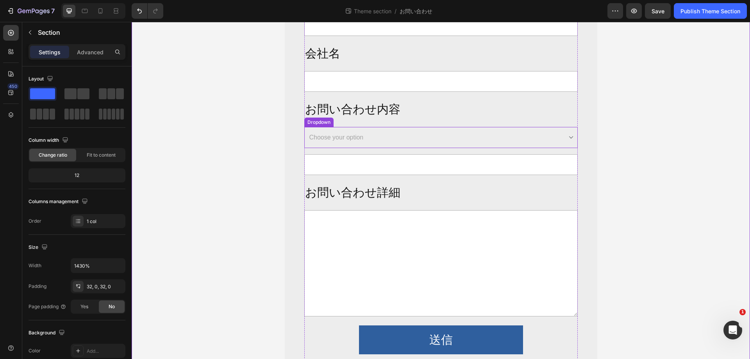
click at [545, 140] on select "Choose your option 大量購入に関して 新規お取引のご相談 その他お問い合わせ" at bounding box center [440, 137] width 273 height 21
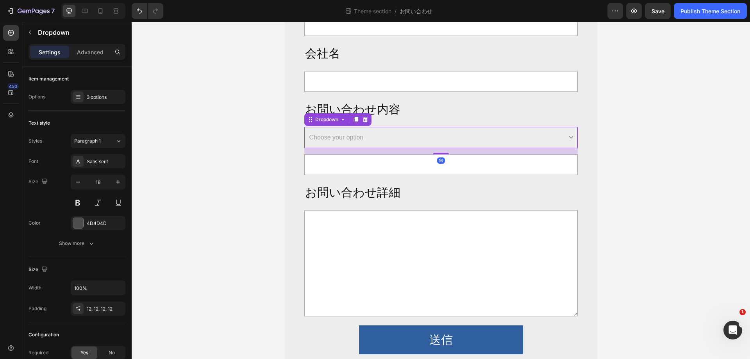
click at [545, 138] on select "Choose your option 大量購入に関して 新規お取引のご相談 その他お問い合わせ" at bounding box center [440, 137] width 273 height 21
click at [367, 146] on select "Choose your option 大量購入に関して 新規お取引のご相談 その他お問い合わせ" at bounding box center [440, 137] width 273 height 21
click at [368, 143] on select "Choose your option 大量購入に関して 新規お取引のご相談 その他お問い合わせ" at bounding box center [440, 137] width 273 height 21
click at [371, 137] on select "Choose your option 大量購入に関して 新規お取引のご相談 その他お問い合わせ" at bounding box center [440, 137] width 273 height 21
click at [356, 137] on select "Choose your option 大量購入に関して 新規お取引のご相談 その他お問い合わせ" at bounding box center [440, 137] width 273 height 21
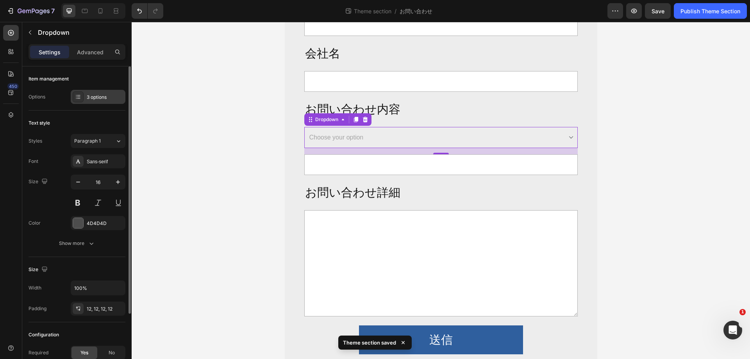
click at [95, 101] on div "3 options" at bounding box center [98, 97] width 55 height 14
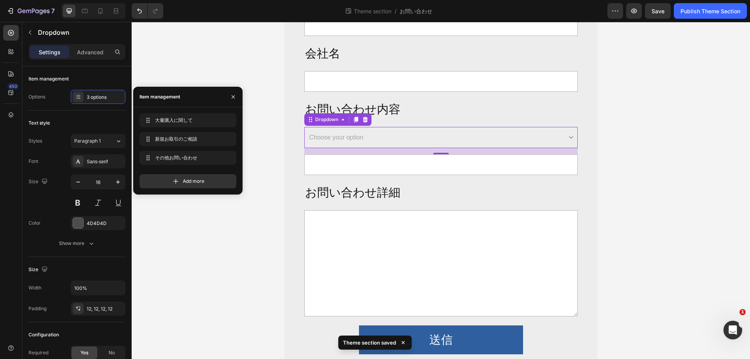
click at [159, 95] on div "Item management" at bounding box center [159, 96] width 41 height 7
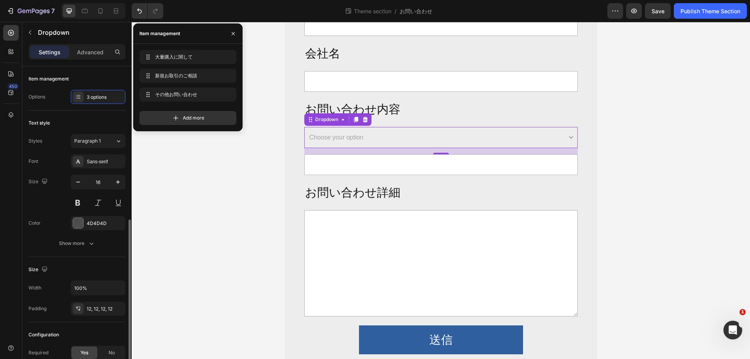
scroll to position [86, 0]
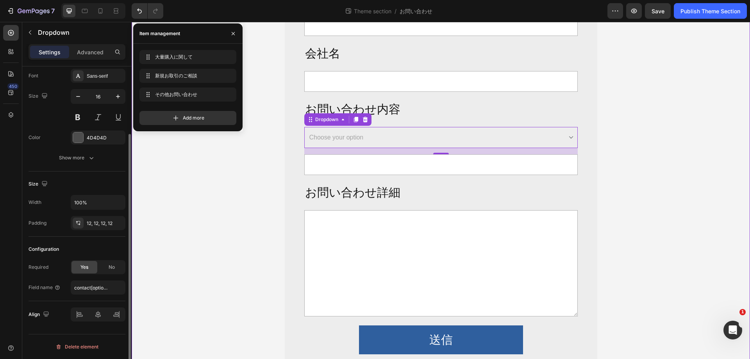
click at [172, 258] on div "法人向け大量購入や 新規取引のお問い合わせ Heading Row お名前 Text Block Text Field メールアドレス Text Block …" at bounding box center [441, 115] width 618 height 521
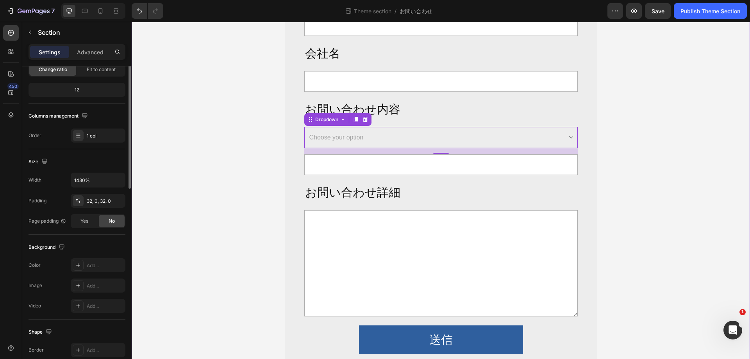
scroll to position [0, 0]
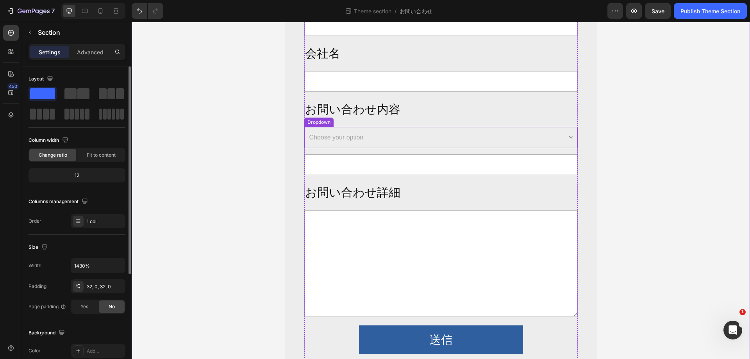
click at [367, 127] on select "Choose your option 大量購入に関して 新規お取引のご相談 その他お問い合わせ" at bounding box center [440, 137] width 273 height 21
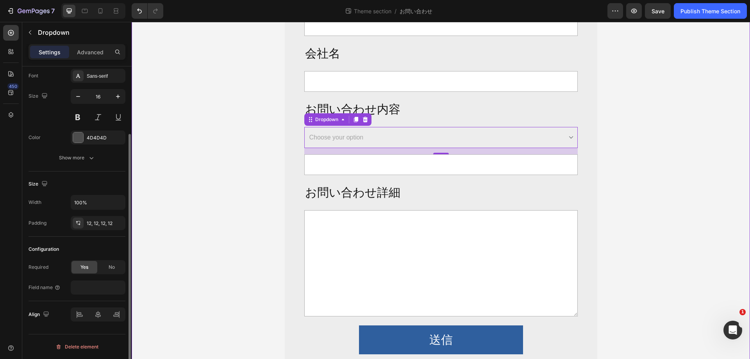
click at [175, 272] on div "法人向け大量購入や 新規取引のお問い合わせ Heading Row お名前 Text Block Text Field メールアドレス Text Block …" at bounding box center [441, 115] width 618 height 521
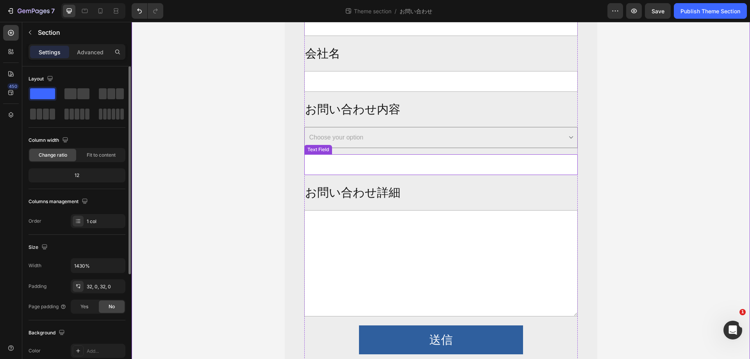
click at [368, 145] on select "Choose your option 大量購入に関して 新規お取引のご相談 その他お問い合わせ" at bounding box center [440, 137] width 273 height 21
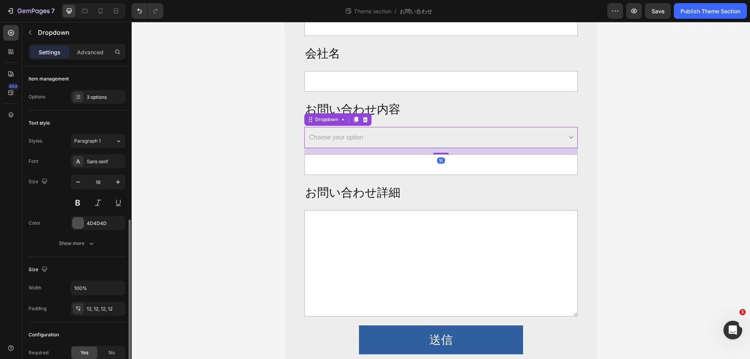
scroll to position [86, 0]
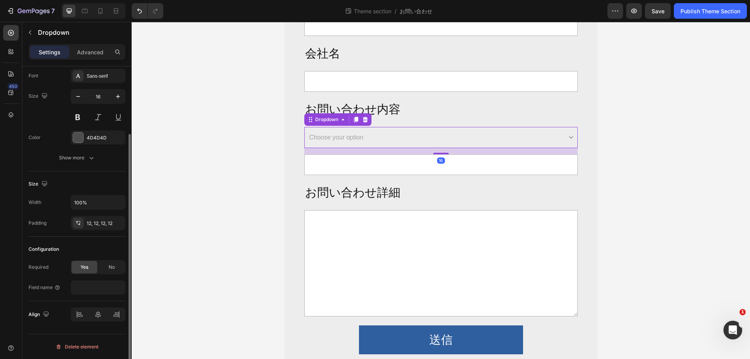
click at [99, 279] on div "Required Yes No Field name" at bounding box center [77, 277] width 97 height 34
click at [99, 286] on input "text" at bounding box center [98, 287] width 55 height 14
click at [427, 147] on select "Choose your option 大量購入に関して 新規お取引のご相談 その他お問い合わせ" at bounding box center [440, 137] width 273 height 21
click at [109, 266] on span "No" at bounding box center [112, 267] width 6 height 7
click at [89, 267] on div "Yes" at bounding box center [84, 267] width 26 height 12
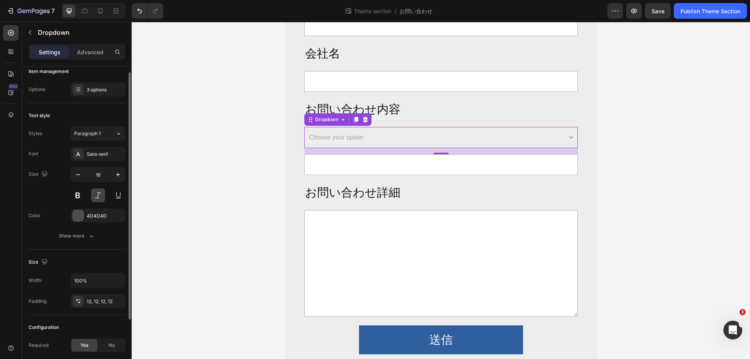
scroll to position [0, 0]
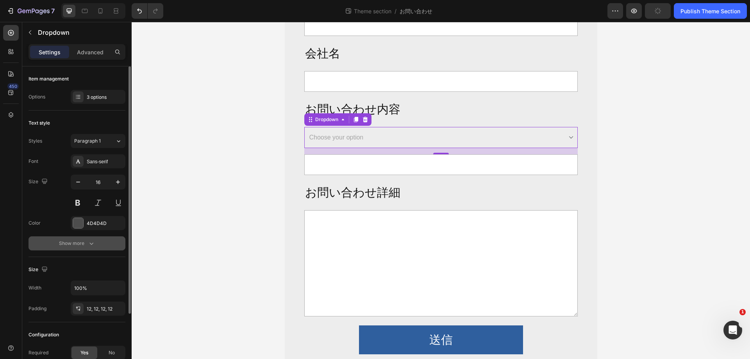
click at [77, 243] on div "Show more" at bounding box center [77, 243] width 36 height 8
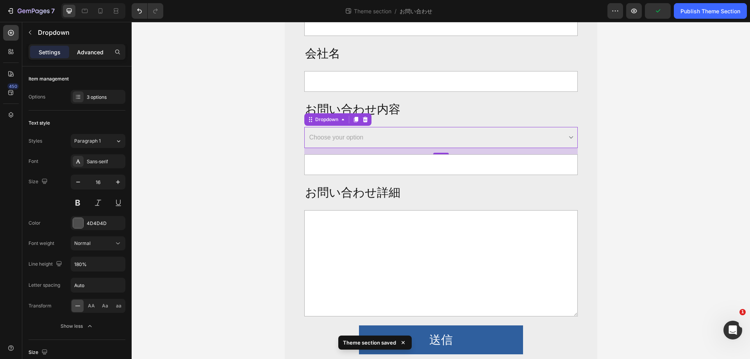
click at [96, 53] on p "Advanced" at bounding box center [90, 52] width 27 height 8
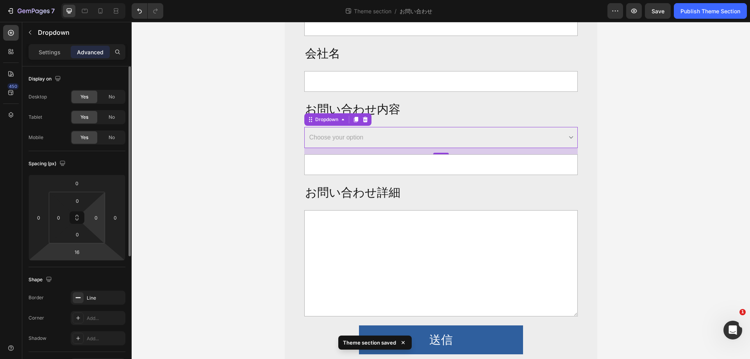
scroll to position [78, 0]
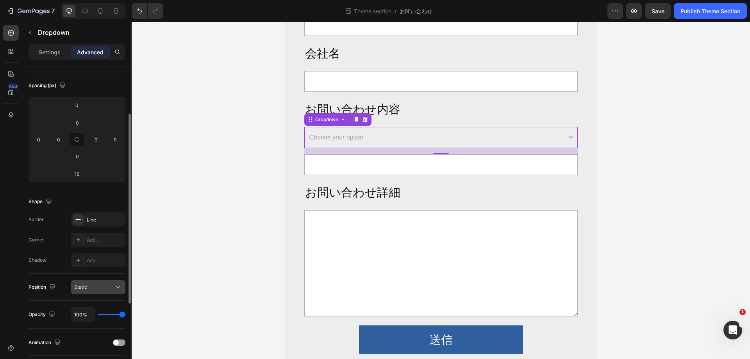
click at [107, 289] on div "Static" at bounding box center [94, 287] width 40 height 7
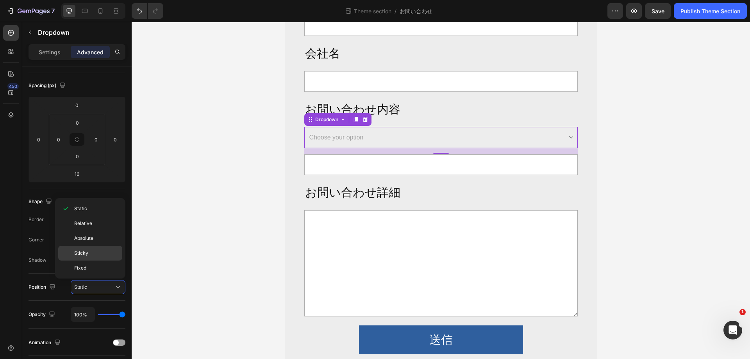
click at [102, 255] on p "Sticky" at bounding box center [96, 253] width 45 height 7
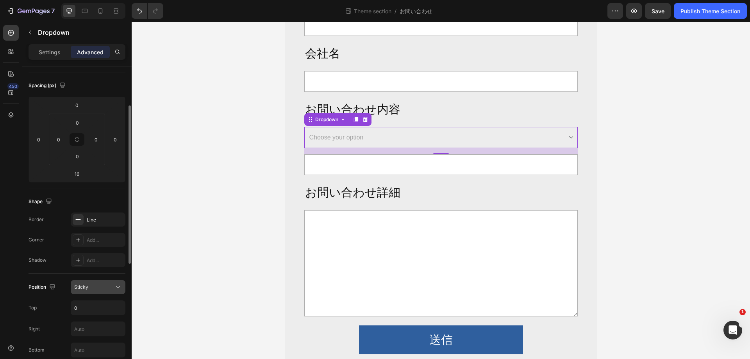
click at [108, 283] on button "Sticky" at bounding box center [98, 287] width 55 height 14
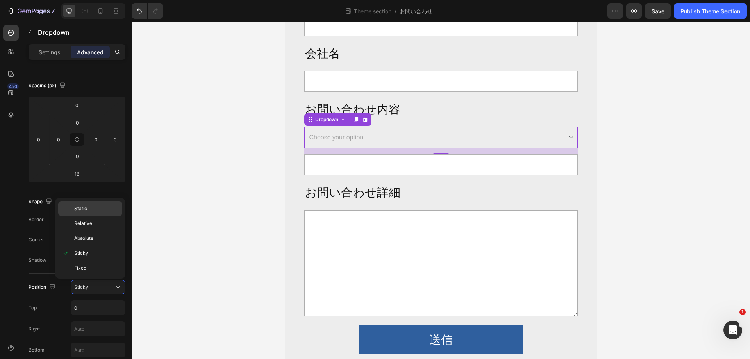
click at [99, 207] on p "Static" at bounding box center [96, 208] width 45 height 7
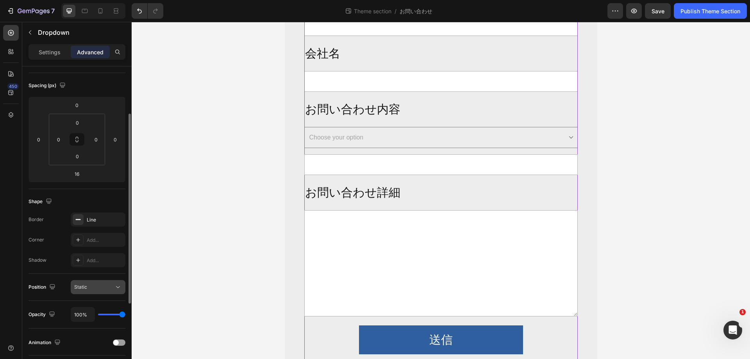
click at [102, 287] on div "Static" at bounding box center [94, 287] width 40 height 7
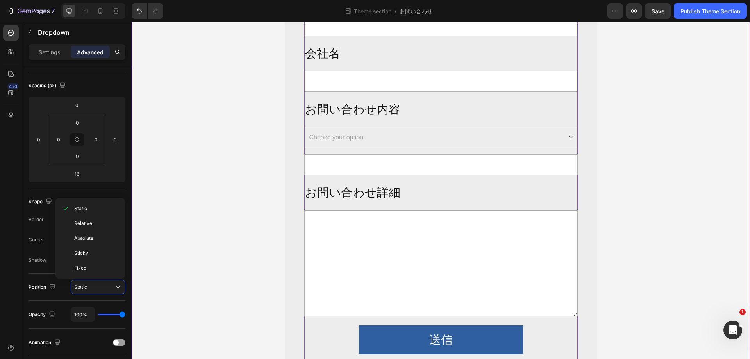
click at [214, 234] on div "法人向け大量購入や 新規取引のお問い合わせ Heading Row お名前 Text Block Text Field メールアドレス Text Block …" at bounding box center [441, 115] width 618 height 521
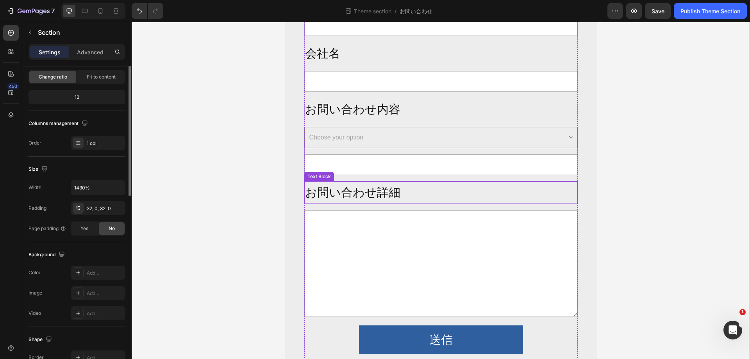
scroll to position [0, 0]
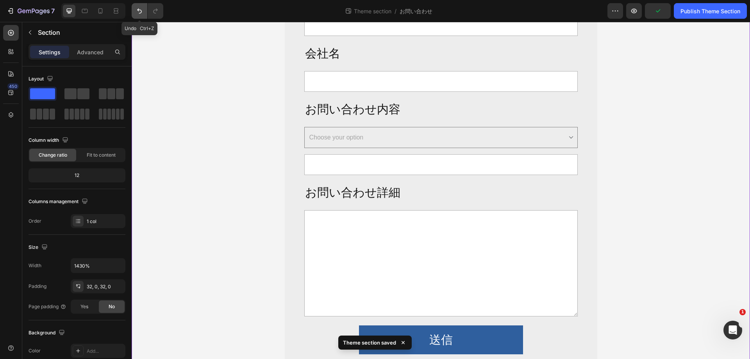
click at [135, 9] on button "Undo/Redo" at bounding box center [140, 11] width 16 height 16
click at [136, 9] on icon "Undo/Redo" at bounding box center [140, 11] width 8 height 8
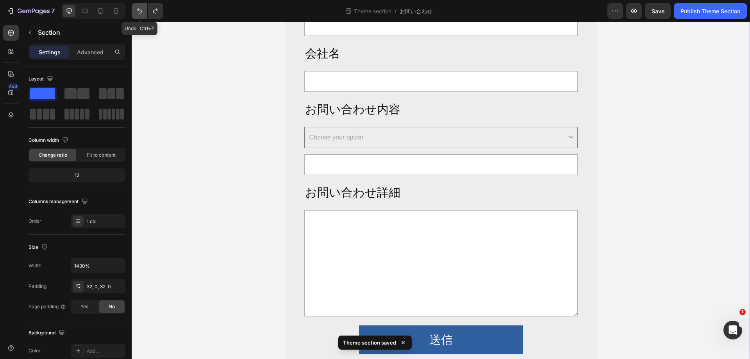
click at [142, 11] on icon "Undo/Redo" at bounding box center [140, 11] width 8 height 8
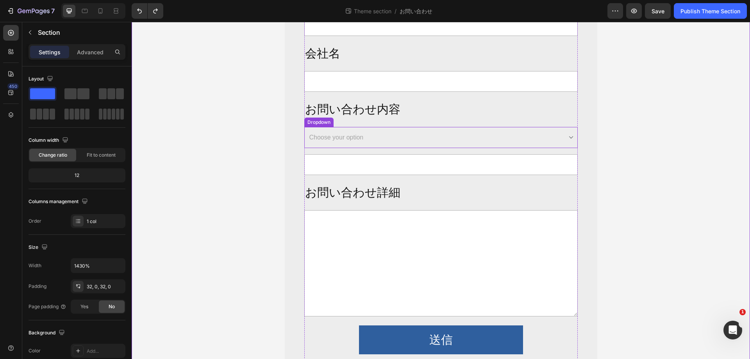
click at [433, 137] on select "Choose your option 大量購入に関して 新規お取引のご相談 その他お問い合わせ" at bounding box center [440, 137] width 273 height 21
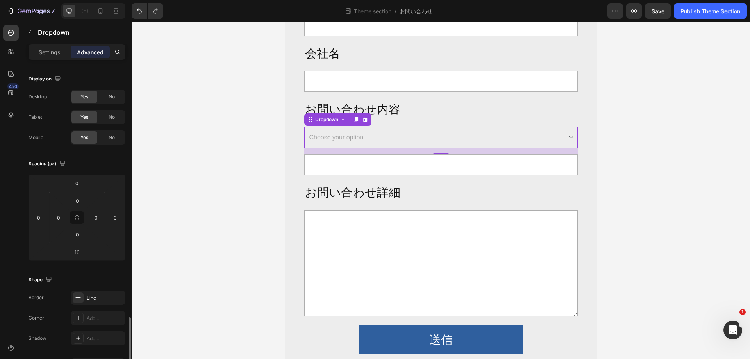
scroll to position [156, 0]
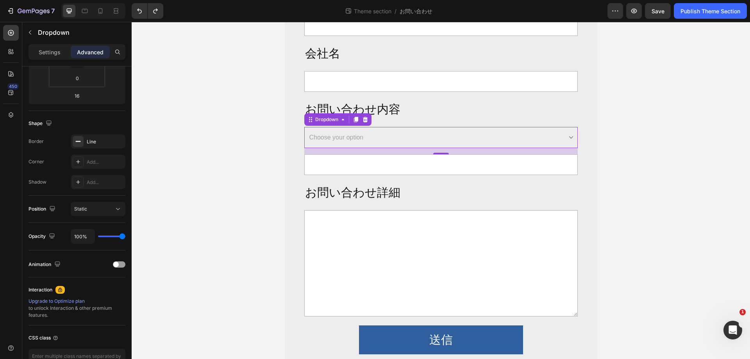
click at [353, 139] on select "Choose your option 大量購入に関して 新規お取引のご相談 その他お問い合わせ" at bounding box center [440, 137] width 273 height 21
click at [218, 166] on div "法人向け大量購入や 新規取引のお問い合わせ Heading Row お名前 Text Block Text Field メールアドレス Text Block …" at bounding box center [441, 115] width 618 height 521
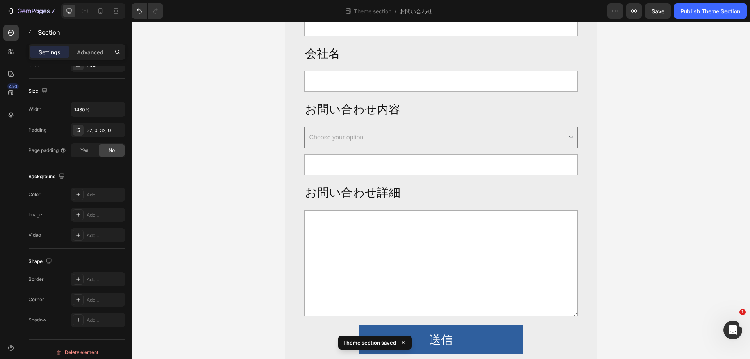
scroll to position [0, 0]
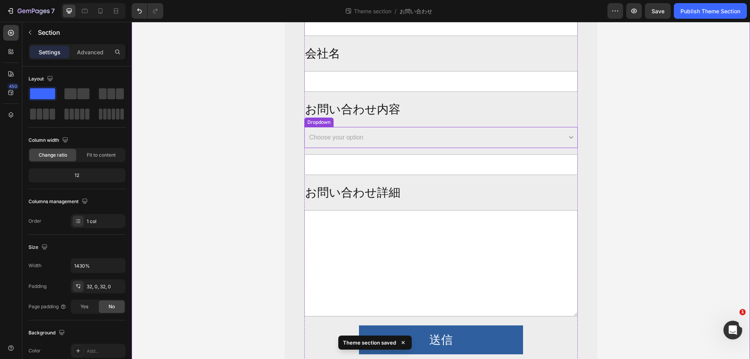
click at [397, 141] on select "Choose your option 大量購入に関して 新規お取引のご相談 その他お問い合わせ" at bounding box center [440, 137] width 273 height 21
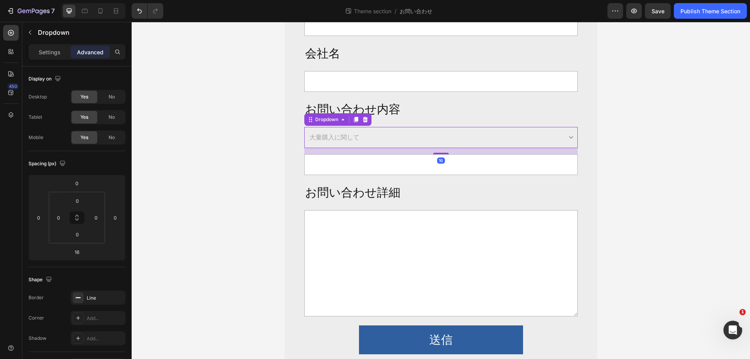
click at [304, 127] on select "Choose your option 大量購入に関して 新規お取引のご相談 その他お問い合わせ" at bounding box center [440, 137] width 273 height 21
click at [404, 132] on select "Choose your option 大量購入に関して 新規お取引のご相談 その他お問い合わせ" at bounding box center [440, 137] width 273 height 21
click at [304, 127] on select "Choose your option 大量購入に関して 新規お取引のご相談 その他お問い合わせ" at bounding box center [440, 137] width 273 height 21
click at [414, 139] on select "Choose your option 大量購入に関して 新規お取引のご相談 その他お問い合わせ" at bounding box center [440, 137] width 273 height 21
click at [304, 127] on select "Choose your option 大量購入に関して 新規お取引のご相談 その他お問い合わせ" at bounding box center [440, 137] width 273 height 21
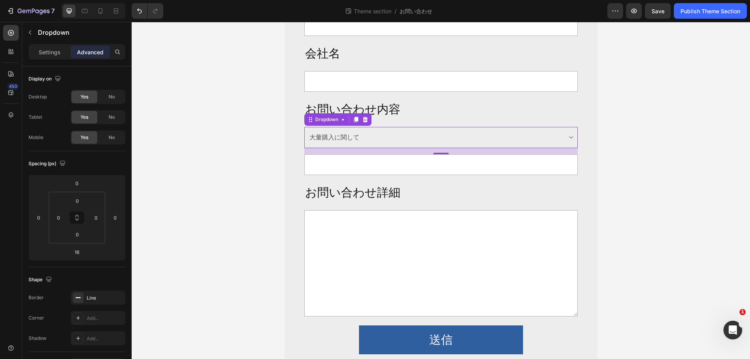
click at [405, 141] on select "Choose your option 大量購入に関して 新規お取引のご相談 その他お問い合わせ" at bounding box center [440, 137] width 273 height 21
click at [304, 127] on select "Choose your option 大量購入に関して 新規お取引のご相談 その他お問い合わせ" at bounding box center [440, 137] width 273 height 21
click at [404, 136] on select "Choose your option 大量購入に関して 新規お取引のご相談 その他お問い合わせ" at bounding box center [440, 137] width 273 height 21
click at [304, 127] on select "Choose your option 大量購入に関して 新規お取引のご相談 その他お問い合わせ" at bounding box center [440, 137] width 273 height 21
click at [399, 140] on select "Choose your option 大量購入に関して 新規お取引のご相談 その他お問い合わせ" at bounding box center [440, 137] width 273 height 21
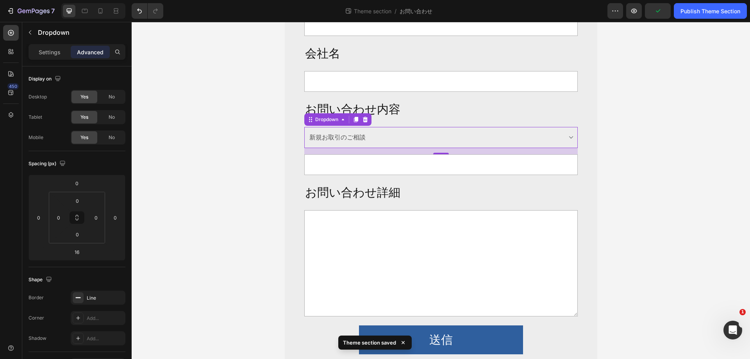
select select "大量購入に関して"
click at [304, 127] on select "Choose your option 大量購入に関して 新規お取引のご相談 その他お問い合わせ" at bounding box center [440, 137] width 273 height 21
click at [382, 140] on select "Choose your option 大量購入に関して 新規お取引のご相談 その他お問い合わせ" at bounding box center [440, 137] width 273 height 21
click at [50, 56] on p "Settings" at bounding box center [50, 52] width 22 height 8
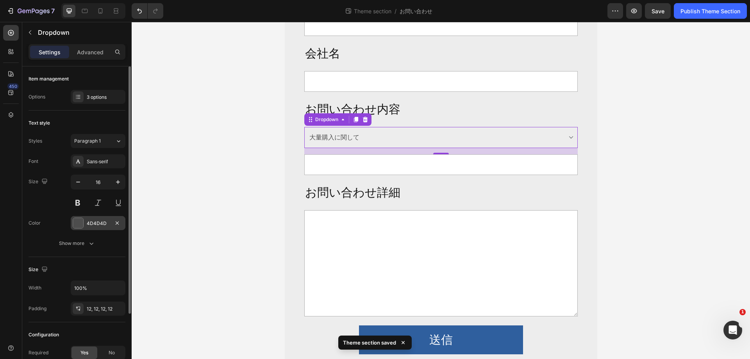
click at [83, 220] on div at bounding box center [78, 223] width 11 height 11
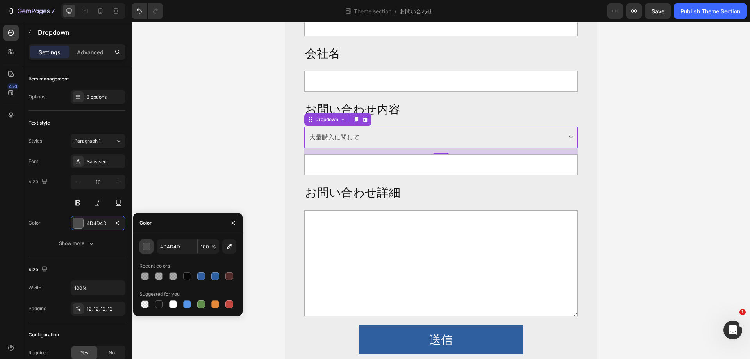
click at [149, 248] on div "button" at bounding box center [147, 247] width 8 height 8
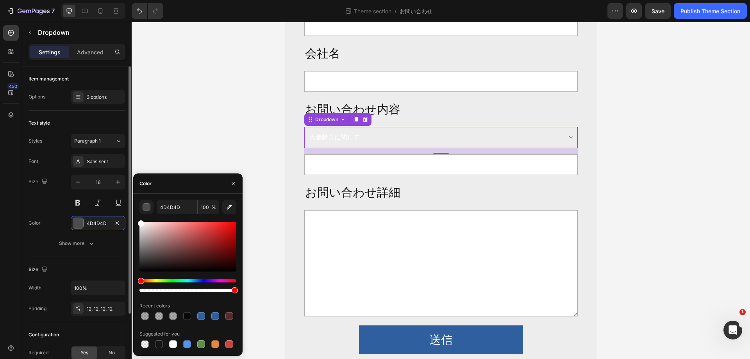
type input "FFFFFF"
drag, startPoint x: 141, startPoint y: 267, endPoint x: 124, endPoint y: 190, distance: 78.9
click at [124, 190] on div "450 Sections(18) Elements(81) Section Element Hero Section Product Detail Brand…" at bounding box center [66, 190] width 132 height 337
click at [458, 168] on input "text" at bounding box center [440, 164] width 273 height 21
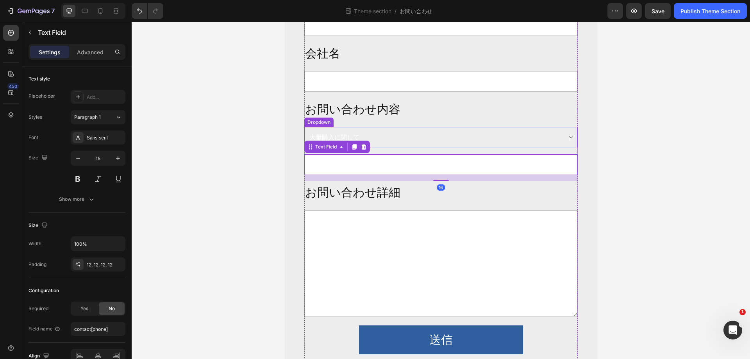
click at [451, 143] on select "Choose your option 大量購入に関して 新規お取引のご相談 その他お問い合わせ" at bounding box center [440, 137] width 273 height 21
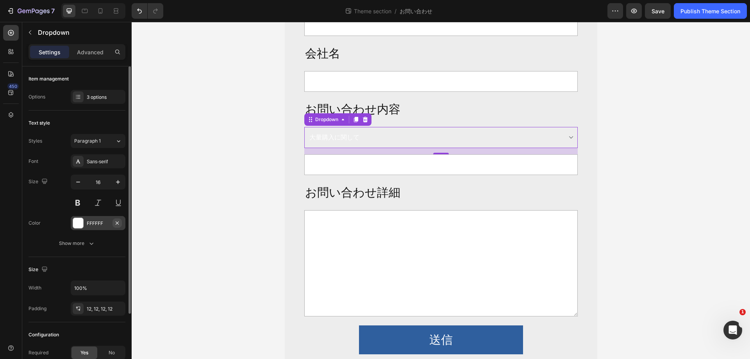
click at [118, 223] on icon "button" at bounding box center [117, 222] width 3 height 3
click at [74, 223] on div at bounding box center [78, 223] width 11 height 11
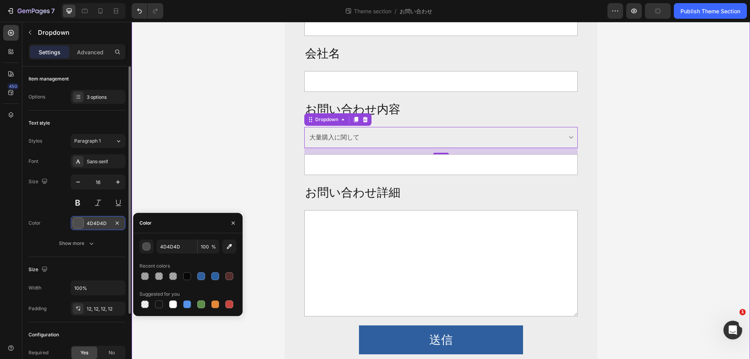
click at [216, 183] on div "法人向け大量購入や 新規取引のお問い合わせ Heading Row お名前 Text Block Text Field メールアドレス Text Block …" at bounding box center [441, 115] width 618 height 521
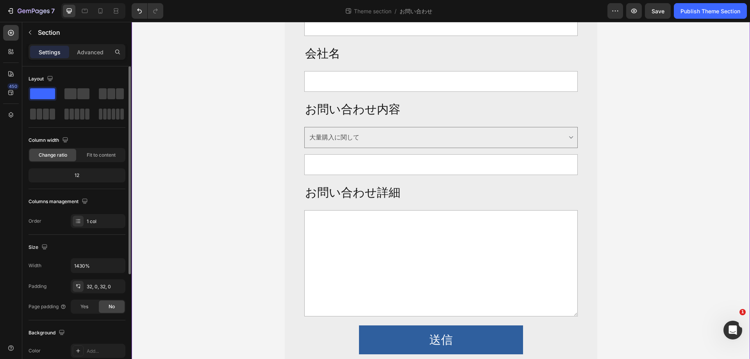
scroll to position [78, 0]
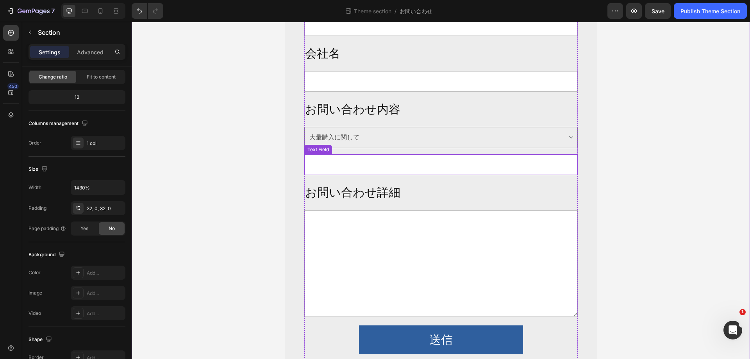
click at [422, 138] on select "Choose your option 大量購入に関して 新規お取引のご相談 その他お問い合わせ" at bounding box center [440, 137] width 273 height 21
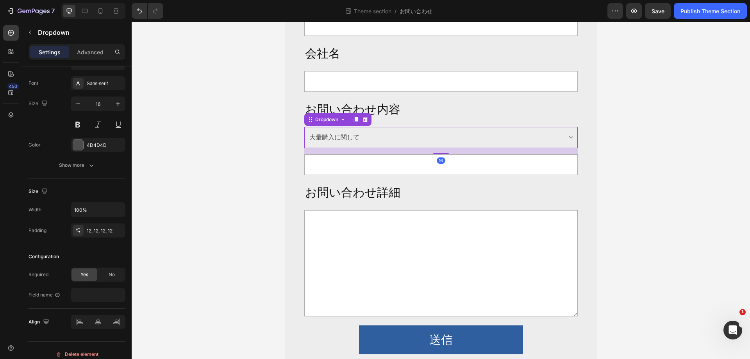
scroll to position [0, 0]
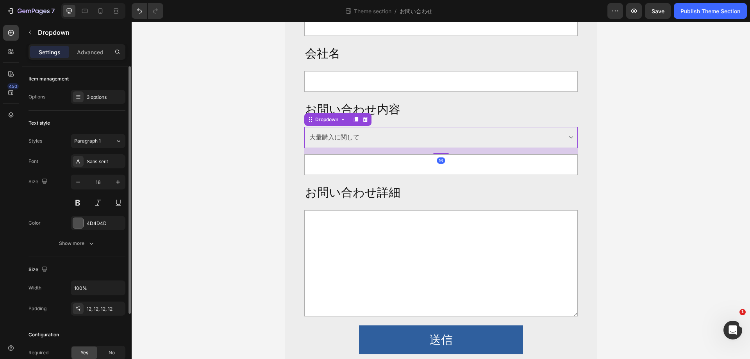
click at [417, 139] on select "Choose your option 大量購入に関して 新規お取引のご相談 その他お問い合わせ" at bounding box center [440, 137] width 273 height 21
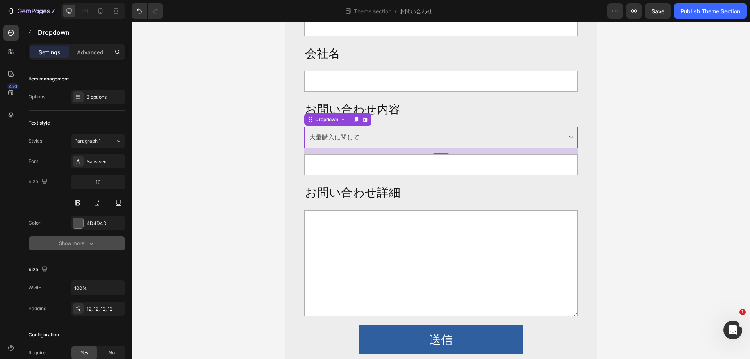
click at [84, 239] on div "Show more" at bounding box center [77, 243] width 36 height 8
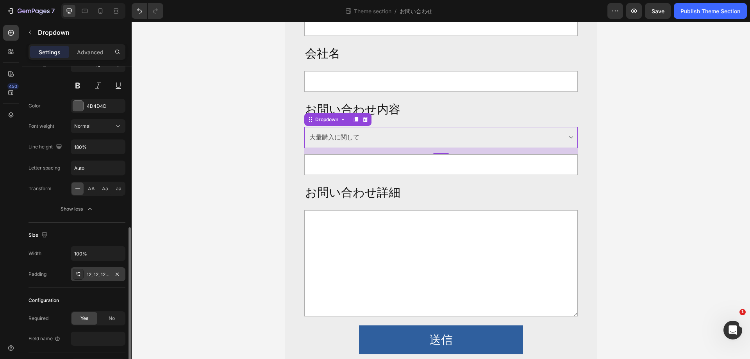
scroll to position [168, 0]
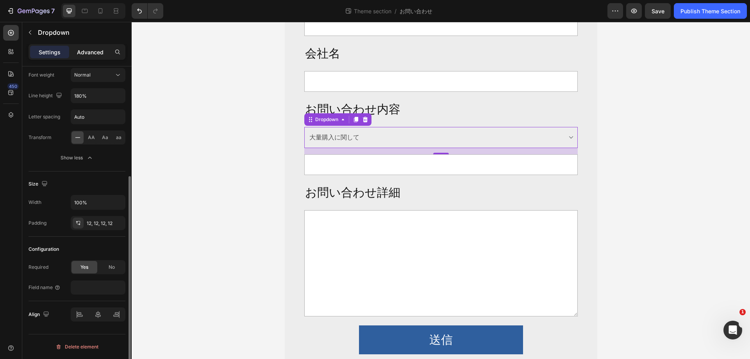
click at [91, 54] on p "Advanced" at bounding box center [90, 52] width 27 height 8
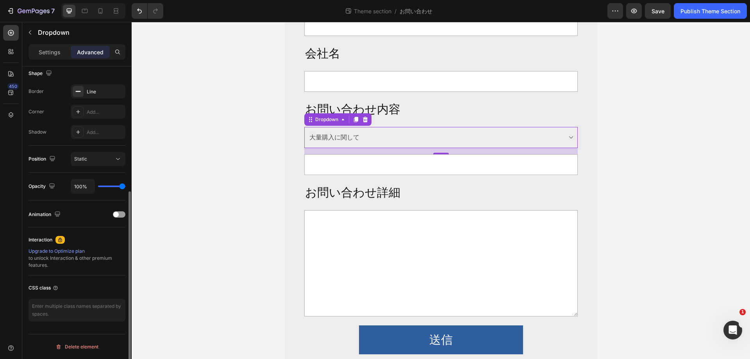
scroll to position [0, 0]
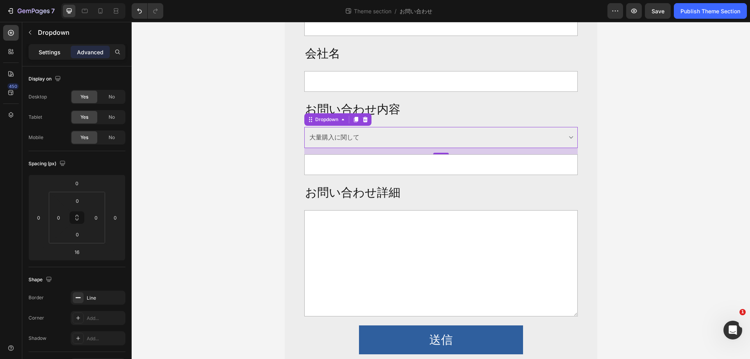
click at [45, 53] on p "Settings" at bounding box center [50, 52] width 22 height 8
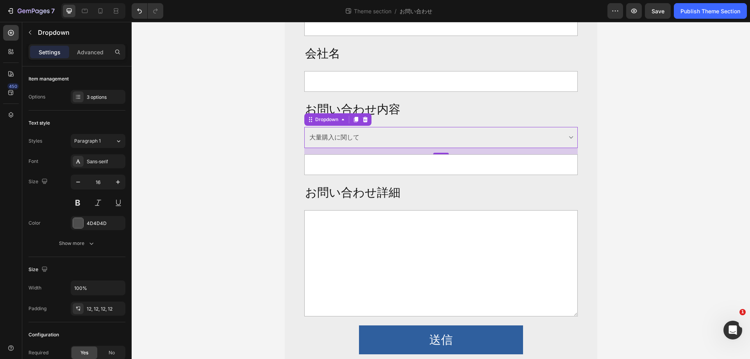
click at [385, 136] on select "Choose your option 大量購入に関して 新規お取引のご相談 その他お問い合わせ" at bounding box center [440, 137] width 273 height 21
click at [93, 54] on p "Advanced" at bounding box center [90, 52] width 27 height 8
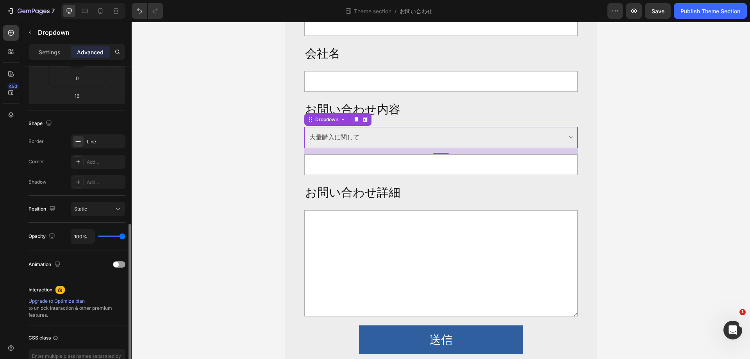
scroll to position [206, 0]
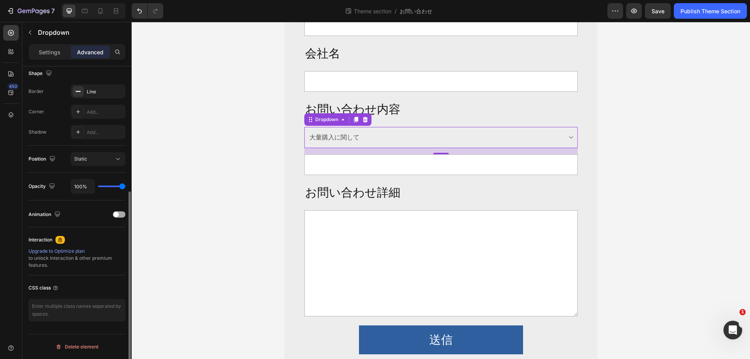
click at [119, 216] on div at bounding box center [119, 214] width 12 height 6
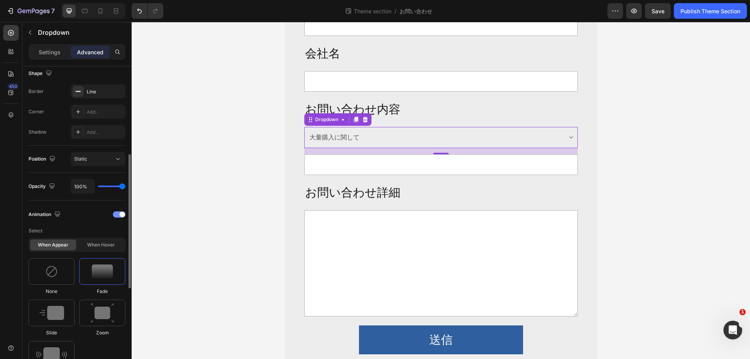
click at [119, 216] on div at bounding box center [119, 214] width 12 height 6
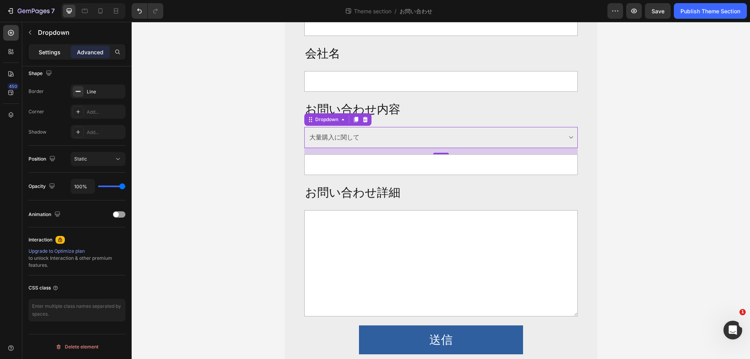
click at [49, 50] on p "Settings" at bounding box center [50, 52] width 22 height 8
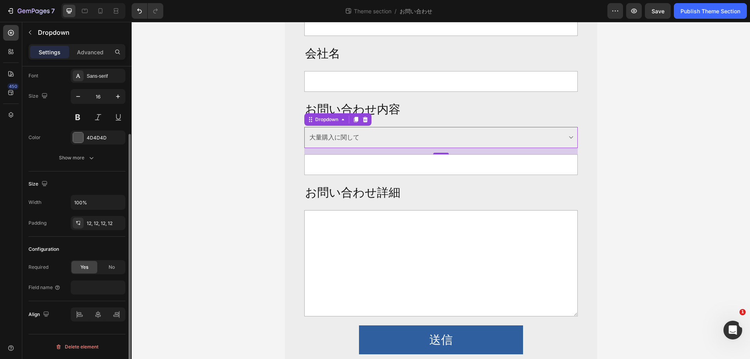
scroll to position [86, 0]
click at [515, 134] on select "Choose your option 大量購入に関して 新規お取引のご相談 その他お問い合わせ" at bounding box center [440, 137] width 273 height 21
click at [502, 138] on select "Choose your option 大量購入に関して 新規お取引のご相談 その他お問い合わせ" at bounding box center [440, 137] width 273 height 21
click at [623, 145] on div "法人向け大量購入や 新規取引のお問い合わせ Heading Row お名前 Text Block Text Field メールアドレス Text Block …" at bounding box center [441, 115] width 618 height 521
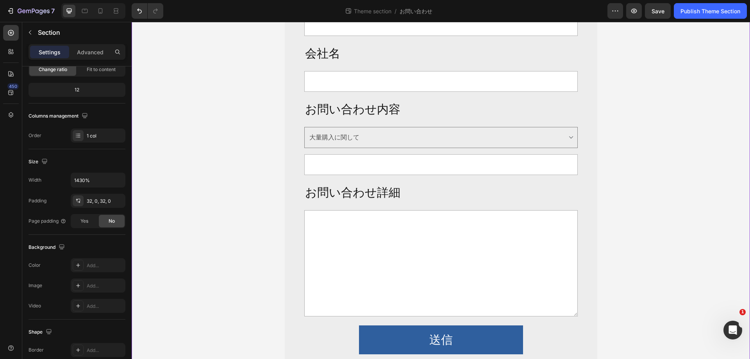
scroll to position [0, 0]
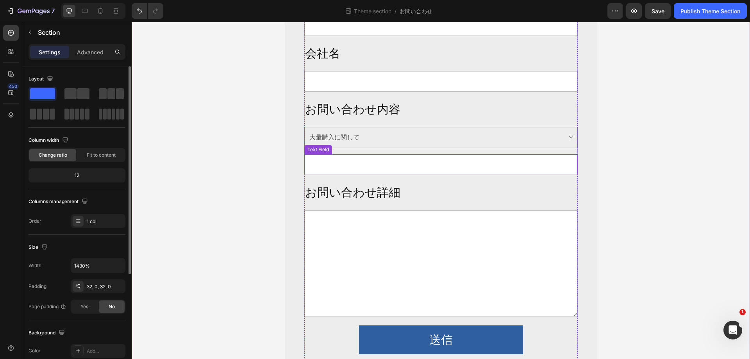
click at [505, 174] on input "text" at bounding box center [440, 164] width 273 height 21
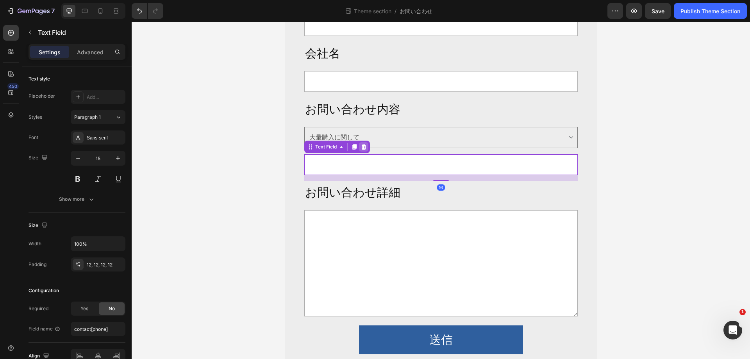
click at [362, 146] on icon at bounding box center [363, 146] width 5 height 5
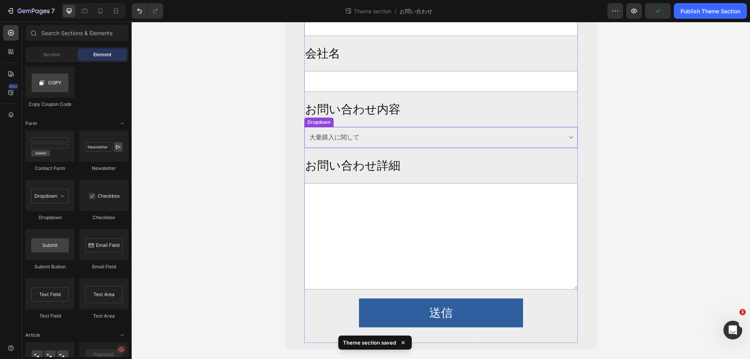
click at [430, 142] on select "Choose your option 大量購入に関して 新規お取引のご相談 その他お問い合わせ" at bounding box center [440, 137] width 273 height 21
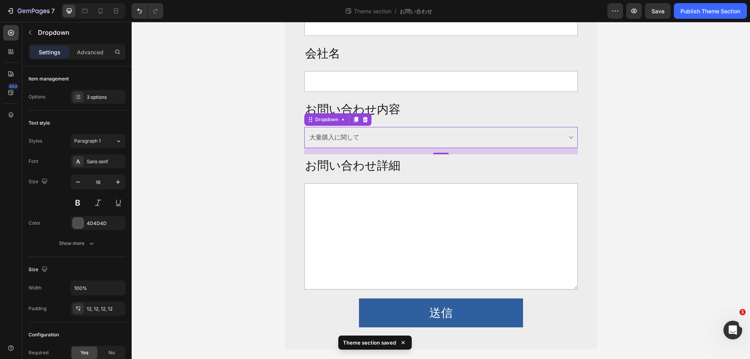
click at [394, 143] on select "Choose your option 大量購入に関して 新規お取引のご相談 その他お問い合わせ" at bounding box center [440, 137] width 273 height 21
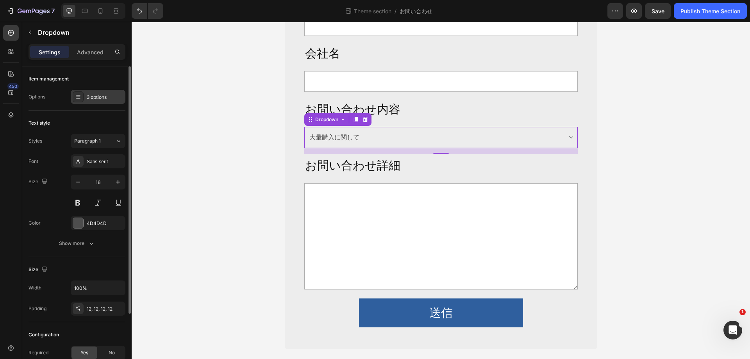
click at [90, 94] on div "3 options" at bounding box center [105, 97] width 37 height 7
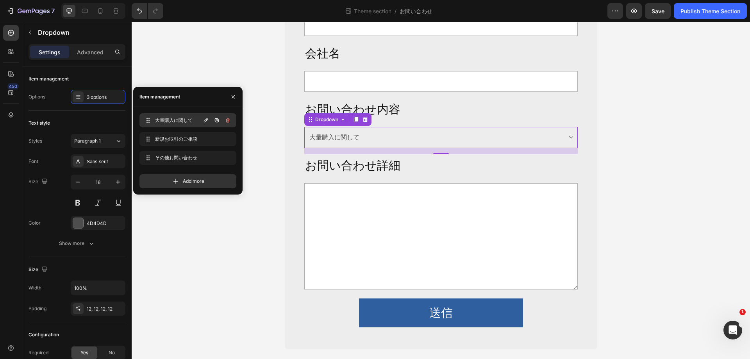
click at [209, 123] on button "button" at bounding box center [205, 120] width 11 height 11
click at [196, 103] on div "Item management" at bounding box center [187, 97] width 109 height 20
click at [99, 118] on div "Text style" at bounding box center [77, 123] width 97 height 12
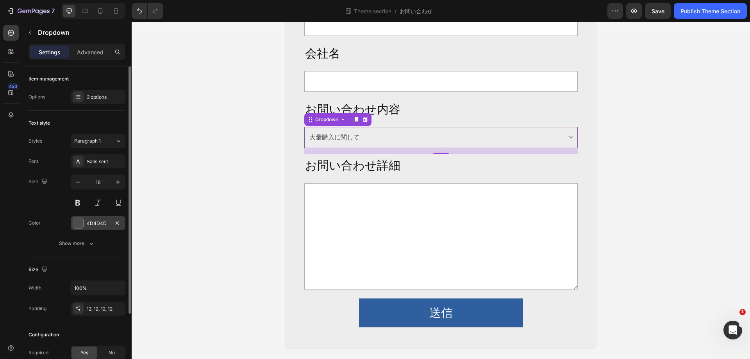
click at [82, 221] on div at bounding box center [78, 223] width 10 height 10
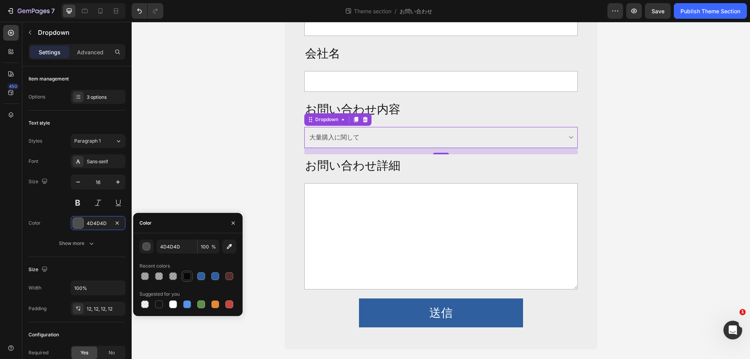
click at [184, 277] on div at bounding box center [187, 276] width 8 height 8
type input "000000"
type input "97"
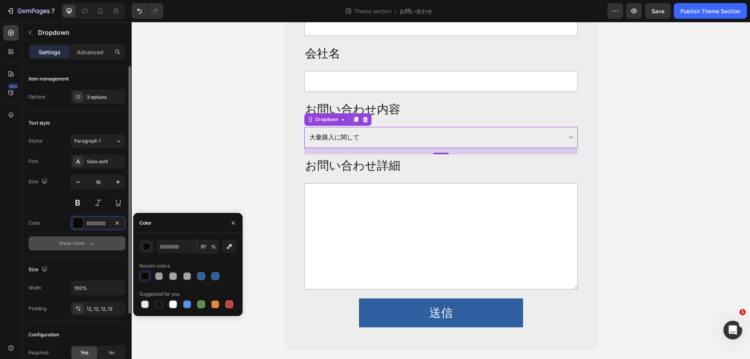
click at [93, 243] on icon "button" at bounding box center [91, 244] width 4 height 2
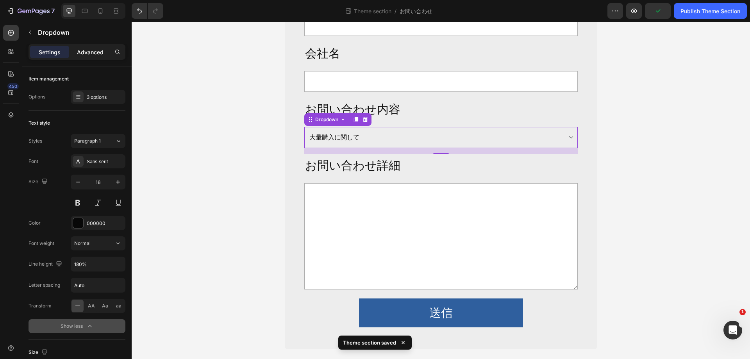
click at [93, 56] on p "Advanced" at bounding box center [90, 52] width 27 height 8
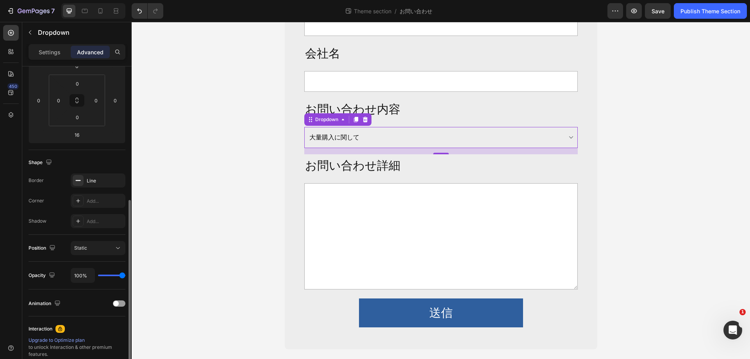
scroll to position [195, 0]
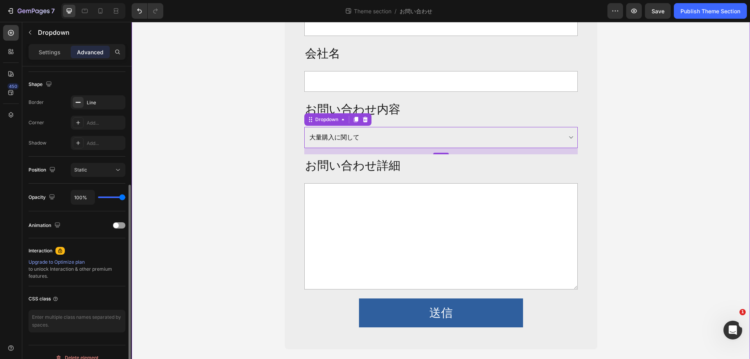
click at [234, 233] on div "法人向け大量購入や 新規取引のお問い合わせ Heading Row お名前 Text Block Text Field メールアドレス Text Block …" at bounding box center [441, 102] width 618 height 494
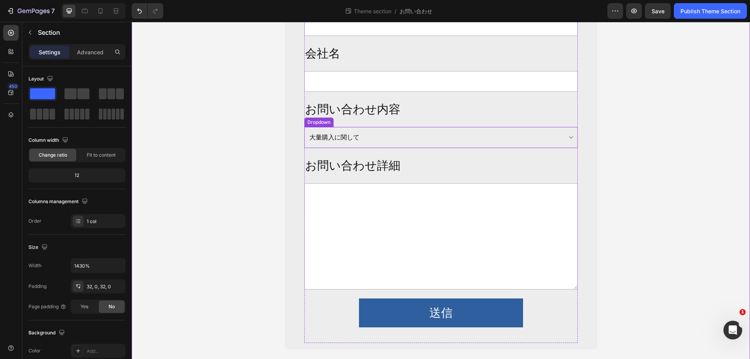
click at [563, 139] on select "Choose your option 大量購入に関して 新規お取引のご相談 その他お問い合わせ" at bounding box center [440, 137] width 273 height 21
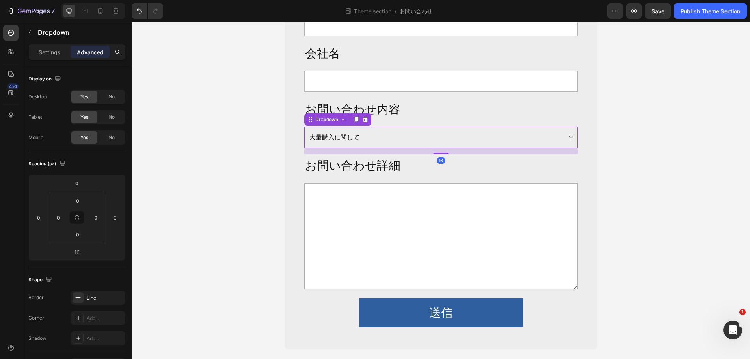
click at [563, 139] on select "Choose your option 大量購入に関して 新規お取引のご相談 その他お問い合わせ" at bounding box center [440, 137] width 273 height 21
click at [227, 214] on div "法人向け大量購入や 新規取引のお問い合わせ Heading Row お名前 Text Block Text Field メールアドレス Text Block …" at bounding box center [441, 102] width 618 height 494
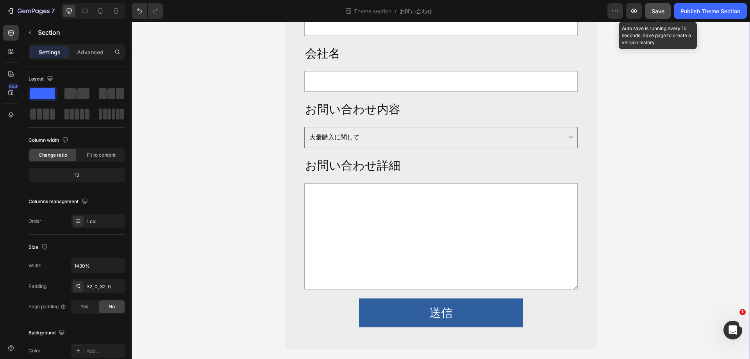
click at [665, 11] on button "Save" at bounding box center [658, 11] width 26 height 16
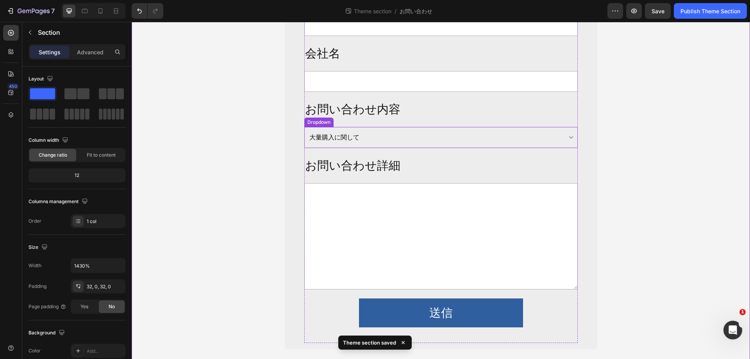
click at [469, 139] on select "Choose your option 大量購入に関して 新規お取引のご相談 その他お問い合わせ" at bounding box center [440, 137] width 273 height 21
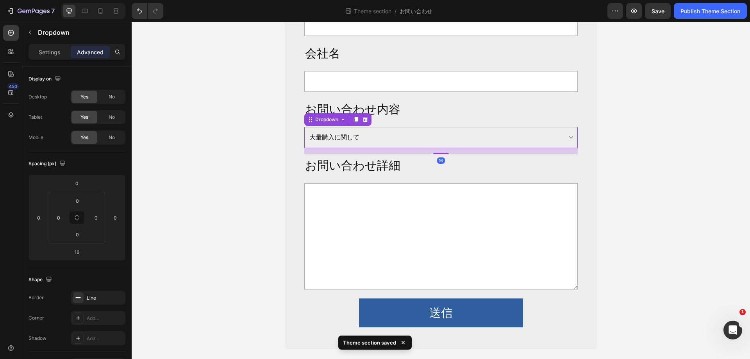
click at [435, 134] on select "Choose your option 大量購入に関して 新規お取引のご相談 その他お問い合わせ" at bounding box center [440, 137] width 273 height 21
click at [321, 123] on div "Dropdown" at bounding box center [327, 119] width 26 height 7
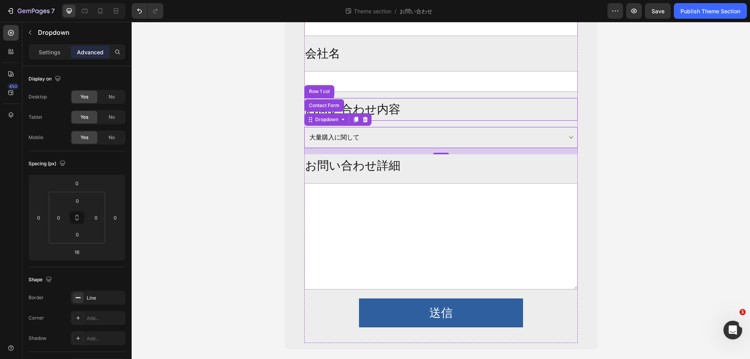
click at [403, 118] on p "お問い合わせ内容" at bounding box center [441, 109] width 272 height 21
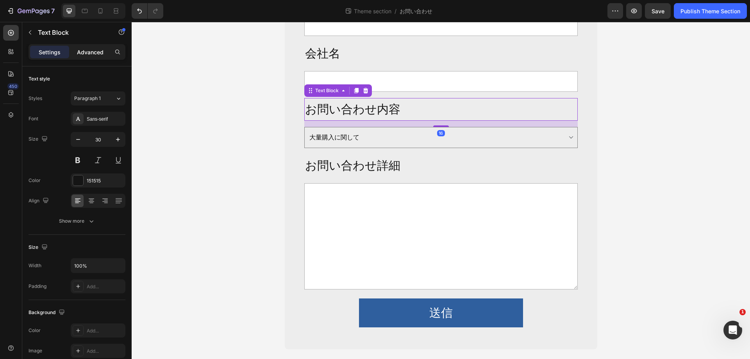
click at [102, 54] on p "Advanced" at bounding box center [90, 52] width 27 height 8
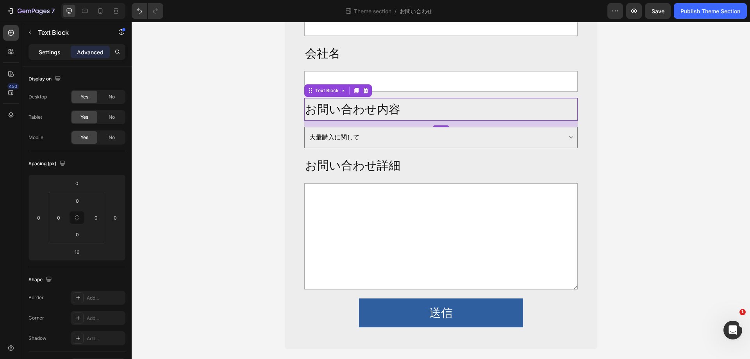
click at [49, 50] on p "Settings" at bounding box center [50, 52] width 22 height 8
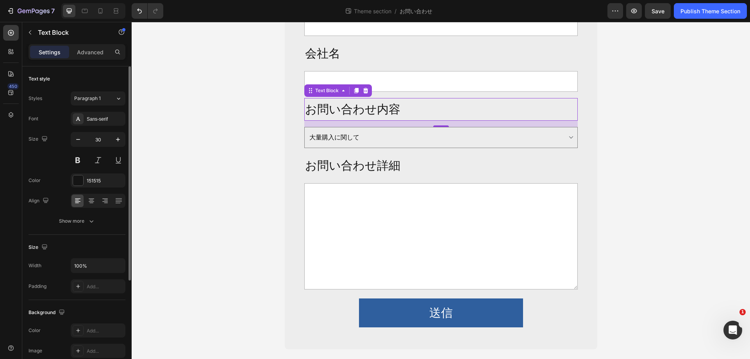
scroll to position [117, 0]
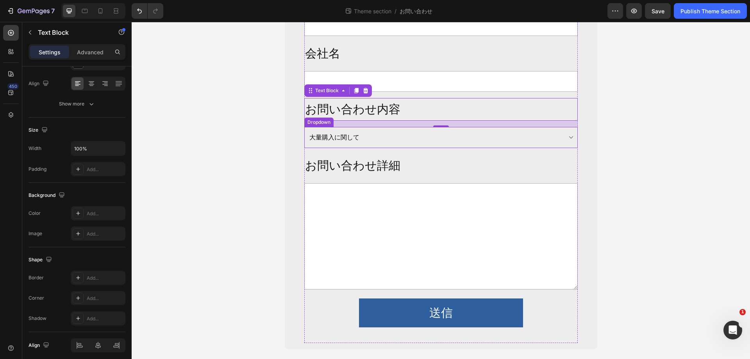
click at [390, 139] on select "Choose your option 大量購入に関して 新規お取引のご相談 その他お問い合わせ" at bounding box center [440, 137] width 273 height 21
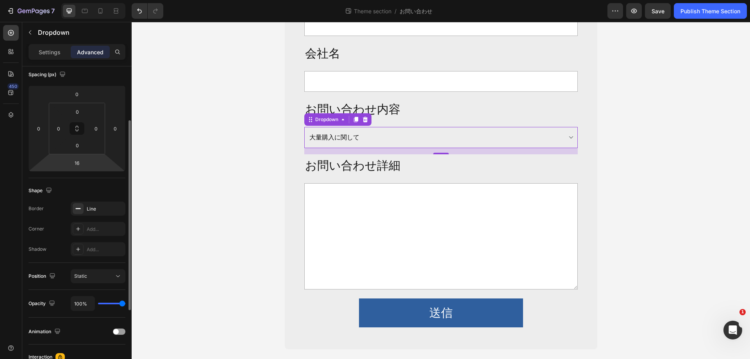
scroll to position [11, 0]
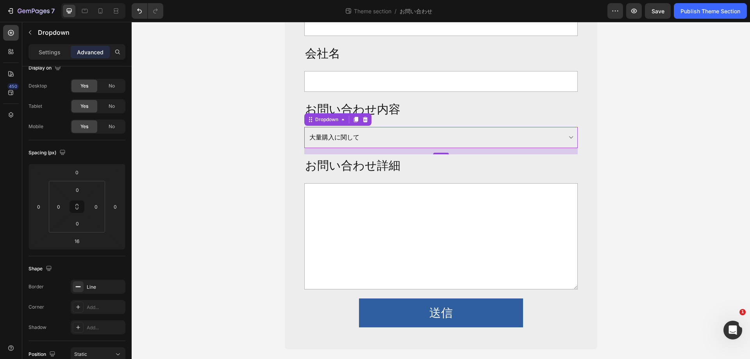
click at [385, 138] on select "Choose your option 大量購入に関して 新規お取引のご相談 その他お問い合わせ" at bounding box center [440, 137] width 273 height 21
click at [397, 114] on p "お問い合わせ内容" at bounding box center [441, 109] width 272 height 21
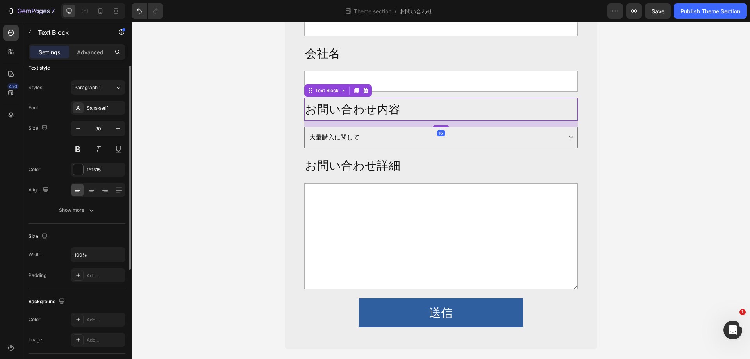
scroll to position [0, 0]
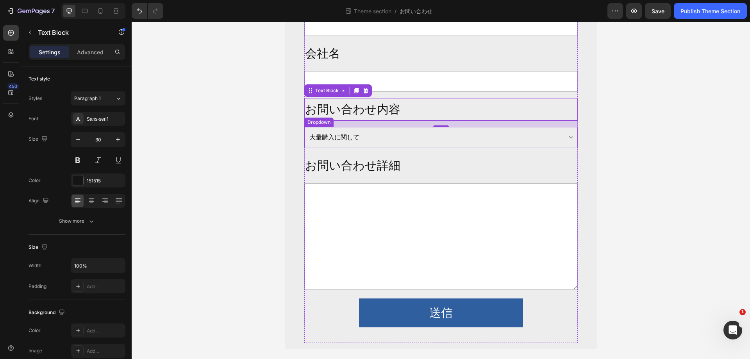
click at [450, 142] on select "Choose your option 大量購入に関して 新規お取引のご相談 その他お問い合わせ" at bounding box center [440, 137] width 273 height 21
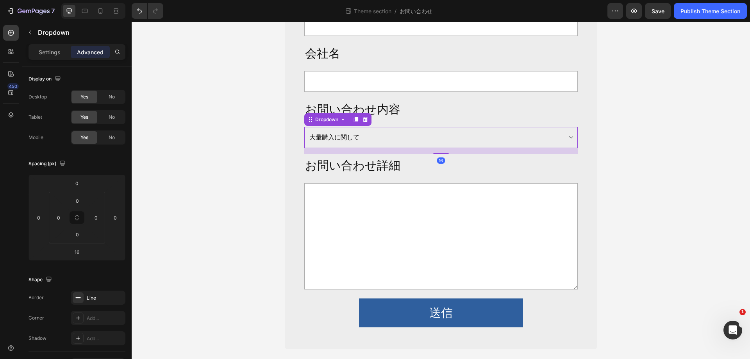
click at [431, 140] on select "Choose your option 大量購入に関して 新規お取引のご相談 その他お問い合わせ" at bounding box center [440, 137] width 273 height 21
click at [38, 37] on p "Dropdown" at bounding box center [80, 32] width 84 height 9
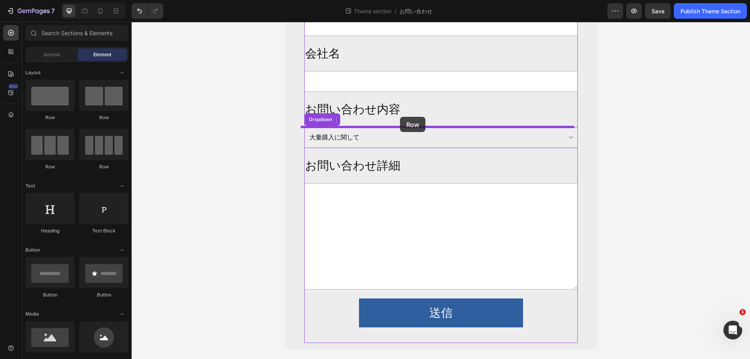
drag, startPoint x: 183, startPoint y: 120, endPoint x: 400, endPoint y: 117, distance: 217.1
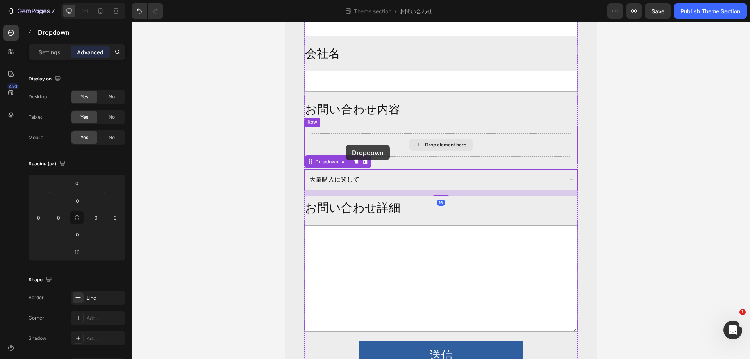
select select "大量購入に関して"
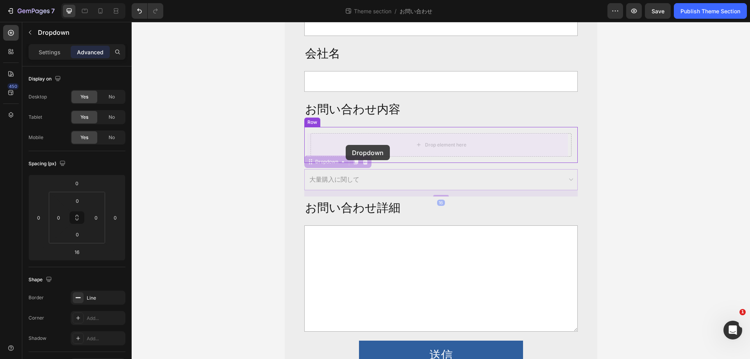
drag, startPoint x: 343, startPoint y: 151, endPoint x: 346, endPoint y: 146, distance: 5.9
type input "0"
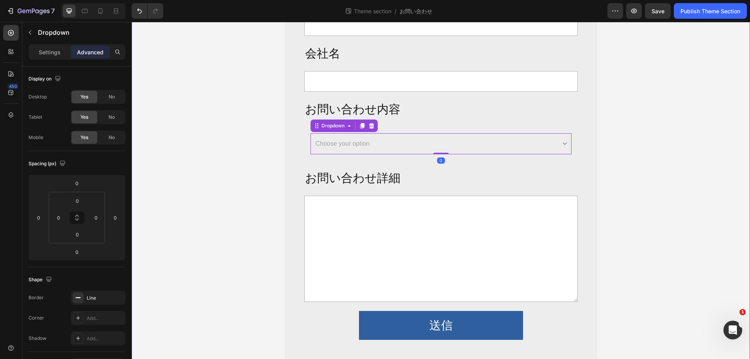
click at [216, 121] on div "法人向け大量購入や 新規取引のお問い合わせ Heading Row お名前 Text Block Text Field メールアドレス Text Block …" at bounding box center [441, 108] width 618 height 507
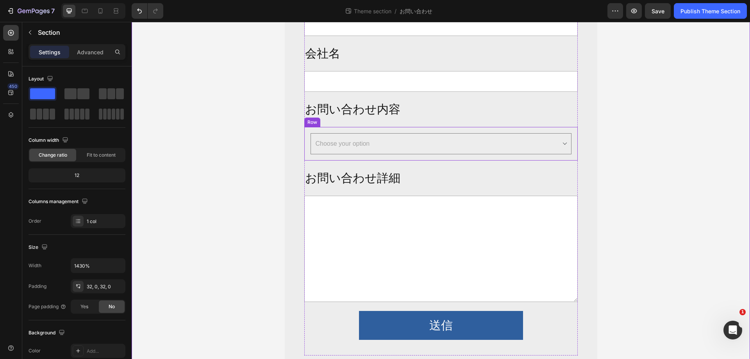
click at [311, 128] on div "Choose your option 大量購入に関して 新規お取引のご相談 その他お問い合わせ Dropdown Row" at bounding box center [440, 144] width 273 height 34
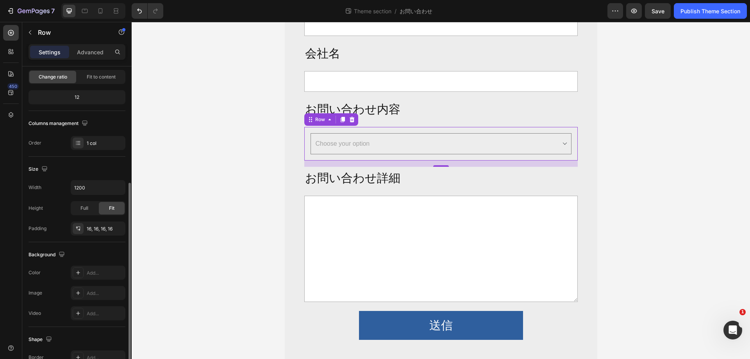
scroll to position [156, 0]
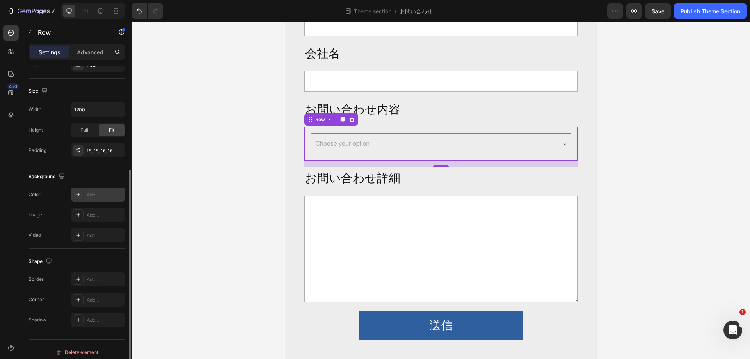
click at [91, 196] on div "Add..." at bounding box center [105, 194] width 37 height 7
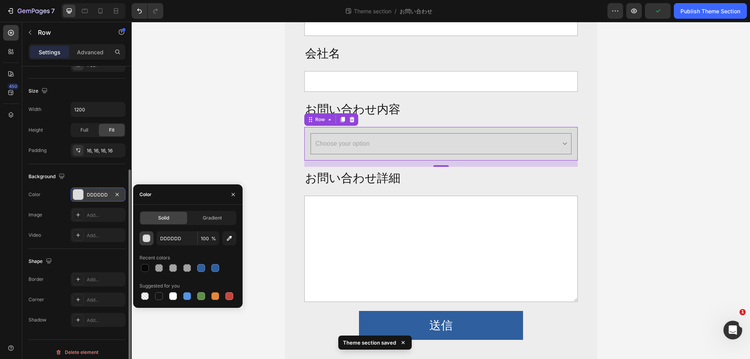
click at [146, 241] on div "button" at bounding box center [147, 239] width 8 height 8
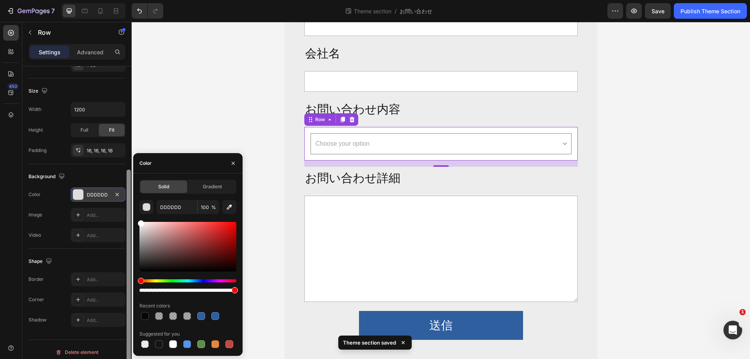
drag, startPoint x: 141, startPoint y: 232, endPoint x: 130, endPoint y: 208, distance: 26.2
click at [130, 208] on div "450 Sections(18) Elements(81) Section Element Hero Section Product Detail Brand…" at bounding box center [66, 190] width 132 height 337
type input "FFFFFF"
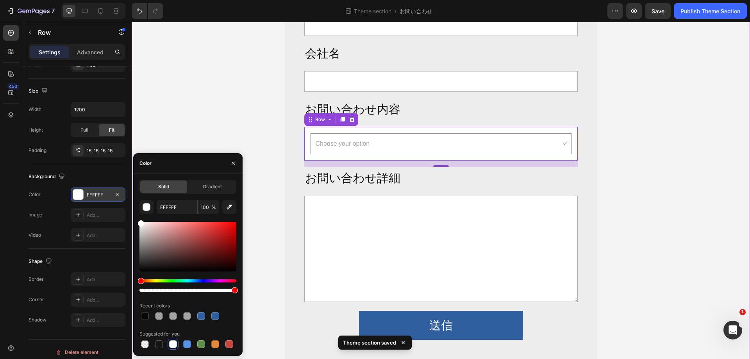
click at [641, 130] on div "法人向け大量購入や 新規取引のお問い合わせ Heading Row お名前 Text Block Text Field メールアドレス Text Block …" at bounding box center [441, 108] width 618 height 507
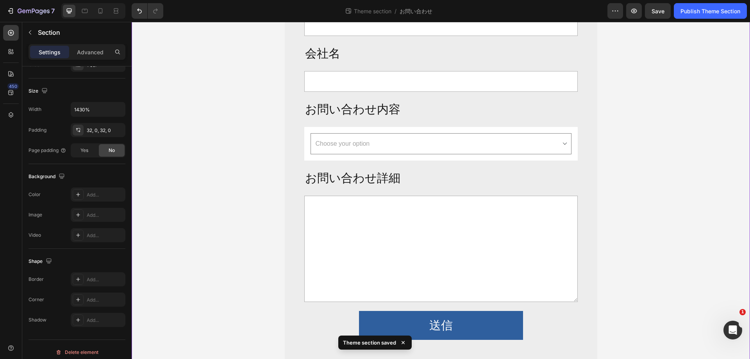
scroll to position [0, 0]
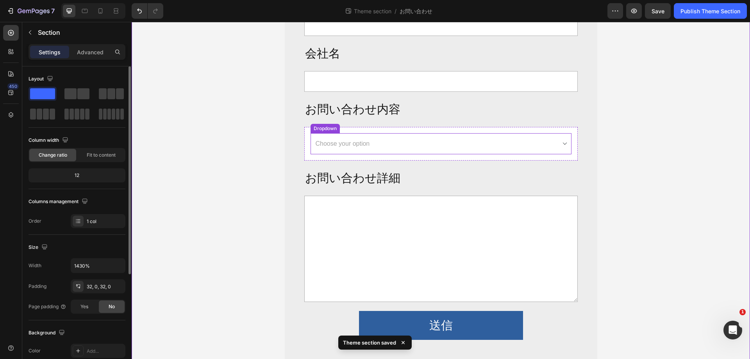
click at [466, 142] on select "Choose your option 大量購入に関して 新規お取引のご相談 その他お問い合わせ" at bounding box center [440, 143] width 261 height 21
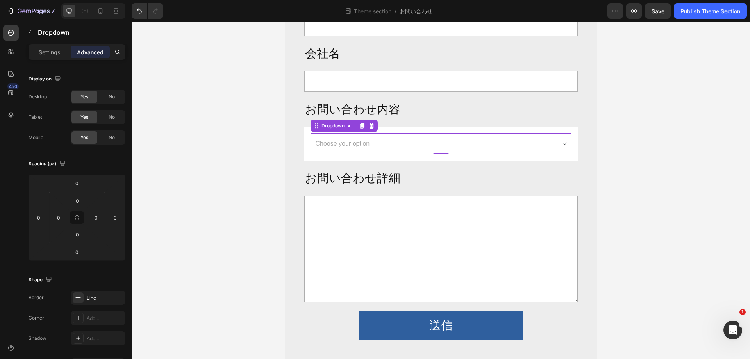
click at [336, 130] on div "Dropdown" at bounding box center [343, 125] width 67 height 12
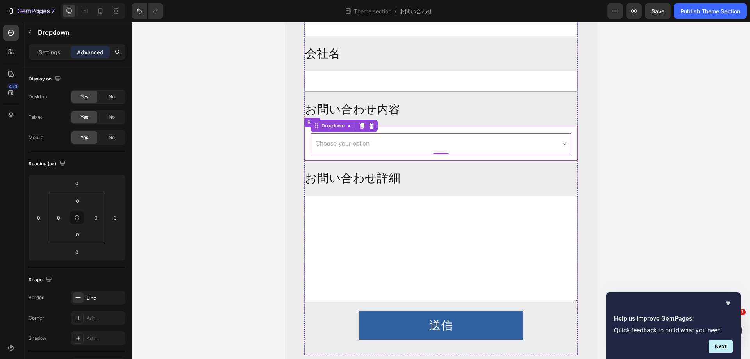
click at [305, 132] on div "Choose your option 大量購入に関して 新規お取引のご相談 その他お問い合わせ Dropdown 0 Row" at bounding box center [440, 144] width 273 height 34
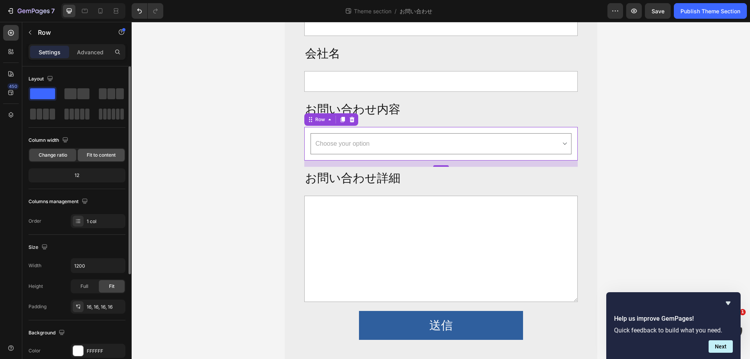
click at [97, 152] on span "Fit to content" at bounding box center [101, 155] width 29 height 7
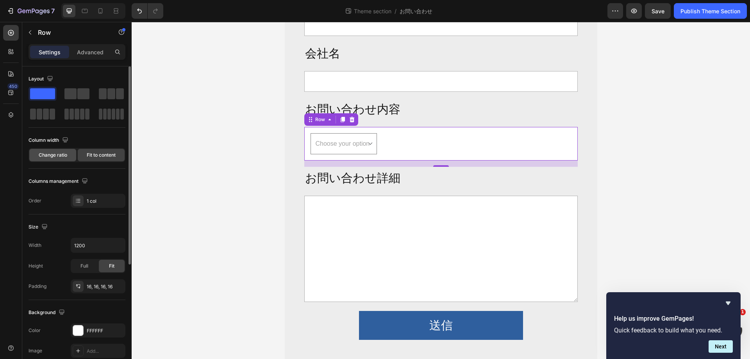
click at [56, 152] on span "Change ratio" at bounding box center [53, 155] width 29 height 7
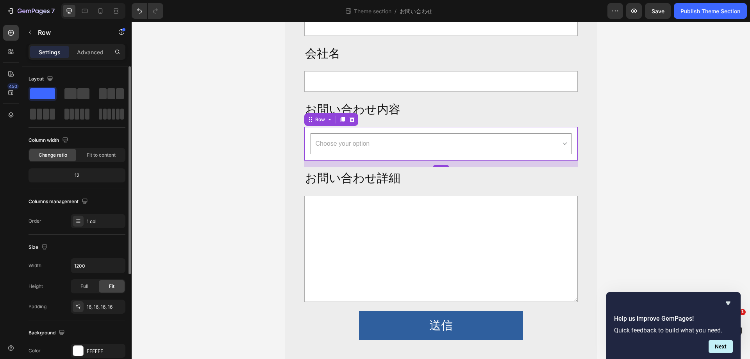
scroll to position [39, 0]
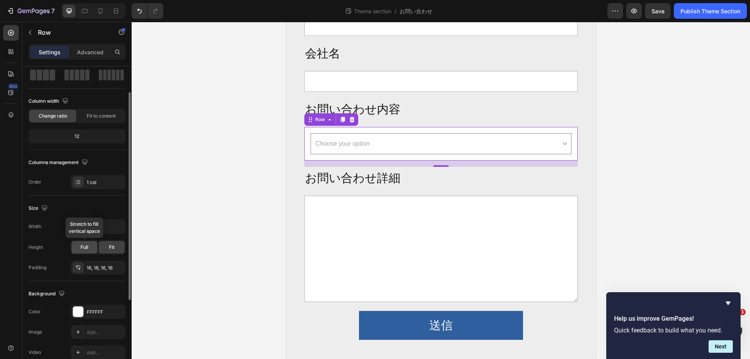
click at [91, 245] on div "Full" at bounding box center [84, 247] width 26 height 12
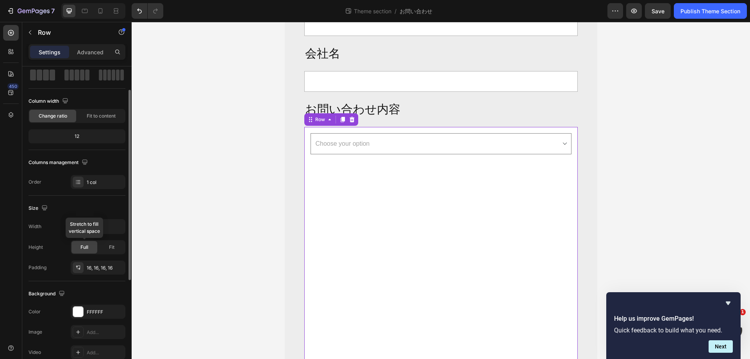
click at [91, 245] on div "Full" at bounding box center [84, 247] width 26 height 12
click at [109, 247] on span "Fit" at bounding box center [111, 247] width 5 height 7
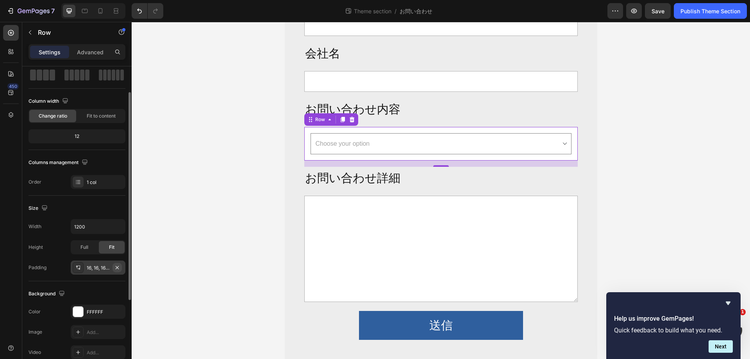
click at [119, 266] on icon "button" at bounding box center [117, 267] width 6 height 6
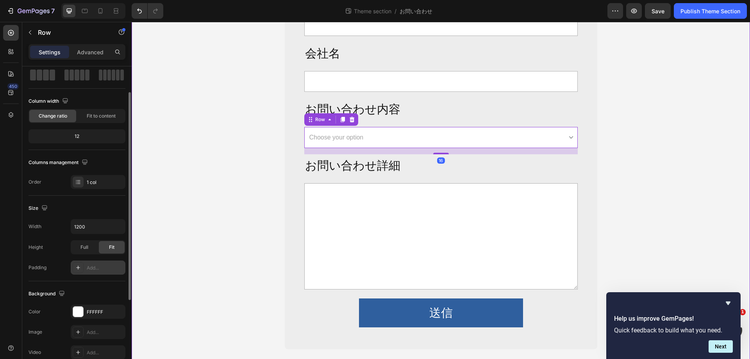
click at [633, 160] on div "法人向け大量購入や 新規取引のお問い合わせ Heading Row お名前 Text Block Text Field メールアドレス Text Block …" at bounding box center [441, 102] width 618 height 494
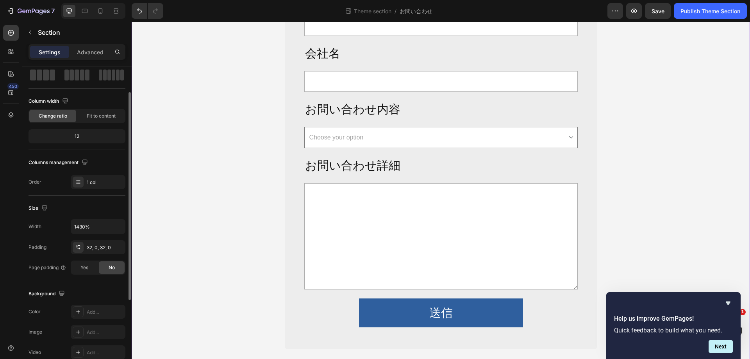
scroll to position [0, 0]
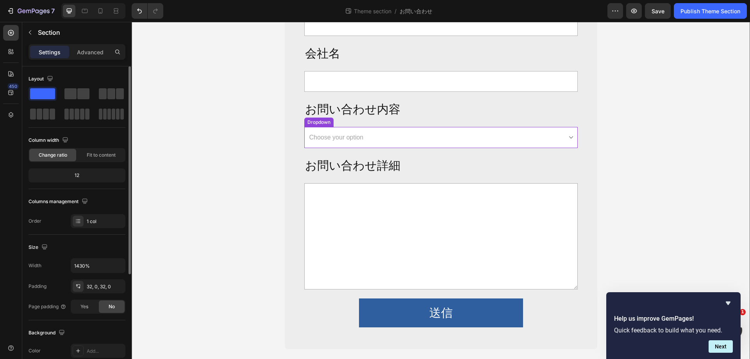
click at [535, 136] on select "Choose your option 大量購入に関して 新規お取引のご相談 その他お問い合わせ" at bounding box center [440, 137] width 273 height 21
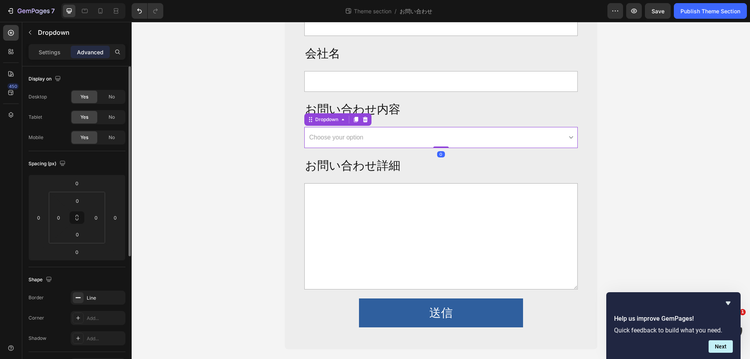
select select "大量購入に関して"
click at [304, 127] on select "Choose your option 大量購入に関して 新規お取引のご相談 その他お問い合わせ" at bounding box center [440, 137] width 273 height 21
click at [686, 134] on div "法人向け大量購入や 新規取引のお問い合わせ Heading Row お名前 Text Block Text Field メールアドレス Text Block …" at bounding box center [441, 102] width 618 height 494
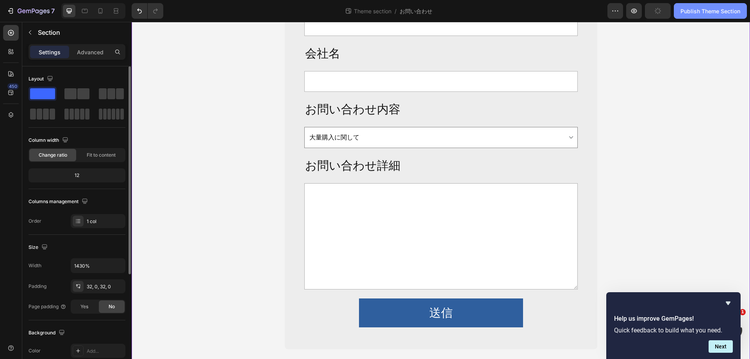
click at [692, 12] on div "Publish Theme Section" at bounding box center [710, 11] width 60 height 8
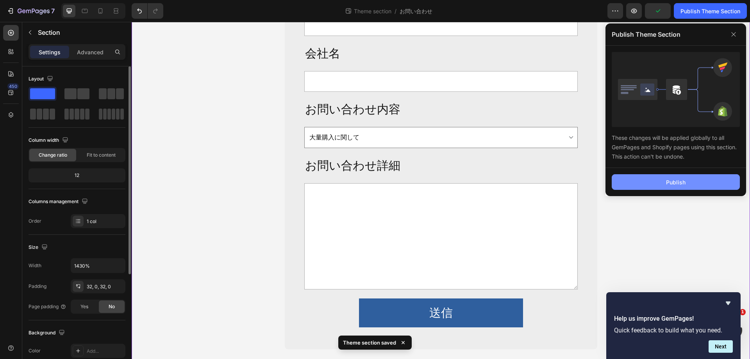
click at [674, 178] on div "Publish" at bounding box center [676, 182] width 20 height 8
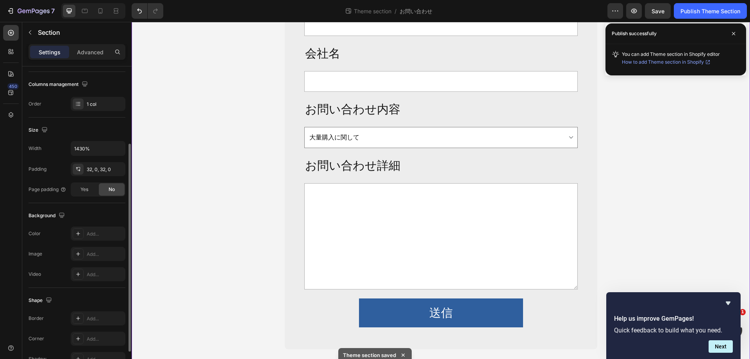
scroll to position [162, 0]
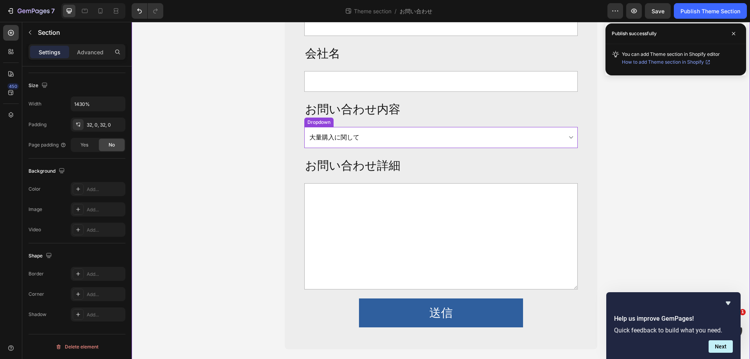
click at [363, 136] on select "Choose your option 大量購入に関して 新規お取引のご相談 その他お問い合わせ" at bounding box center [440, 137] width 273 height 21
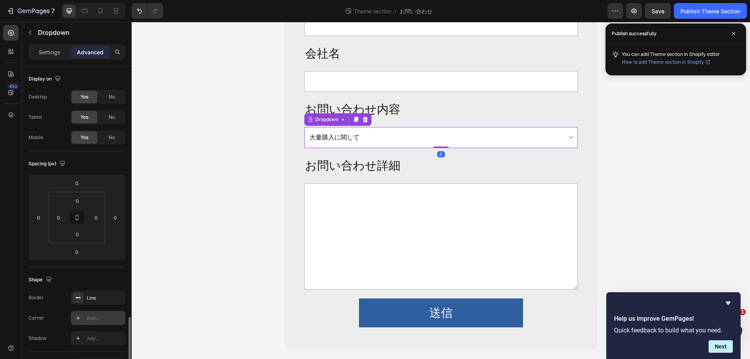
scroll to position [156, 0]
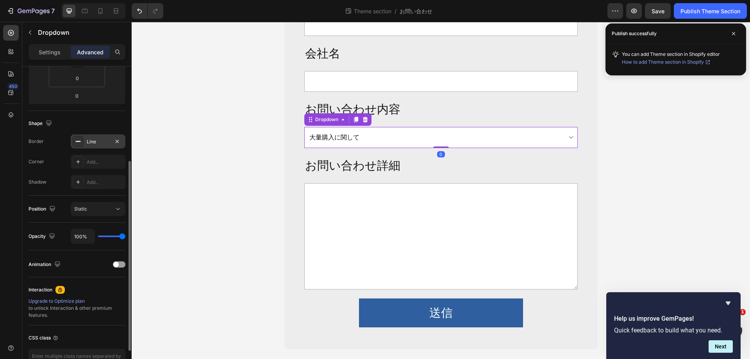
click at [95, 147] on div "Line" at bounding box center [98, 141] width 55 height 14
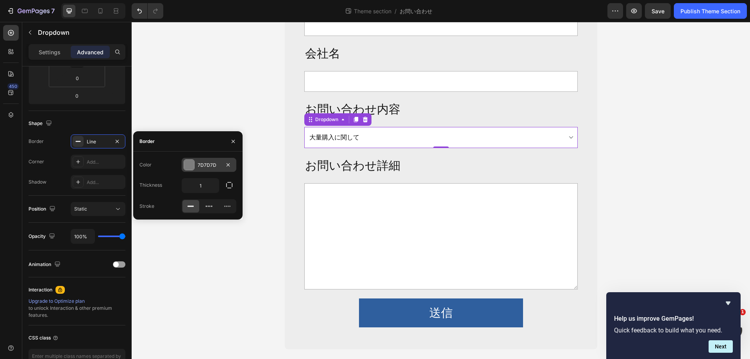
click at [191, 165] on div at bounding box center [189, 165] width 10 height 10
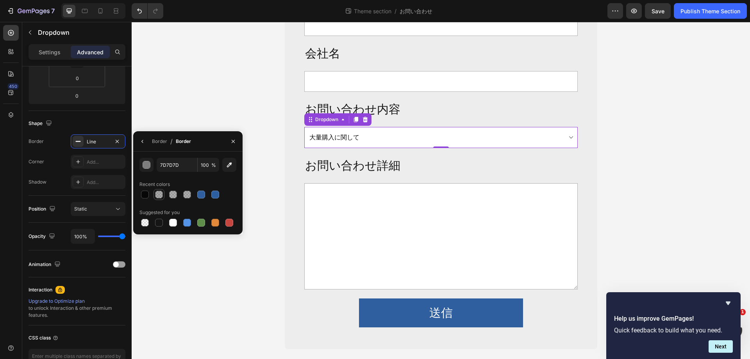
click at [160, 194] on div at bounding box center [159, 195] width 8 height 8
type input "000000"
type input "32"
click at [448, 164] on p "お問い合わせ詳細" at bounding box center [441, 165] width 272 height 21
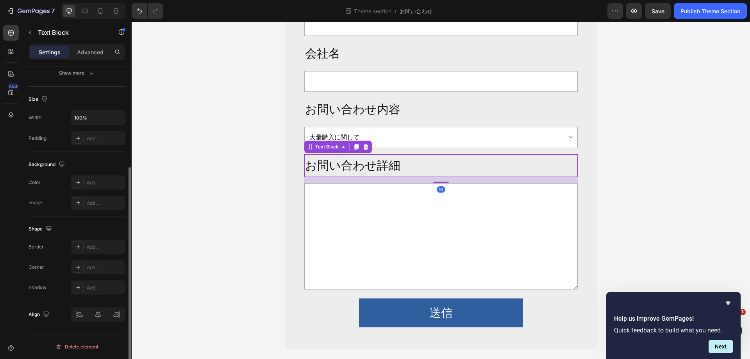
scroll to position [0, 0]
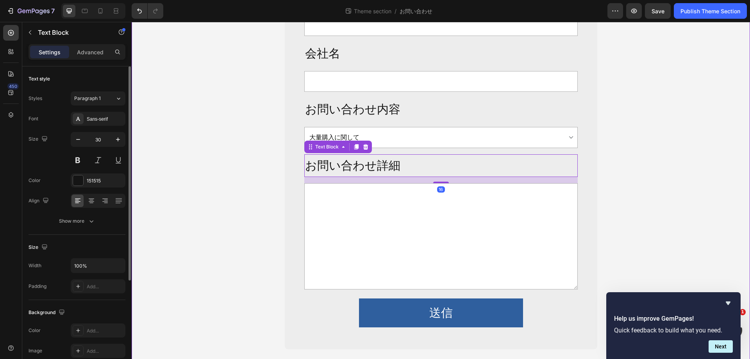
drag, startPoint x: 635, startPoint y: 163, endPoint x: 631, endPoint y: 157, distance: 7.0
click at [635, 163] on div "法人向け大量購入や 新規取引のお問い合わせ Heading Row お名前 Text Block Text Field メールアドレス Text Block …" at bounding box center [441, 102] width 618 height 494
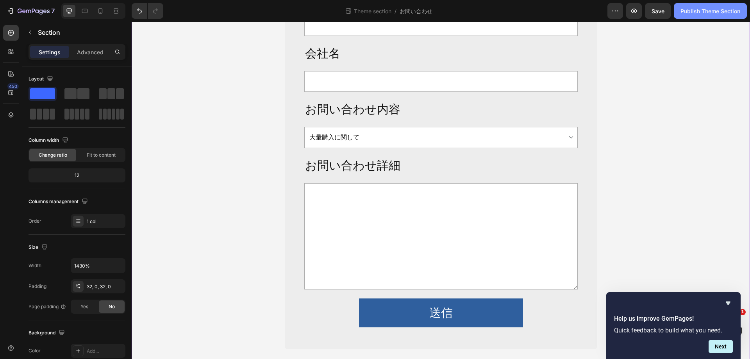
click at [703, 13] on div "Publish Theme Section" at bounding box center [710, 11] width 60 height 8
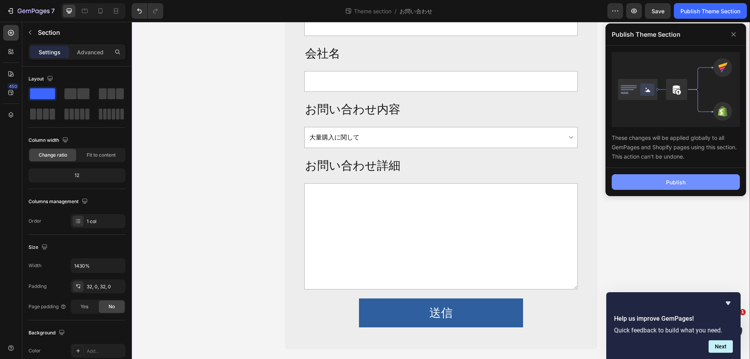
click at [660, 176] on button "Publish" at bounding box center [676, 182] width 128 height 16
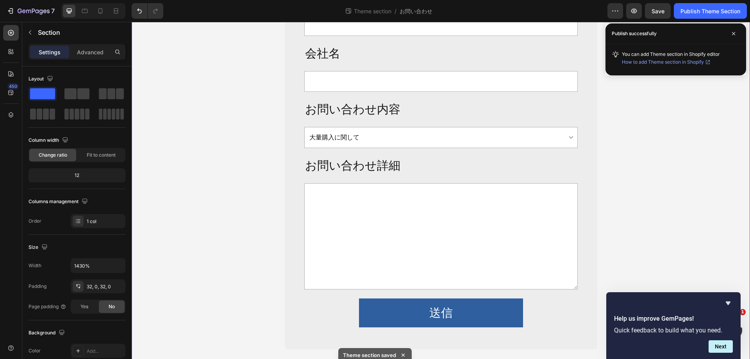
click at [663, 125] on div "法人向け大量購入や 新規取引のお問い合わせ Heading Row お名前 Text Block Text Field メールアドレス Text Block …" at bounding box center [441, 102] width 618 height 494
click at [387, 136] on select "Choose your option 大量購入に関して 新規お取引のご相談 その他お問い合わせ" at bounding box center [440, 137] width 273 height 21
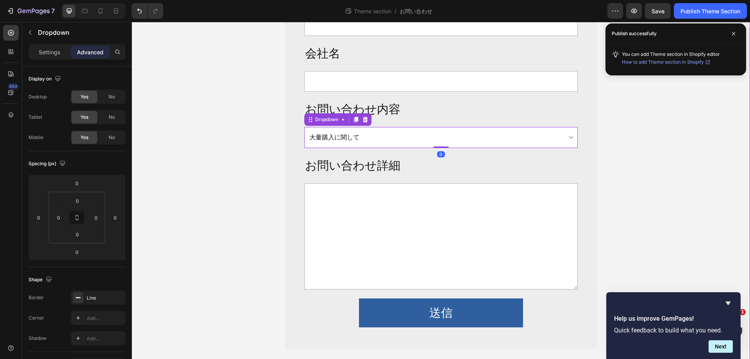
click at [232, 154] on div "法人向け大量購入や 新規取引のお問い合わせ Heading Row お名前 Text Block Text Field メールアドレス Text Block …" at bounding box center [441, 102] width 618 height 494
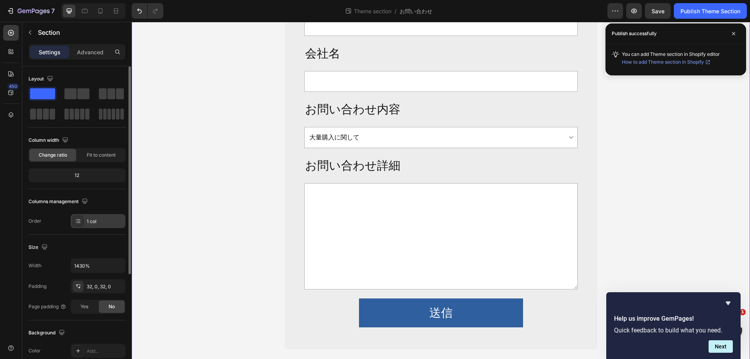
click at [107, 223] on div "1 col" at bounding box center [105, 221] width 37 height 7
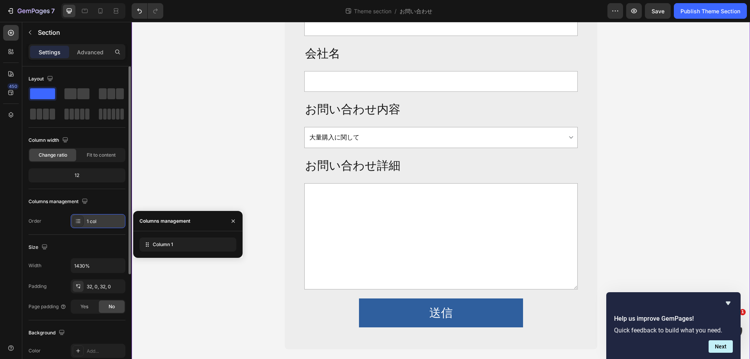
click at [105, 223] on div "1 col" at bounding box center [105, 221] width 37 height 7
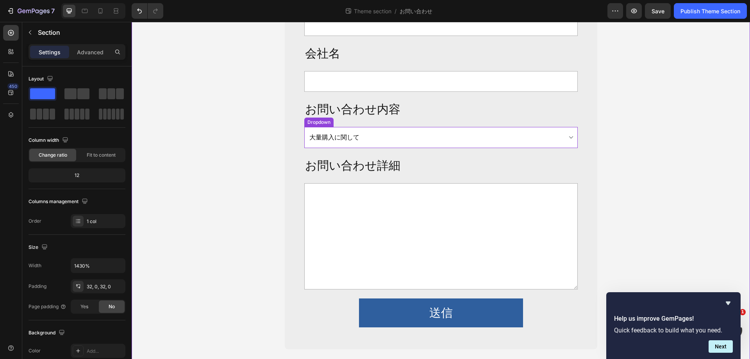
click at [337, 131] on select "Choose your option 大量購入に関して 新規お取引のご相談 その他お問い合わせ" at bounding box center [440, 137] width 273 height 21
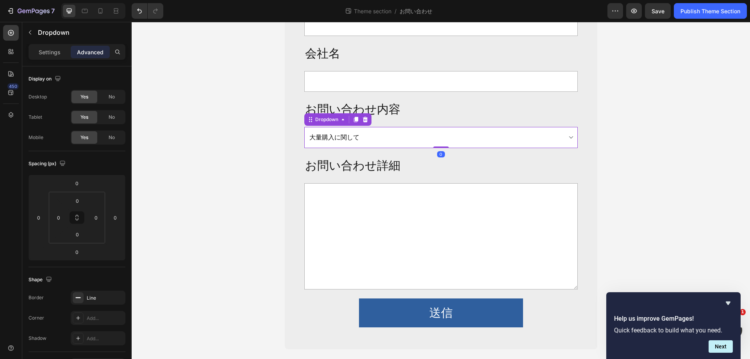
click at [349, 135] on select "Choose your option 大量購入に関して 新規お取引のご相談 その他お問い合わせ" at bounding box center [440, 137] width 273 height 21
click at [49, 53] on p "Settings" at bounding box center [50, 52] width 22 height 8
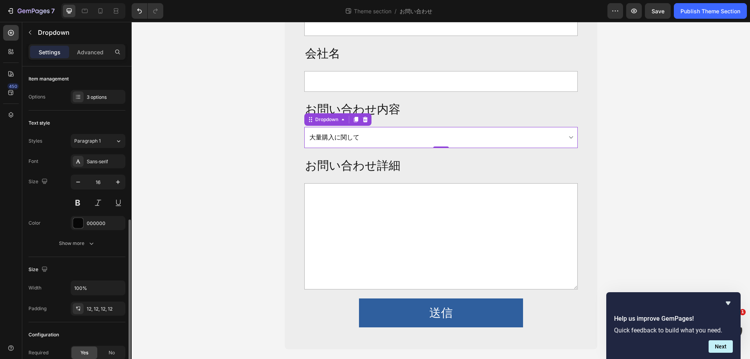
scroll to position [86, 0]
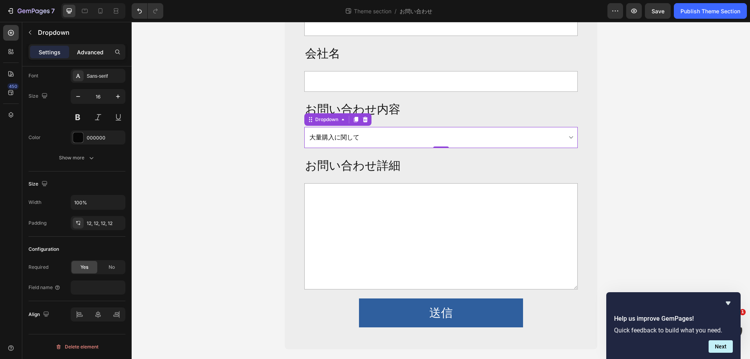
click at [88, 48] on p "Advanced" at bounding box center [90, 52] width 27 height 8
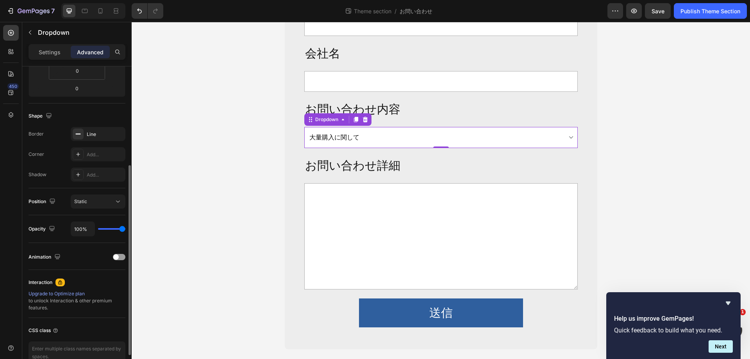
scroll to position [206, 0]
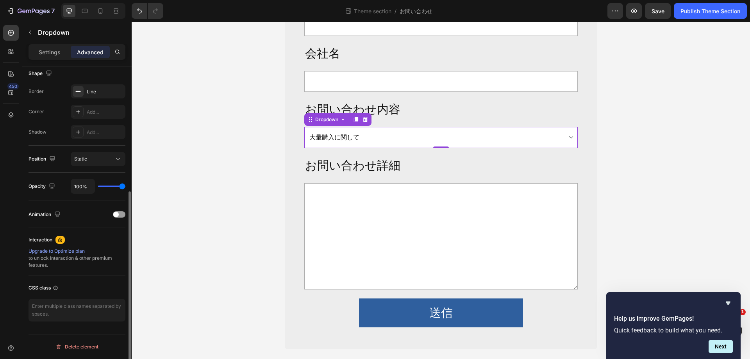
type input "76%"
type input "76"
type input "26%"
type input "26"
type input "0%"
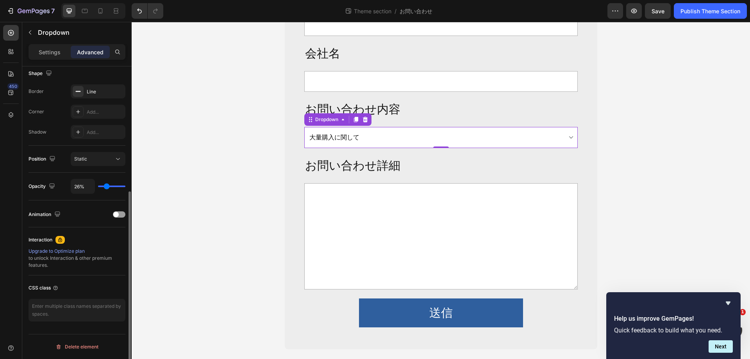
type input "0"
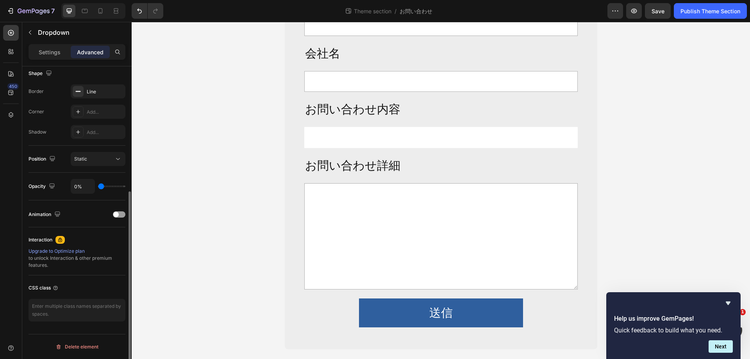
type input "13%"
type input "13"
type input "85%"
type input "85"
type input "100%"
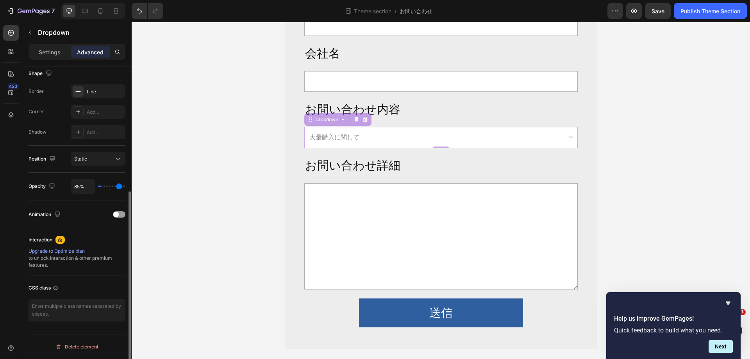
type input "100"
drag, startPoint x: 119, startPoint y: 185, endPoint x: 148, endPoint y: 183, distance: 29.4
click at [125, 185] on input "range" at bounding box center [111, 186] width 27 height 2
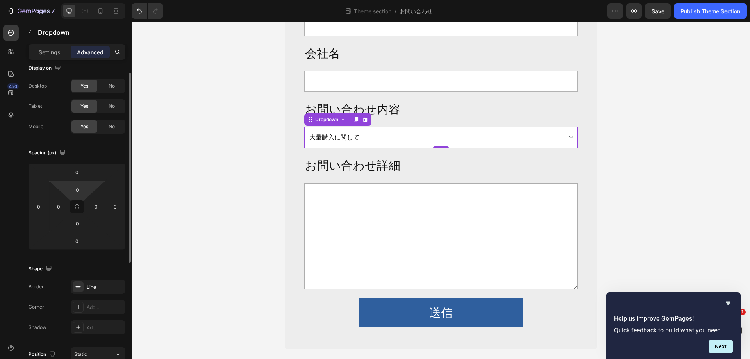
scroll to position [0, 0]
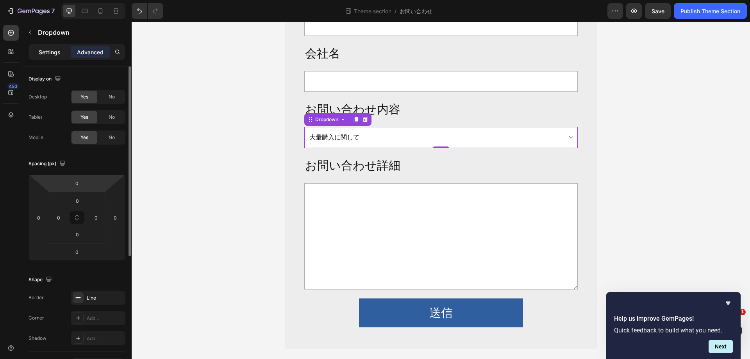
click at [53, 51] on p "Settings" at bounding box center [50, 52] width 22 height 8
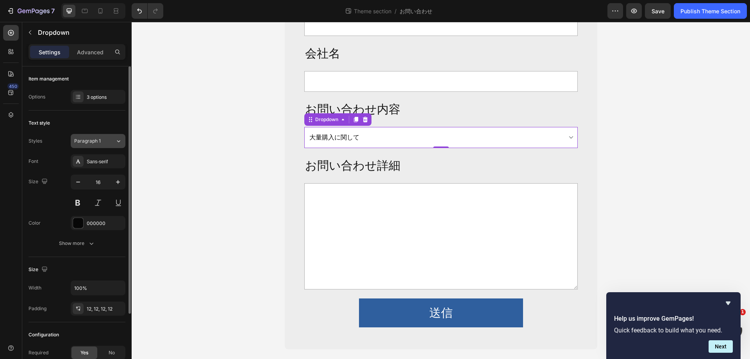
click at [102, 134] on button "Paragraph 1" at bounding box center [98, 141] width 55 height 14
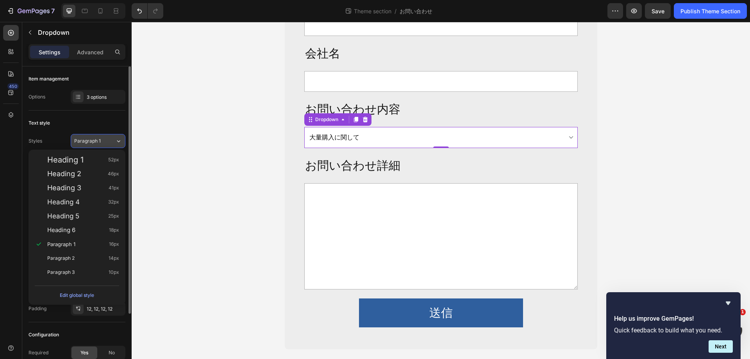
click at [103, 137] on button "Paragraph 1" at bounding box center [98, 141] width 55 height 14
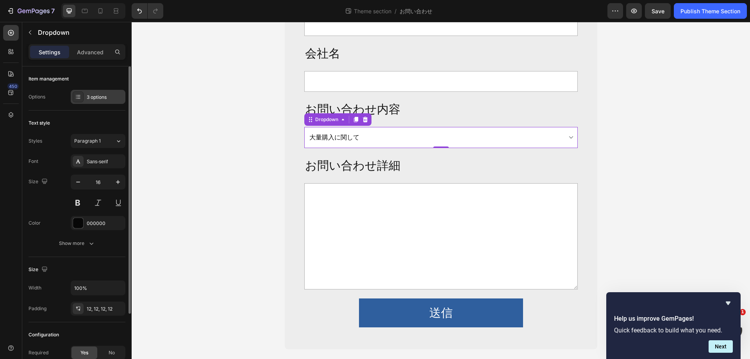
click at [103, 94] on div "3 options" at bounding box center [105, 97] width 37 height 7
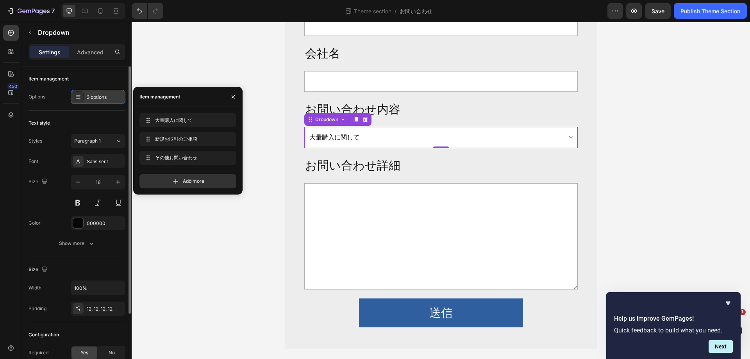
click at [103, 94] on div "3 options" at bounding box center [105, 97] width 37 height 7
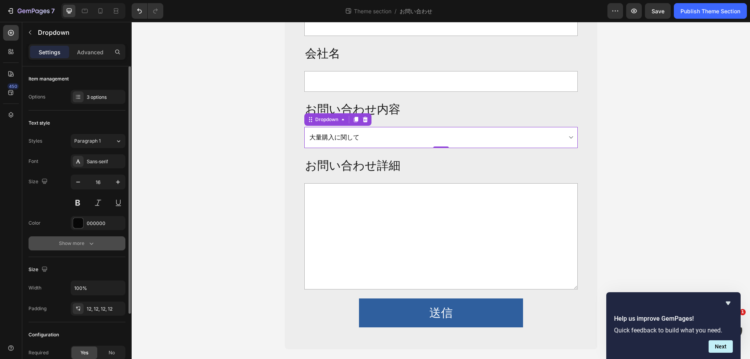
click at [97, 246] on button "Show more" at bounding box center [77, 243] width 97 height 14
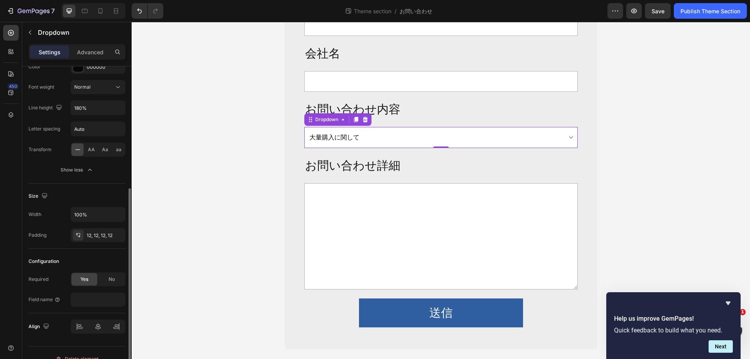
scroll to position [168, 0]
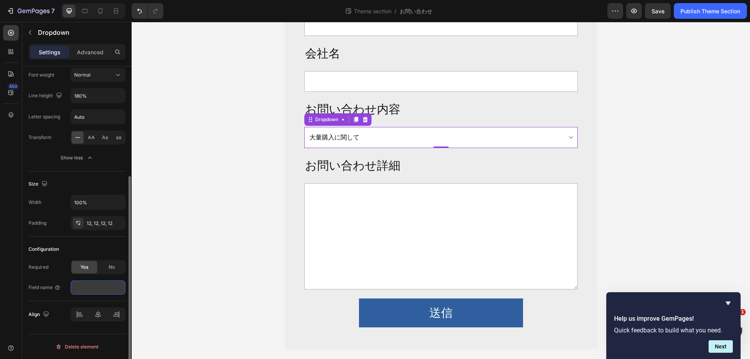
click at [103, 289] on input "text" at bounding box center [98, 287] width 55 height 14
click at [219, 246] on div "法人向け大量購入や 新規取引のお問い合わせ Heading Row お名前 Text Block Text Field メールアドレス Text Block …" at bounding box center [441, 102] width 618 height 494
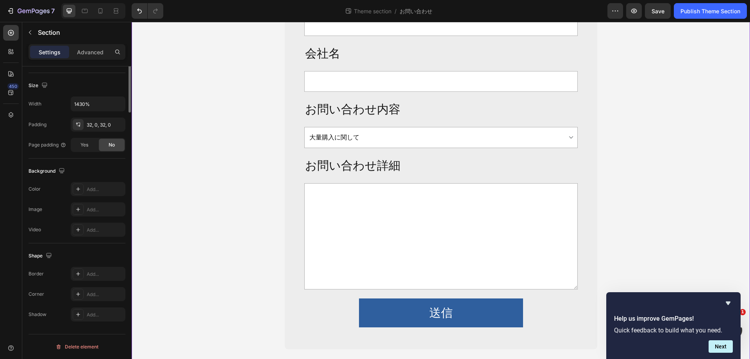
scroll to position [0, 0]
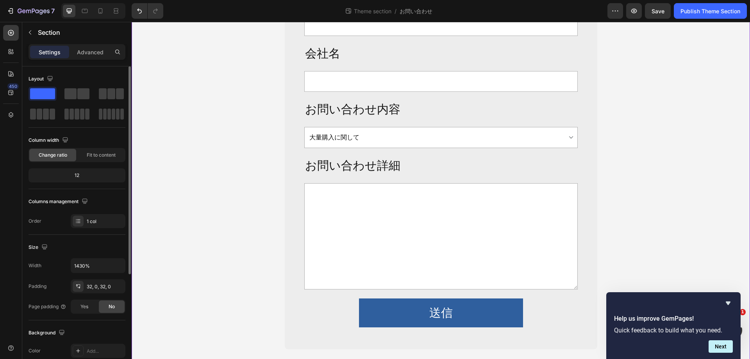
click at [93, 175] on div "12" at bounding box center [77, 175] width 94 height 11
click at [82, 222] on div at bounding box center [78, 221] width 11 height 11
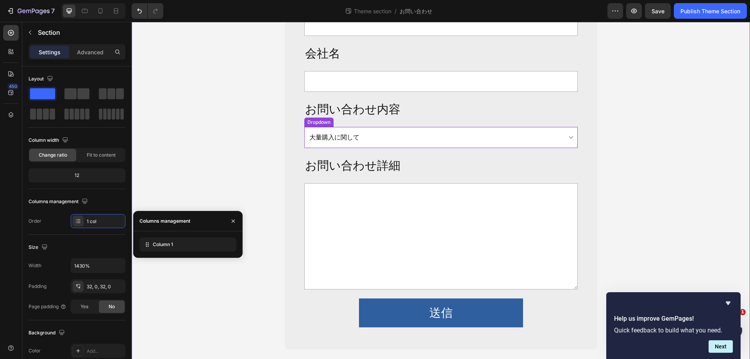
click at [344, 145] on select "Choose your option 大量購入に関して 新規お取引のご相談 その他お問い合わせ" at bounding box center [440, 137] width 273 height 21
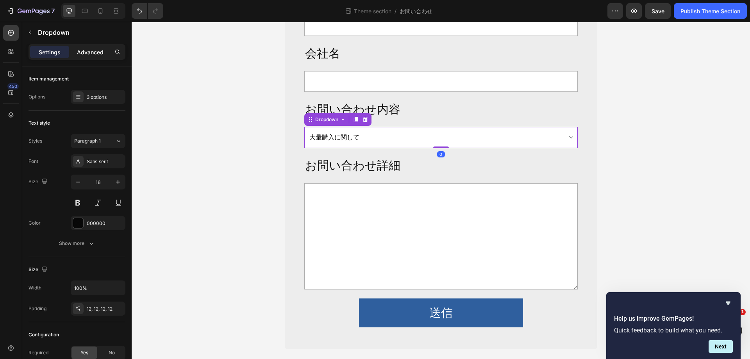
click at [92, 49] on p "Advanced" at bounding box center [90, 52] width 27 height 8
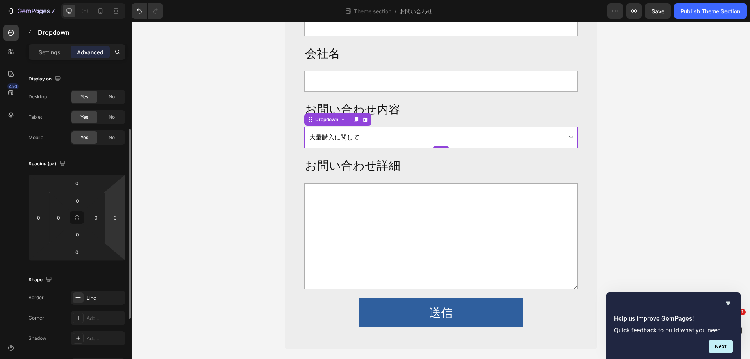
scroll to position [39, 0]
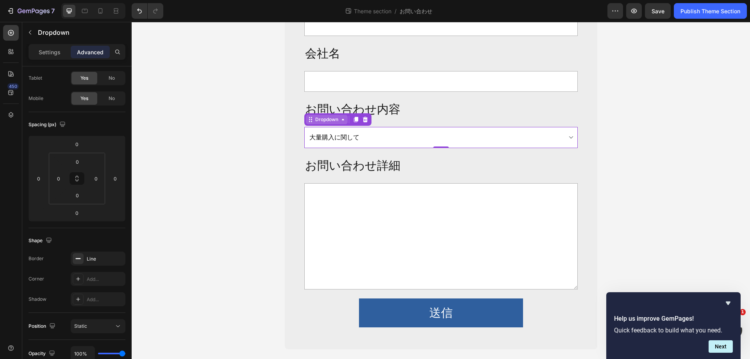
click at [321, 119] on div "Dropdown" at bounding box center [327, 119] width 26 height 7
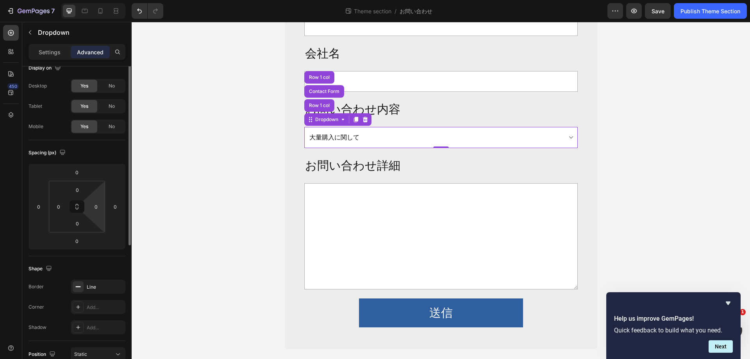
scroll to position [0, 0]
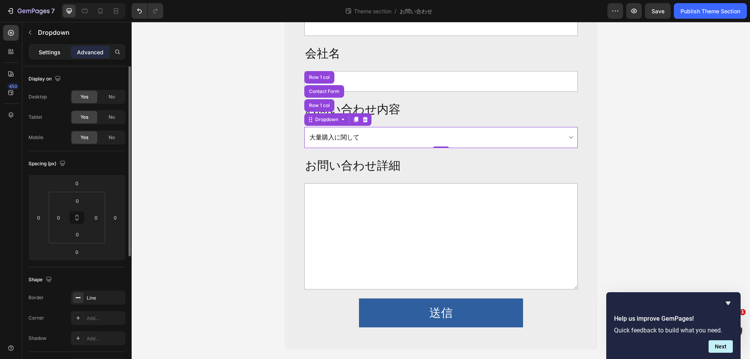
click at [37, 55] on div "Settings" at bounding box center [49, 52] width 39 height 12
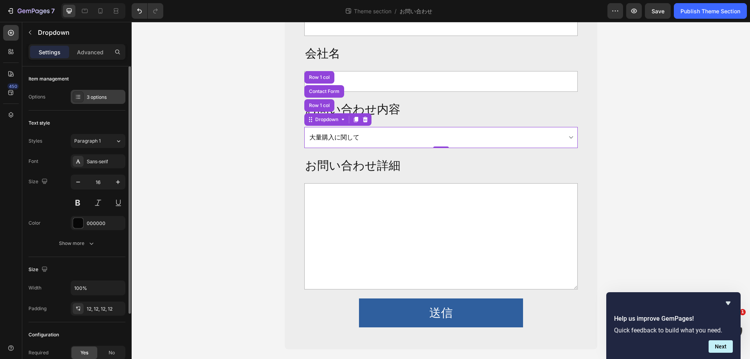
click at [98, 96] on div "3 options" at bounding box center [105, 97] width 37 height 7
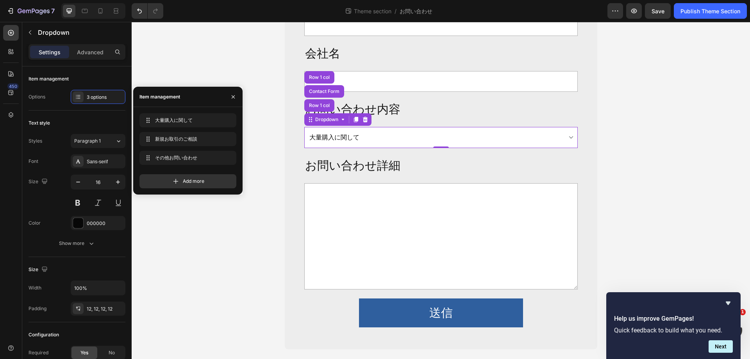
click at [147, 96] on div "Item management" at bounding box center [159, 96] width 41 height 7
click at [95, 100] on div "3 options" at bounding box center [105, 97] width 37 height 7
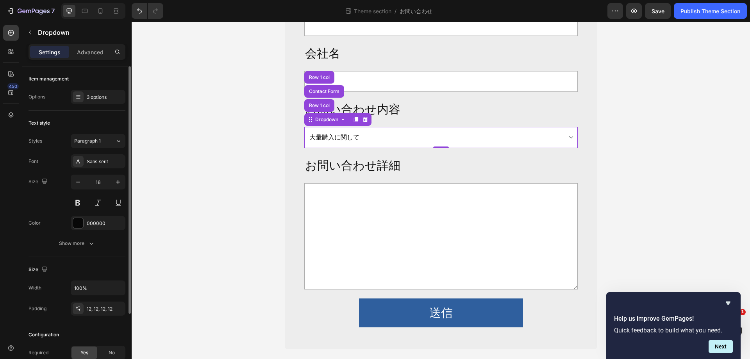
click at [46, 102] on div "Options 3 options" at bounding box center [77, 97] width 97 height 14
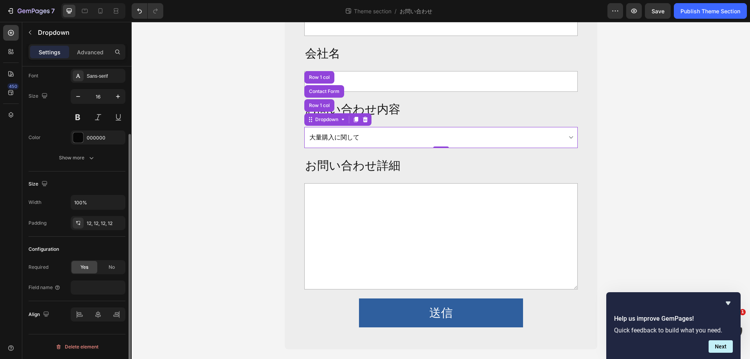
scroll to position [7, 0]
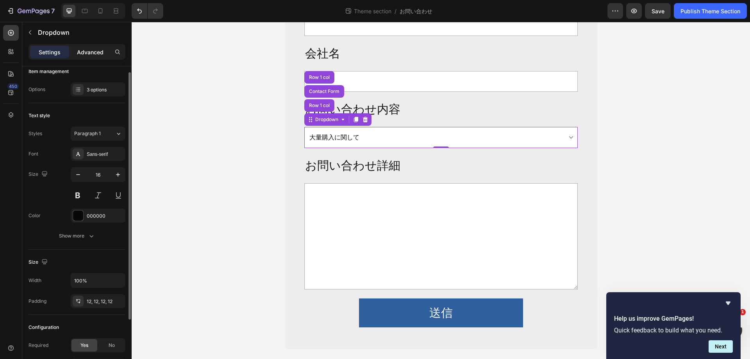
click at [84, 51] on p "Advanced" at bounding box center [90, 52] width 27 height 8
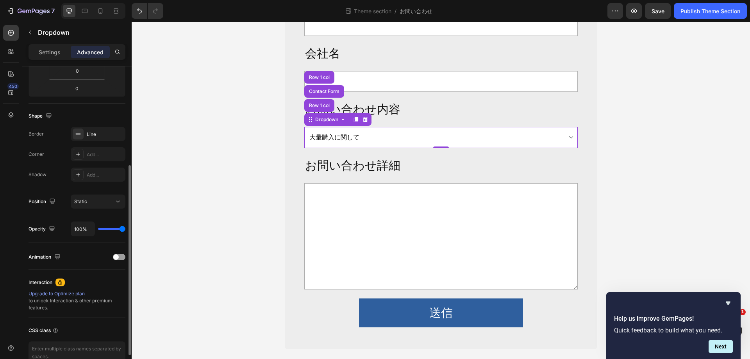
scroll to position [206, 0]
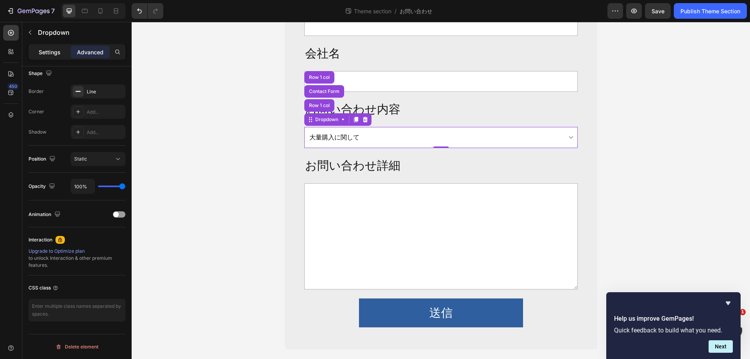
click at [37, 49] on div "Settings" at bounding box center [49, 52] width 39 height 12
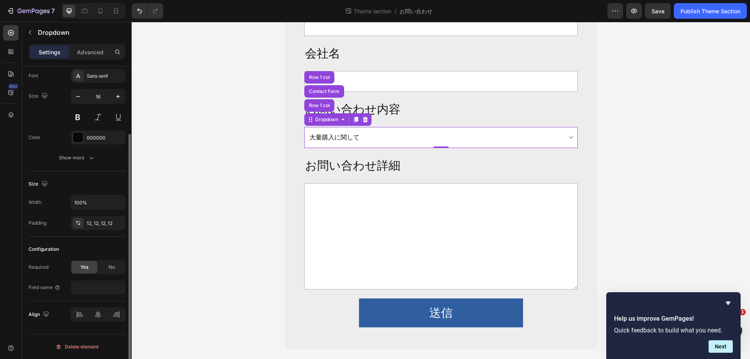
scroll to position [0, 0]
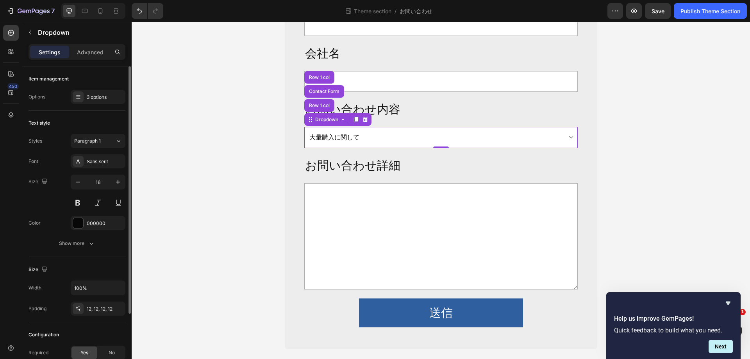
click at [102, 45] on div "Settings Advanced" at bounding box center [77, 52] width 97 height 16
click at [99, 50] on p "Advanced" at bounding box center [90, 52] width 27 height 8
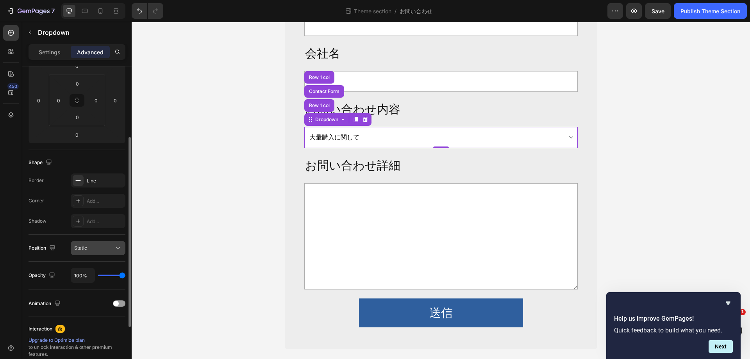
scroll to position [156, 0]
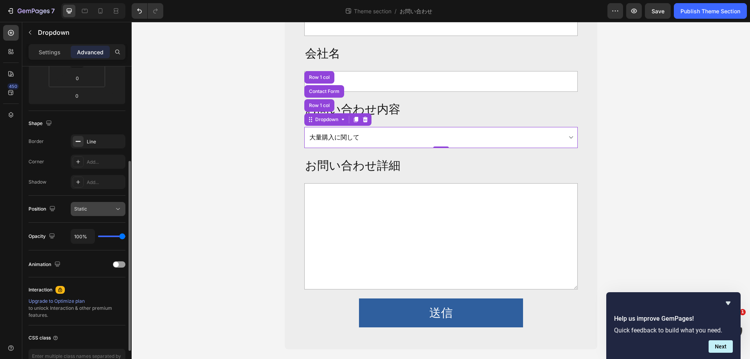
click at [108, 213] on button "Static" at bounding box center [98, 209] width 55 height 14
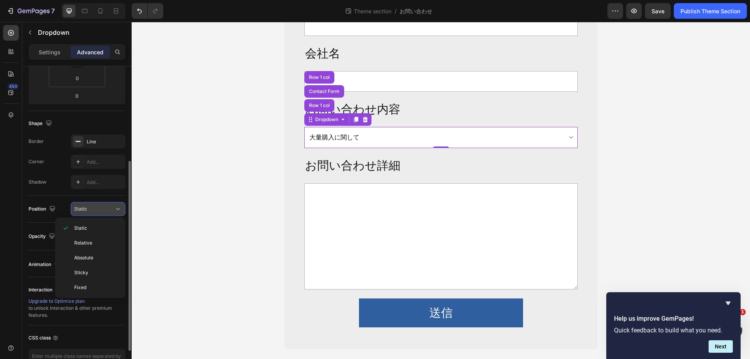
click at [109, 212] on div "Static" at bounding box center [94, 208] width 40 height 7
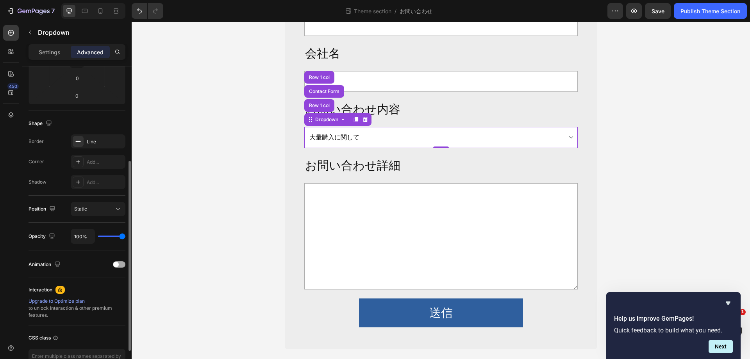
scroll to position [206, 0]
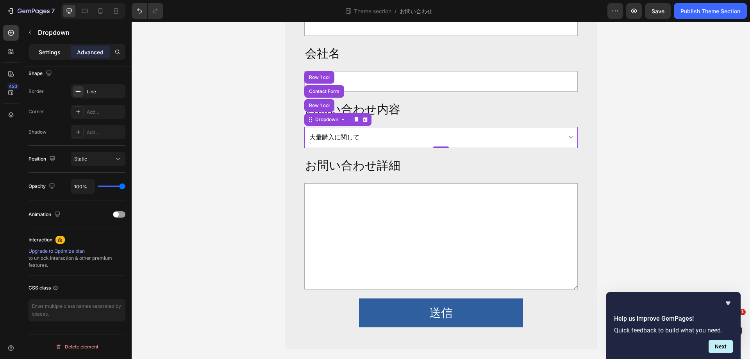
click at [46, 55] on p "Settings" at bounding box center [50, 52] width 22 height 8
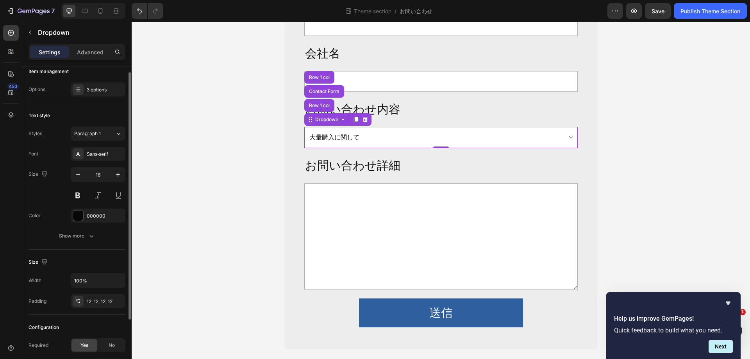
scroll to position [0, 0]
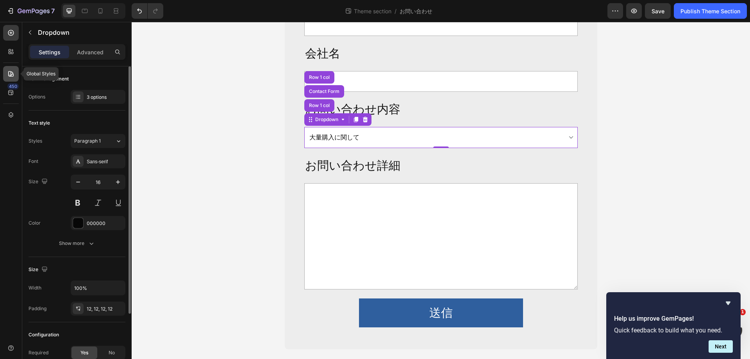
click at [12, 71] on icon at bounding box center [11, 74] width 8 height 8
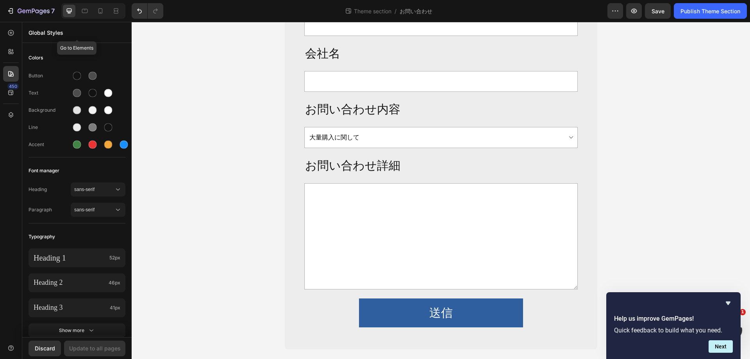
click at [45, 32] on p "Global Styles" at bounding box center [77, 33] width 97 height 8
click at [9, 33] on icon at bounding box center [10, 32] width 3 height 3
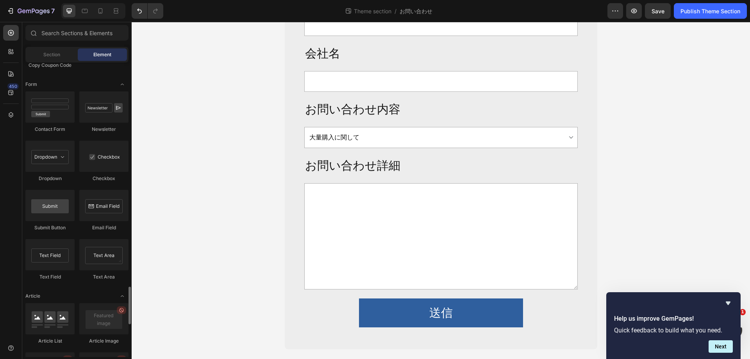
scroll to position [1718, 0]
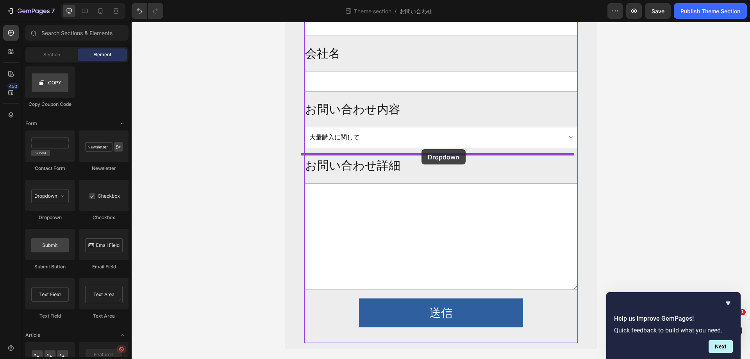
drag, startPoint x: 193, startPoint y: 223, endPoint x: 421, endPoint y: 149, distance: 240.1
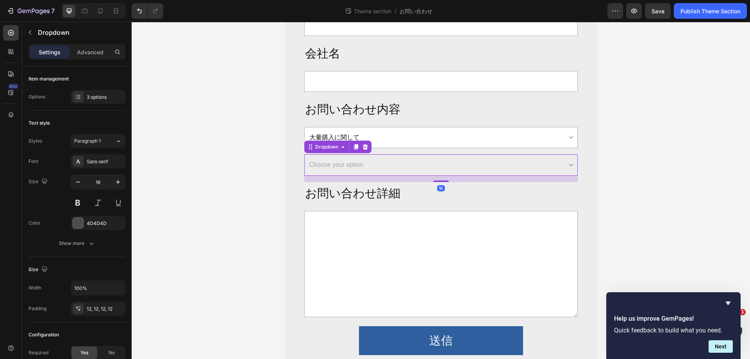
click at [377, 161] on select "Choose your option Option 1 Option 2 Option 3" at bounding box center [440, 164] width 273 height 21
click at [41, 100] on div "Options" at bounding box center [37, 96] width 17 height 7
click at [55, 101] on div "Options 3 options" at bounding box center [77, 97] width 97 height 14
click at [364, 147] on icon at bounding box center [365, 147] width 6 height 6
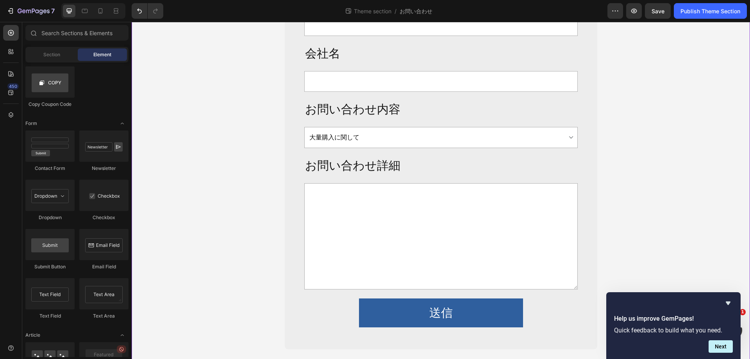
click at [666, 158] on div "法人向け大量購入や 新規取引のお問い合わせ Heading Row お名前 Text Block Text Field メールアドレス Text Block …" at bounding box center [441, 102] width 618 height 494
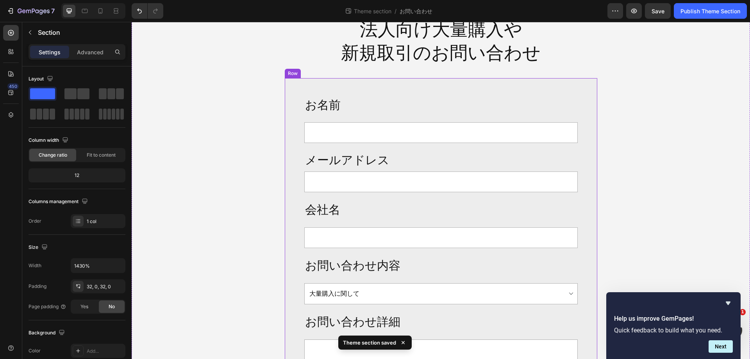
scroll to position [0, 0]
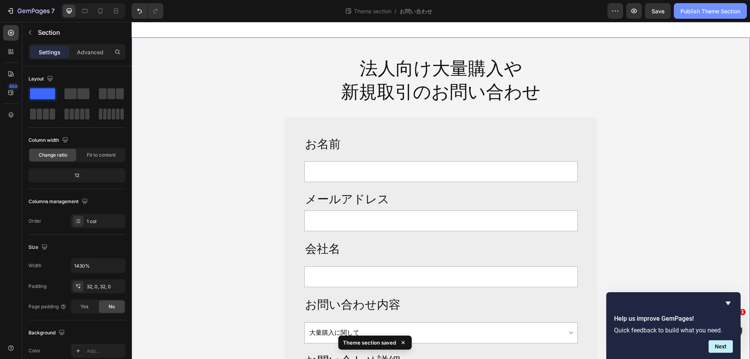
click at [694, 15] on div "Publish Theme Section" at bounding box center [710, 11] width 60 height 8
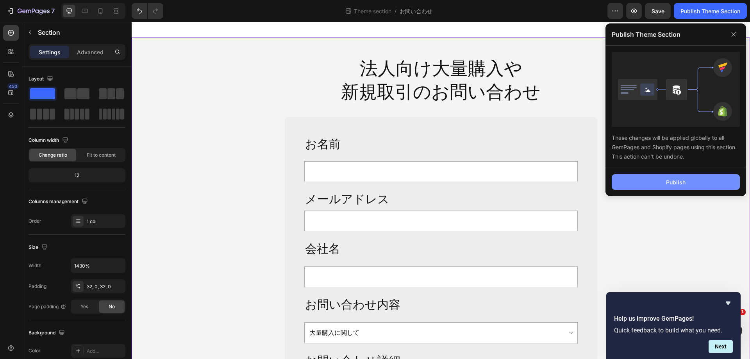
click at [679, 181] on div "Publish" at bounding box center [676, 182] width 20 height 8
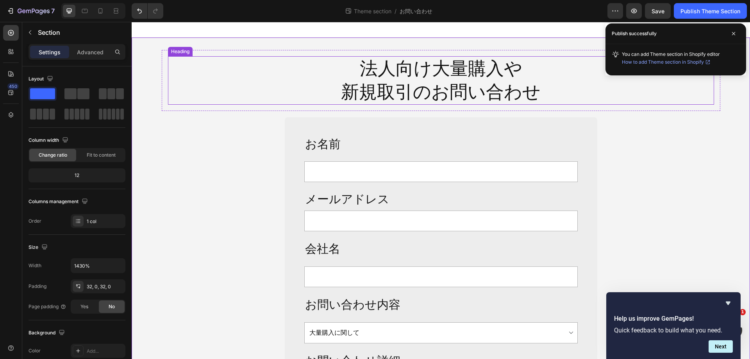
click at [436, 75] on p "法人向け大量購入や 新規取引のお問い合わせ" at bounding box center [441, 80] width 544 height 47
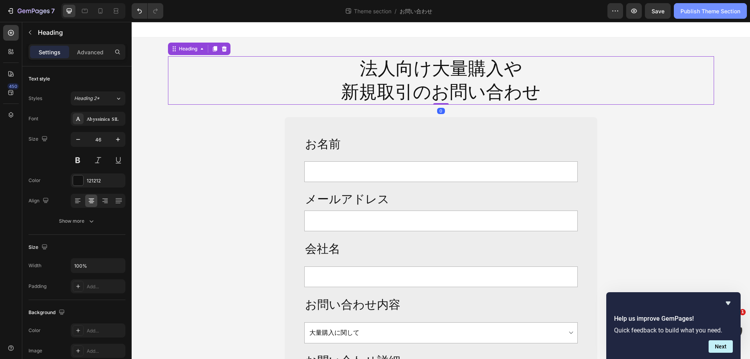
click at [694, 12] on div "Publish Theme Section" at bounding box center [710, 11] width 60 height 8
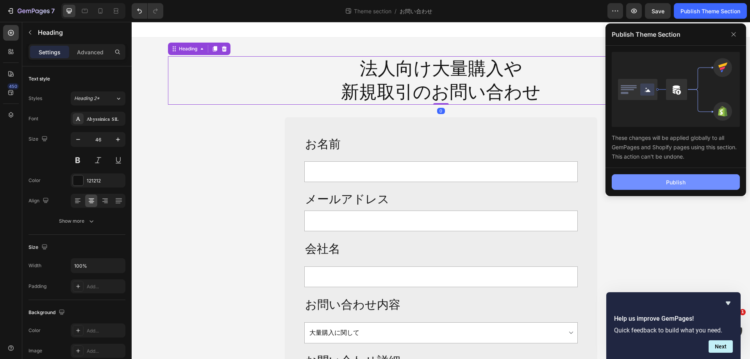
click at [671, 182] on div "Publish" at bounding box center [676, 182] width 20 height 8
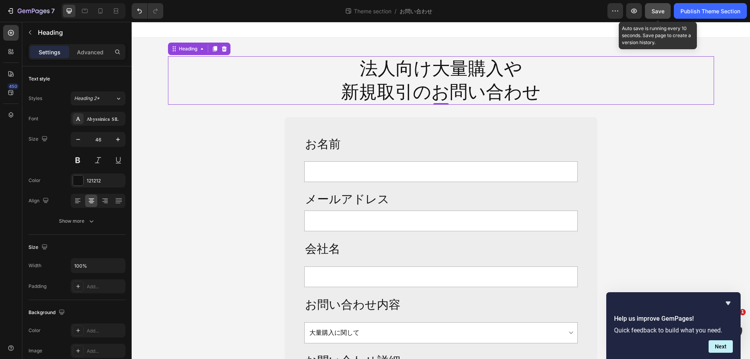
click at [649, 9] on button "Save" at bounding box center [658, 11] width 26 height 16
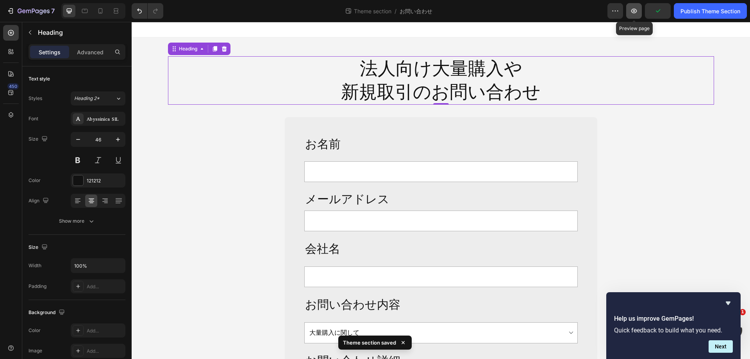
click at [630, 14] on icon "button" at bounding box center [634, 11] width 8 height 8
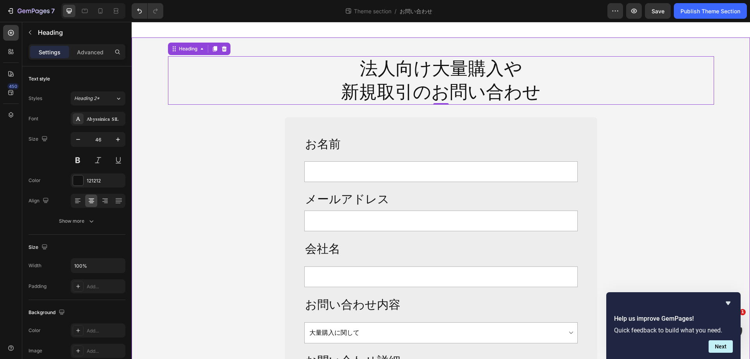
click at [654, 138] on div "法人向け大量購入や 新規取引のお問い合わせ Heading 0 Row お名前 Text Block Text Field メールアドレス Text Bloc…" at bounding box center [441, 297] width 618 height 494
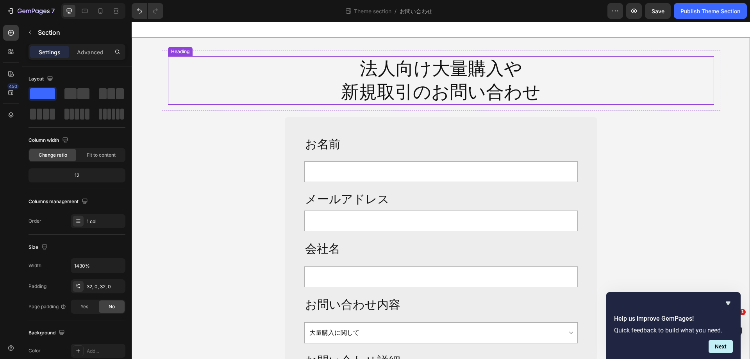
click at [489, 81] on p "法人向け大量購入や 新規取引のお問い合わせ" at bounding box center [441, 80] width 544 height 47
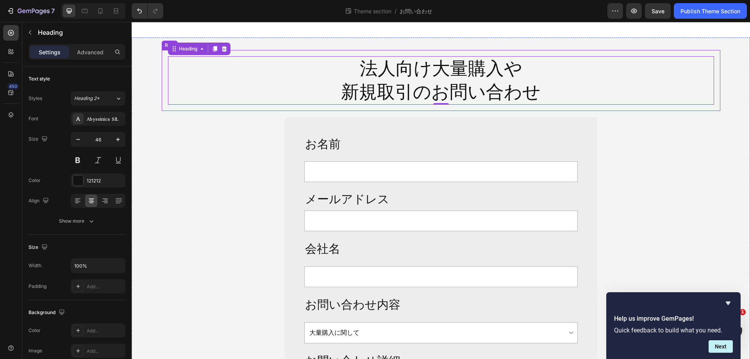
click at [259, 52] on div "法人向け大量購入や 新規取引のお問い合わせ Heading 0 Row" at bounding box center [441, 80] width 558 height 61
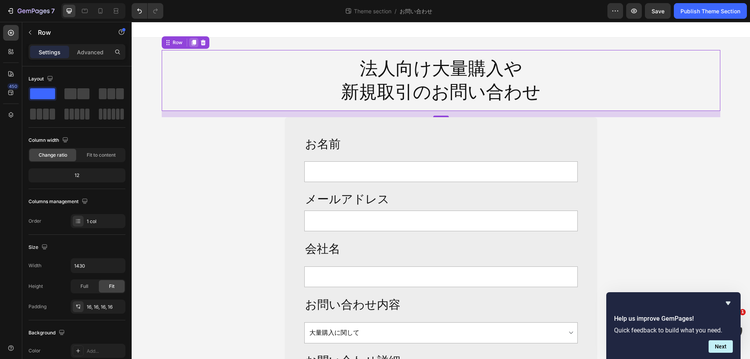
click at [191, 43] on icon at bounding box center [193, 42] width 4 height 5
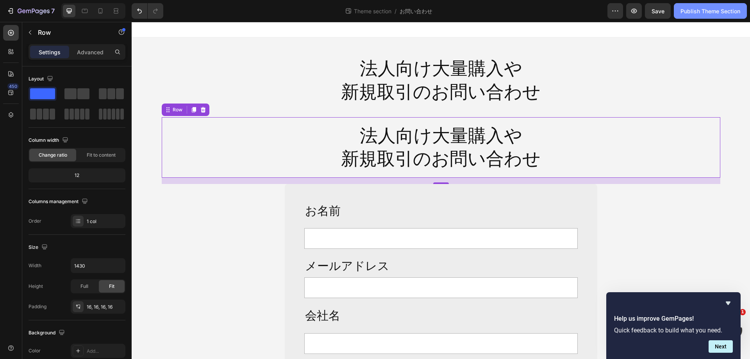
click at [699, 12] on div "Publish Theme Section" at bounding box center [710, 11] width 60 height 8
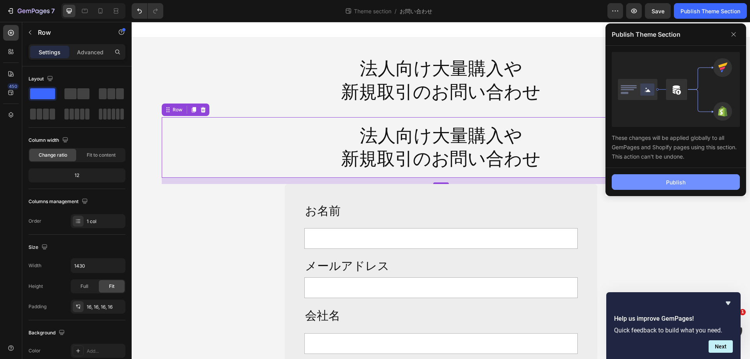
click at [691, 179] on button "Publish" at bounding box center [676, 182] width 128 height 16
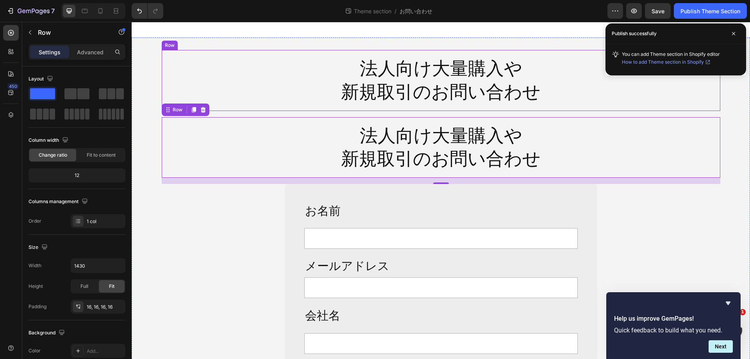
click at [296, 57] on p "法人向け大量購入や 新規取引のお問い合わせ" at bounding box center [441, 80] width 544 height 47
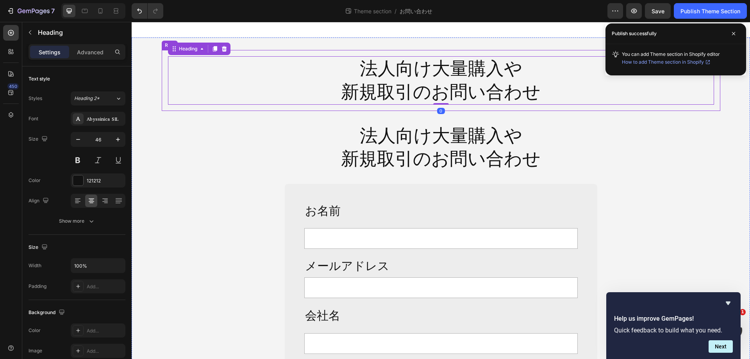
click at [273, 52] on div "法人向け大量購入や 新規取引のお問い合わせ Heading 0 Row" at bounding box center [441, 80] width 558 height 61
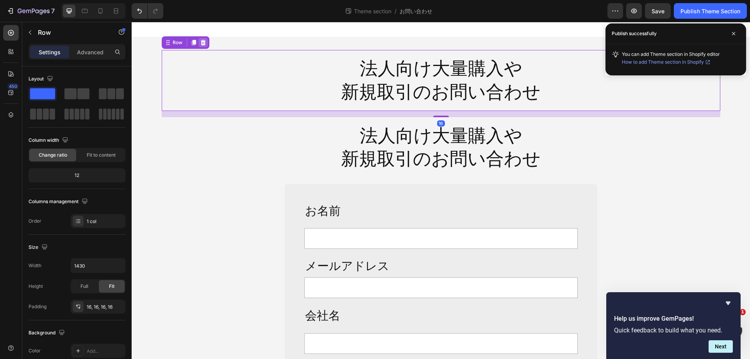
click at [202, 43] on icon at bounding box center [203, 42] width 6 height 6
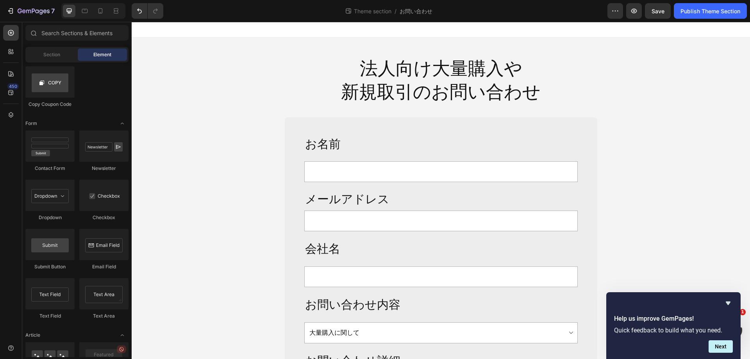
click at [694, 19] on div "7 Theme section / お問い合わせ Preview Save Publish Theme Section" at bounding box center [375, 11] width 750 height 22
click at [696, 15] on button "Publish Theme Section" at bounding box center [710, 11] width 73 height 16
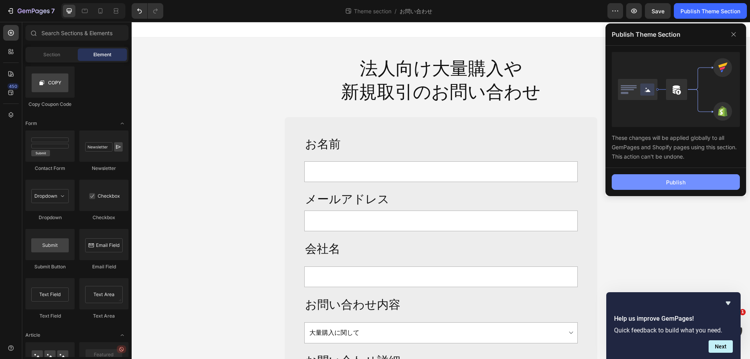
click at [678, 176] on button "Publish" at bounding box center [676, 182] width 128 height 16
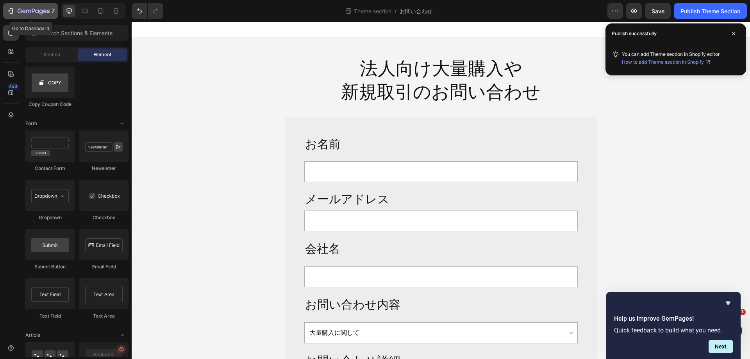
click at [38, 11] on icon "button" at bounding box center [34, 11] width 32 height 7
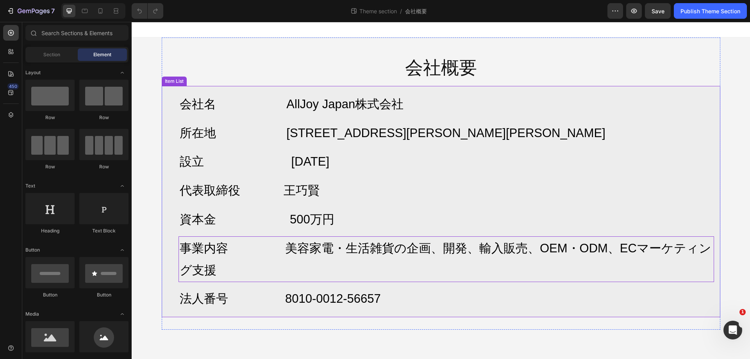
click at [346, 275] on p "事業内容 美容家電・生活雑貨の企画、開発、輸入販売、OEM・ODM、ECマーケティング支援" at bounding box center [446, 259] width 533 height 44
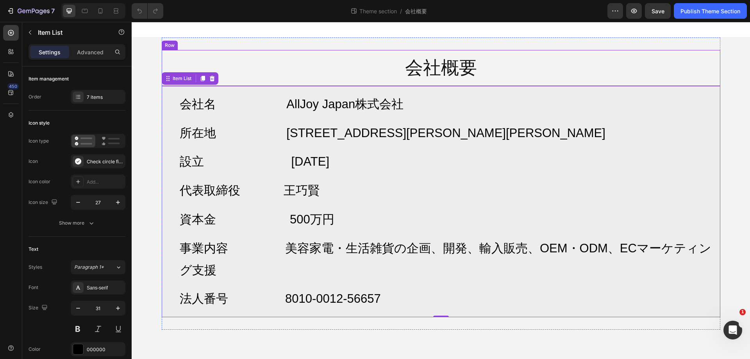
click at [678, 57] on div "会社概要 Heading Row" at bounding box center [441, 68] width 558 height 36
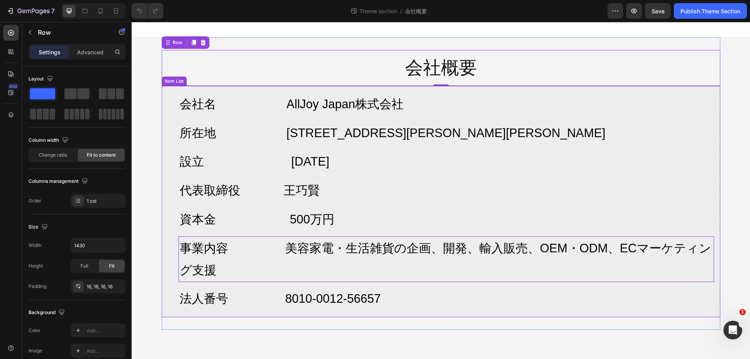
drag, startPoint x: 607, startPoint y: 243, endPoint x: 607, endPoint y: 248, distance: 5.1
click at [607, 243] on p "事業内容 美容家電・生活雑貨の企画、開発、輸入販売、OEM・ODM、ECマーケティング支援" at bounding box center [446, 259] width 533 height 44
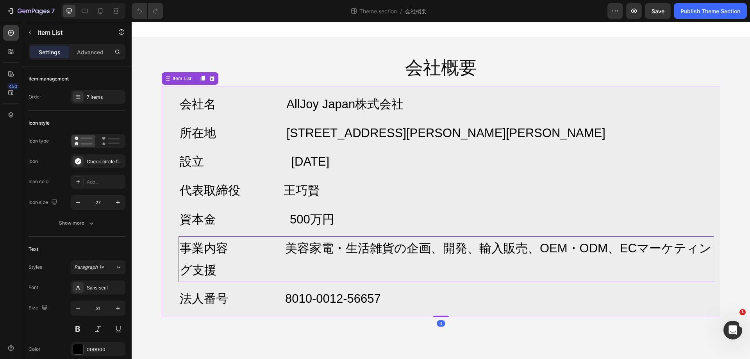
click at [607, 248] on p "事業内容 美容家電・生活雑貨の企画、開発、輸入販売、OEM・ODM、ECマーケティング支援" at bounding box center [446, 259] width 533 height 44
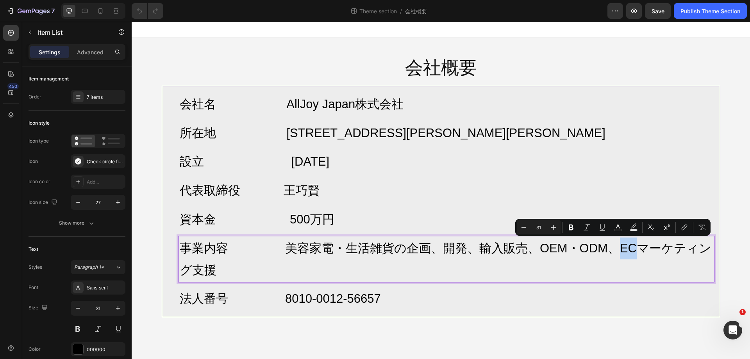
click at [609, 250] on p "事業内容 美容家電・生活雑貨の企画、開発、輸入販売、OEM・ODM、ECマーケティング支援" at bounding box center [446, 259] width 533 height 44
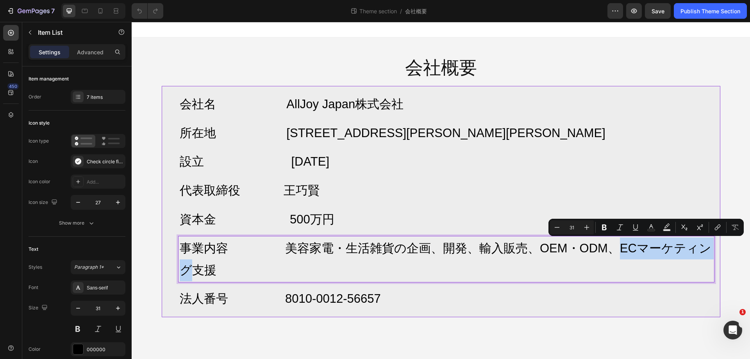
drag, startPoint x: 607, startPoint y: 246, endPoint x: 703, endPoint y: 252, distance: 95.9
click at [703, 252] on p "事業内容 美容家電・生活雑貨の企画、開発、輸入販売、OEM・ODM、ECマーケティング支援" at bounding box center [446, 259] width 533 height 44
copy p "ECマーケティング"
click at [446, 271] on p "事業内容 美容家電・生活雑貨の企画、開発、輸入販売、OEM・ODM、ECマーケティング支援" at bounding box center [446, 259] width 533 height 44
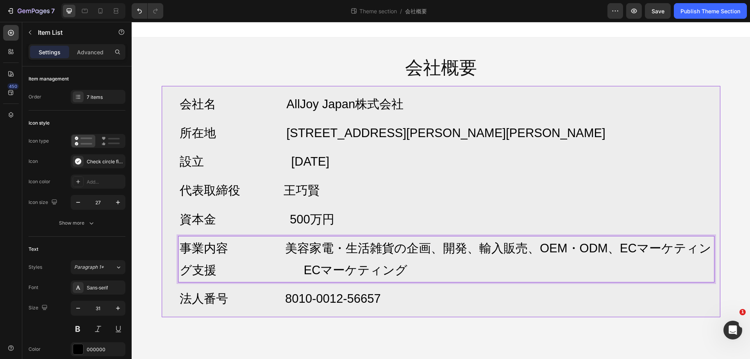
click at [650, 246] on p "事業内容 美容家電・生活雑貨の企画、開発、輸入販売、OEM・ODM、ECマーケティング支援 ECマーケティング" at bounding box center [446, 259] width 533 height 44
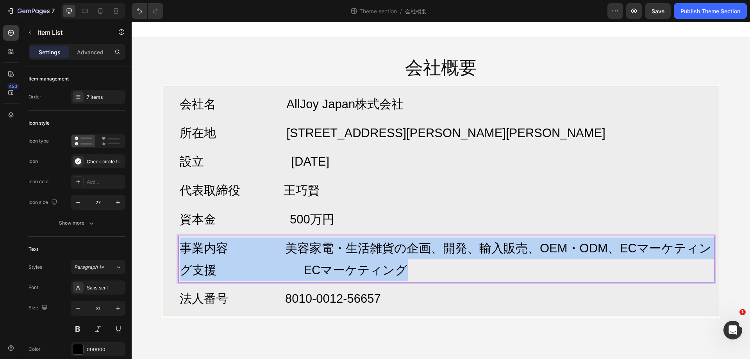
click at [650, 246] on p "事業内容 美容家電・生活雑貨の企画、開発、輸入販売、OEM・ODM、ECマーケティング支援 ECマーケティング" at bounding box center [446, 259] width 533 height 44
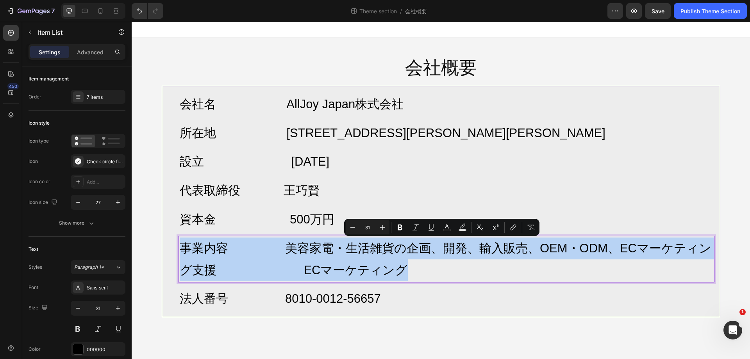
click at [621, 254] on p "事業内容 美容家電・生活雑貨の企画、開発、輸入販売、OEM・ODM、ECマーケティング支援 ECマーケティング" at bounding box center [446, 259] width 533 height 44
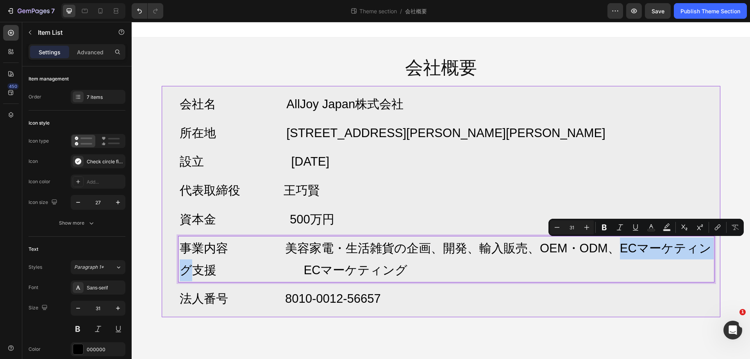
drag, startPoint x: 607, startPoint y: 250, endPoint x: 703, endPoint y: 254, distance: 95.8
click at [703, 254] on p "事業内容 美容家電・生活雑貨の企画、開発、輸入販売、OEM・ODM、ECマーケティング支援 ECマーケティング" at bounding box center [446, 259] width 533 height 44
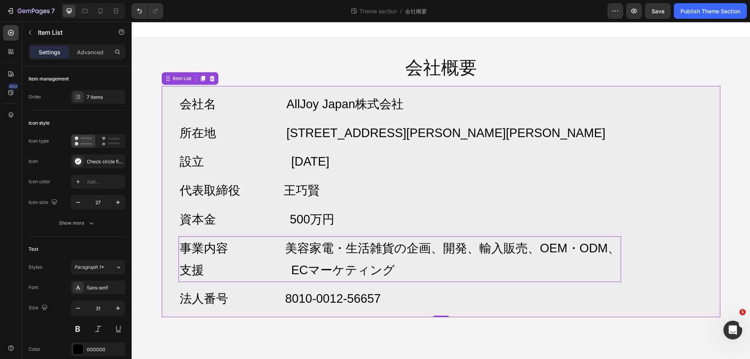
click at [680, 131] on div "会社名 AllJoy Japan株式会社 所在地 〒103-0026 東京都中央区日本橋兜町17-2 兜町第6葉山ビル4F 設立 2025年7月 代表取締役 …" at bounding box center [441, 201] width 558 height 231
click at [695, 6] on button "Publish Theme Section" at bounding box center [710, 11] width 73 height 16
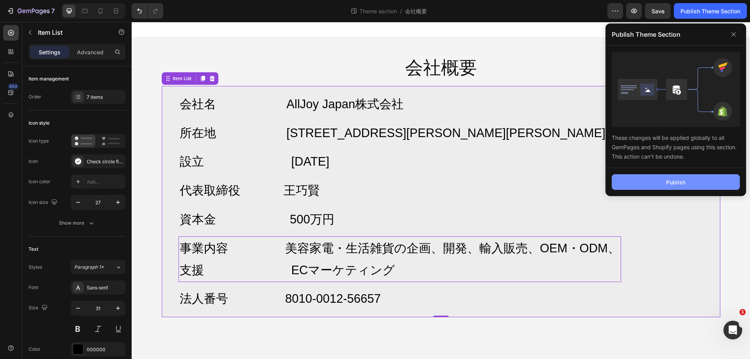
click at [673, 181] on div "Publish" at bounding box center [676, 182] width 20 height 8
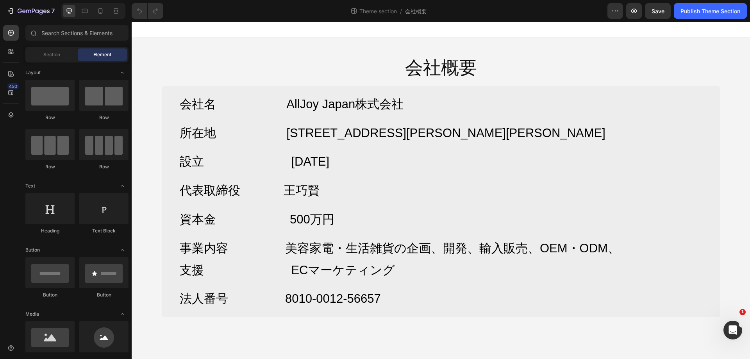
drag, startPoint x: 439, startPoint y: 341, endPoint x: 434, endPoint y: 337, distance: 6.1
click at [439, 341] on body "会社概要 Heading Row 会社名 AllJoy Japan株式会社 所在地 [STREET_ADDRESS][PERSON_NAME][PERSON_…" at bounding box center [441, 190] width 618 height 337
click at [191, 271] on p "支援 ECマーケティング" at bounding box center [400, 270] width 440 height 22
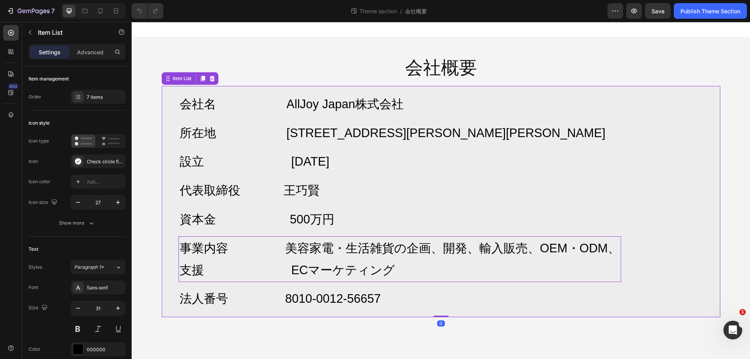
click at [185, 271] on p "支援 ECマーケティング" at bounding box center [400, 270] width 440 height 22
click at [273, 271] on p "支援 ECマーケティング" at bounding box center [400, 270] width 440 height 22
click at [275, 271] on p "支援 ECマーケティング" at bounding box center [400, 270] width 440 height 22
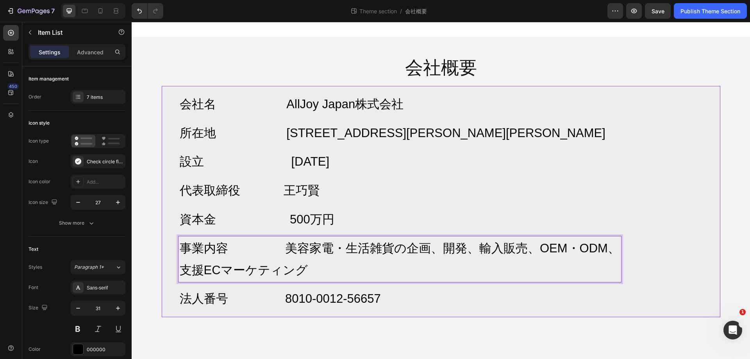
click at [184, 271] on p "支援ECマーケティング" at bounding box center [400, 270] width 440 height 22
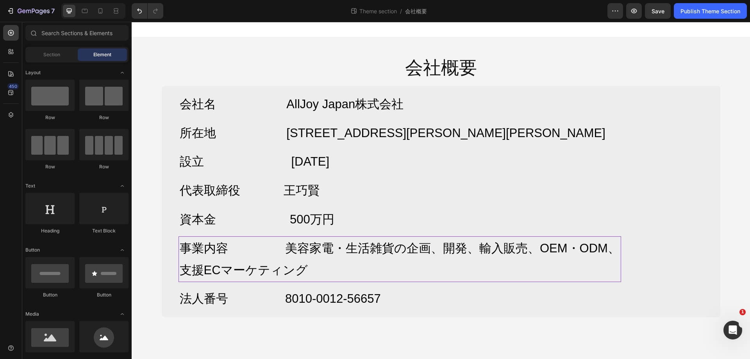
click at [740, 217] on div "会社概要 Heading Row 会社名 AllJoy Japan株式会社 所在地 [STREET_ADDRESS][PERSON_NAME][PERSON_…" at bounding box center [441, 183] width 618 height 292
click at [300, 274] on p "支援ECマーケティング" at bounding box center [400, 270] width 440 height 22
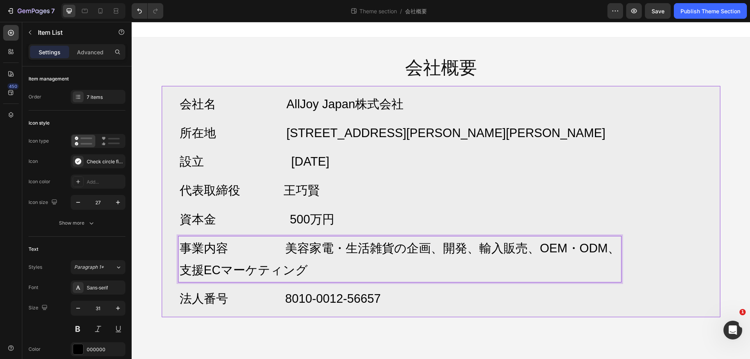
drag, startPoint x: 296, startPoint y: 271, endPoint x: 280, endPoint y: 272, distance: 16.0
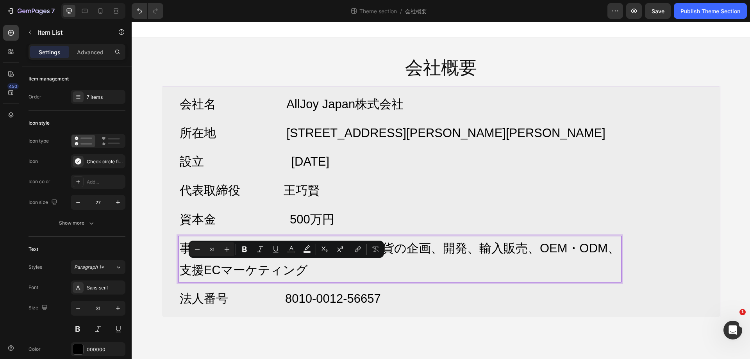
copy p "支援"
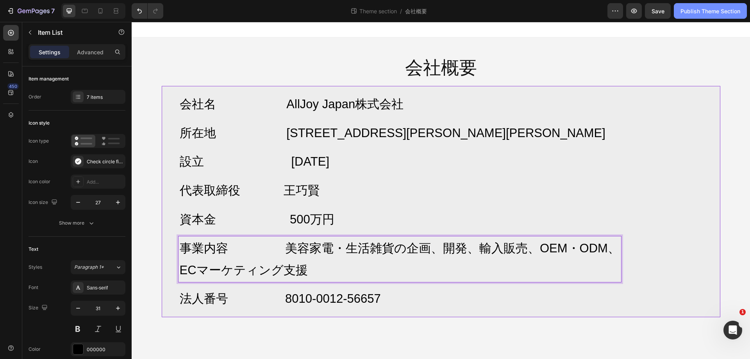
click at [715, 12] on div "Publish Theme Section" at bounding box center [710, 11] width 60 height 8
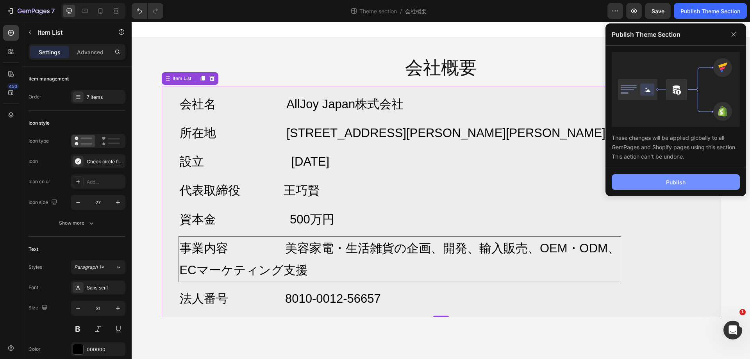
click at [665, 186] on button "Publish" at bounding box center [676, 182] width 128 height 16
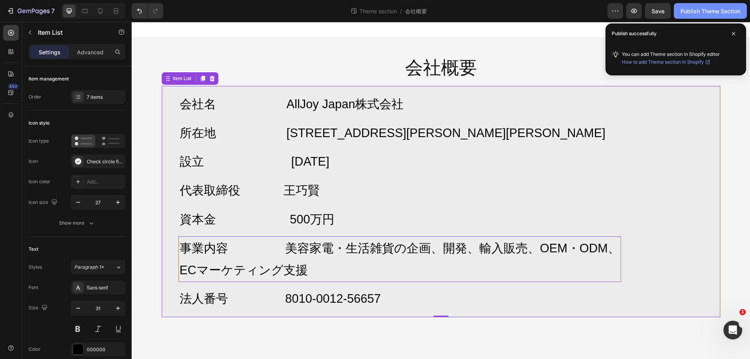
click at [707, 9] on div "Publish Theme Section" at bounding box center [710, 11] width 60 height 8
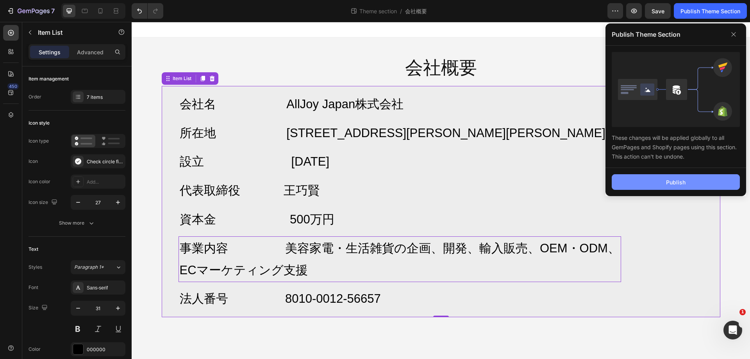
click at [673, 184] on div "Publish" at bounding box center [676, 182] width 20 height 8
